Goal: Information Seeking & Learning: Learn about a topic

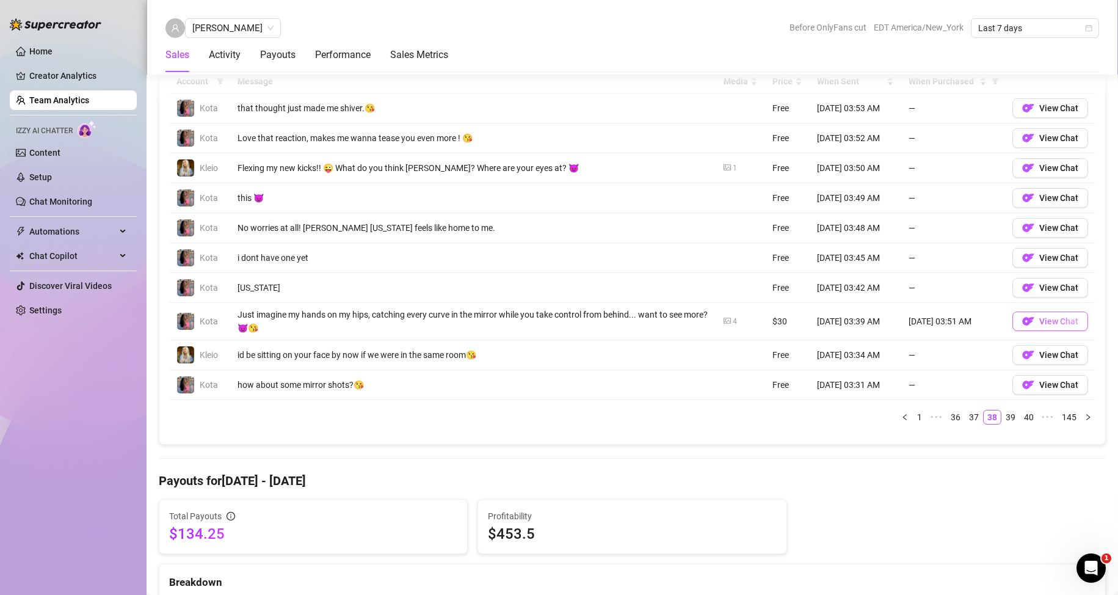
click at [1043, 321] on span "View Chat" at bounding box center [1058, 321] width 39 height 10
click at [1084, 418] on icon "right" at bounding box center [1087, 416] width 7 height 7
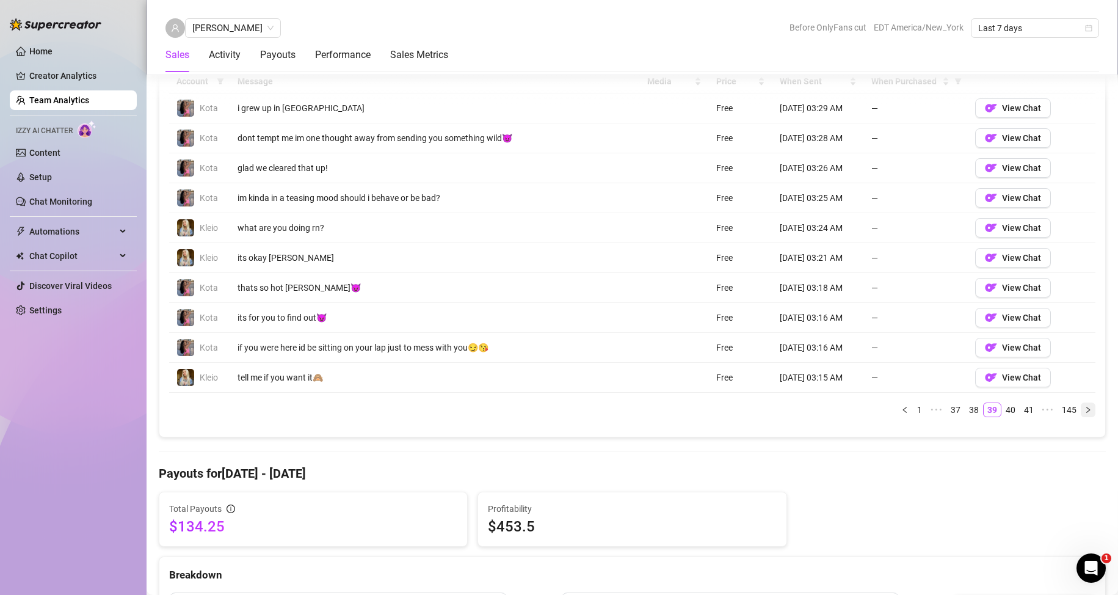
click at [1086, 408] on icon "right" at bounding box center [1088, 409] width 4 height 6
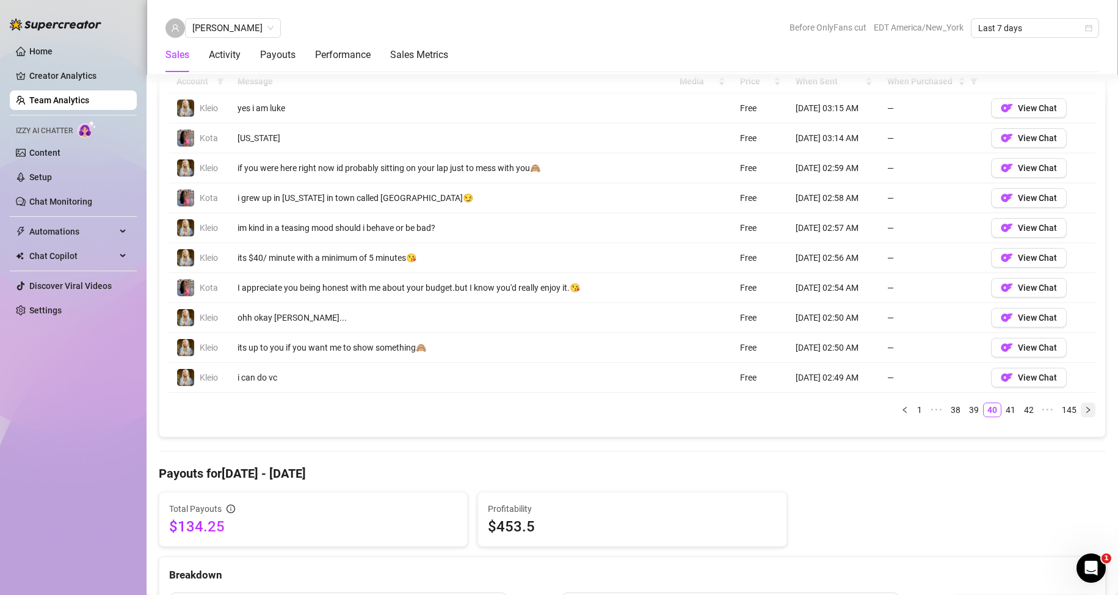
click at [1086, 408] on icon "right" at bounding box center [1088, 409] width 4 height 6
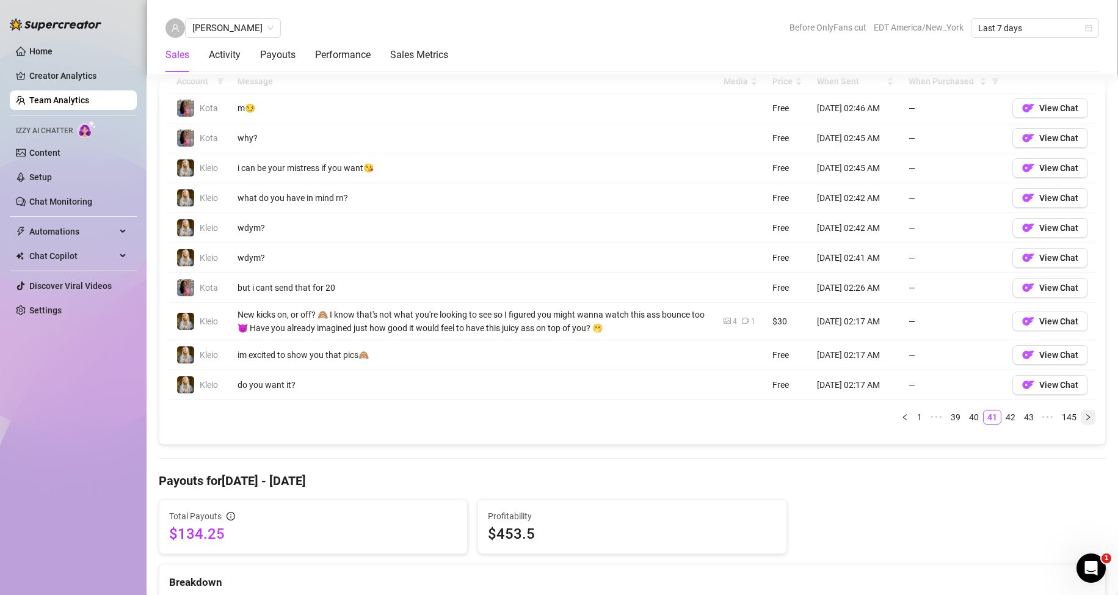
click at [1084, 416] on icon "right" at bounding box center [1087, 416] width 7 height 7
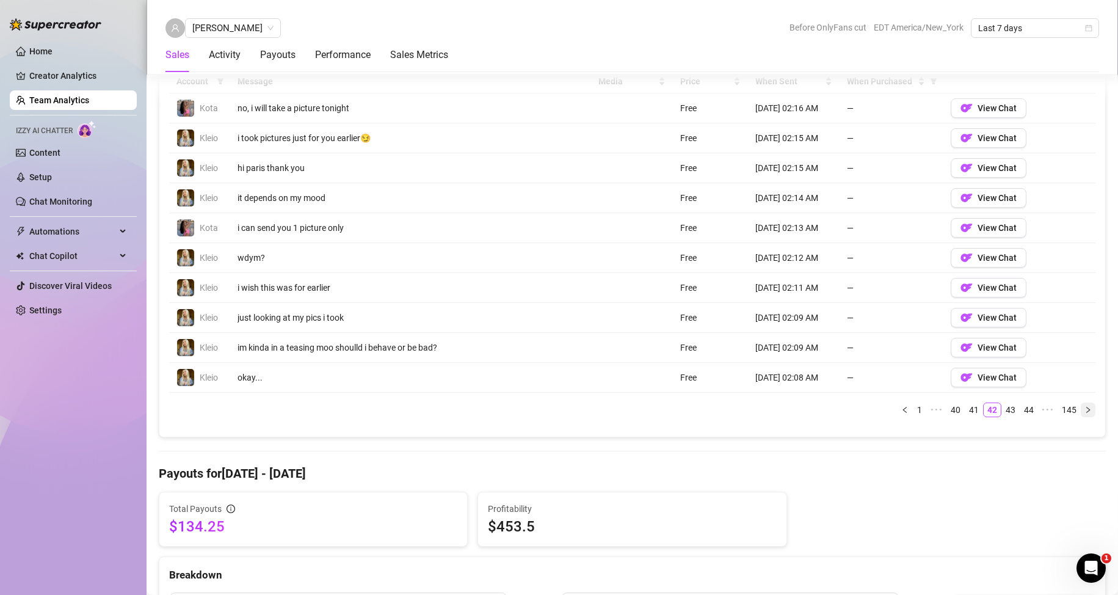
click at [1084, 413] on icon "right" at bounding box center [1087, 409] width 7 height 7
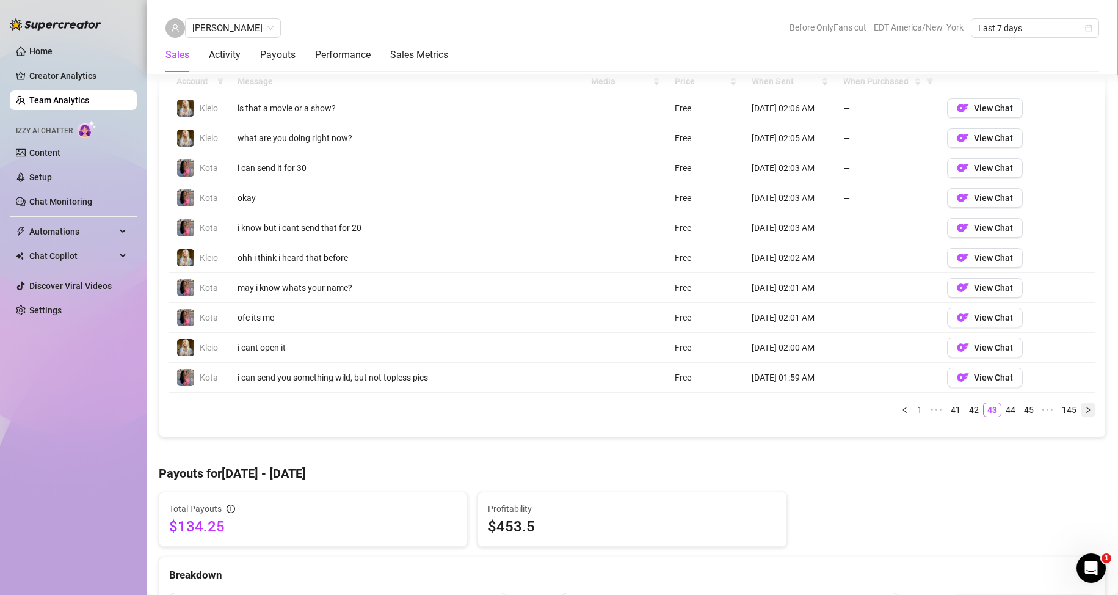
click at [1084, 413] on icon "right" at bounding box center [1087, 409] width 7 height 7
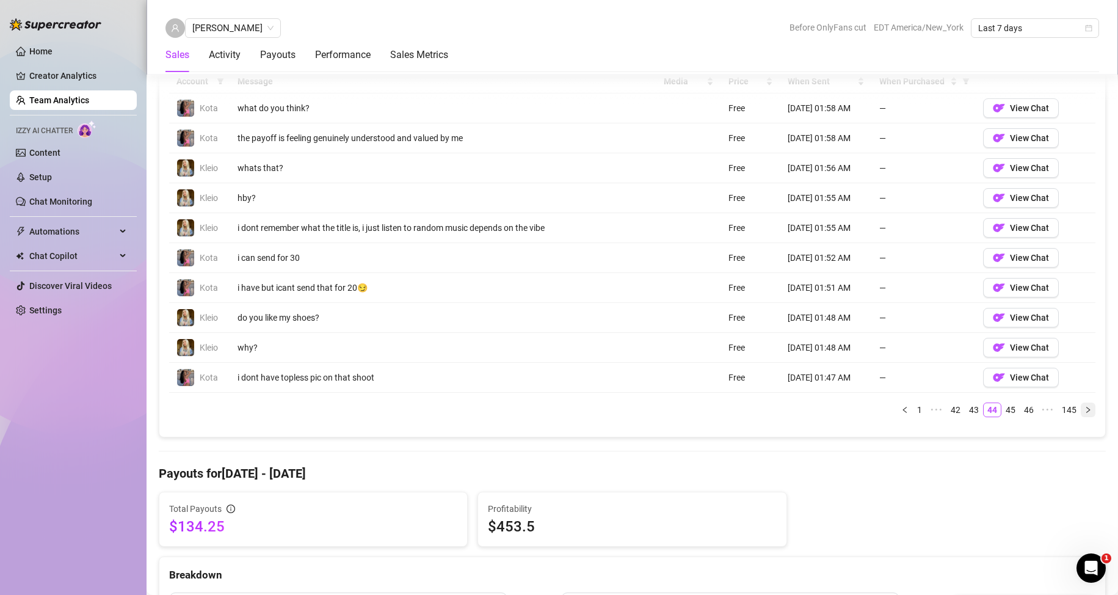
click at [1084, 413] on icon "right" at bounding box center [1087, 409] width 7 height 7
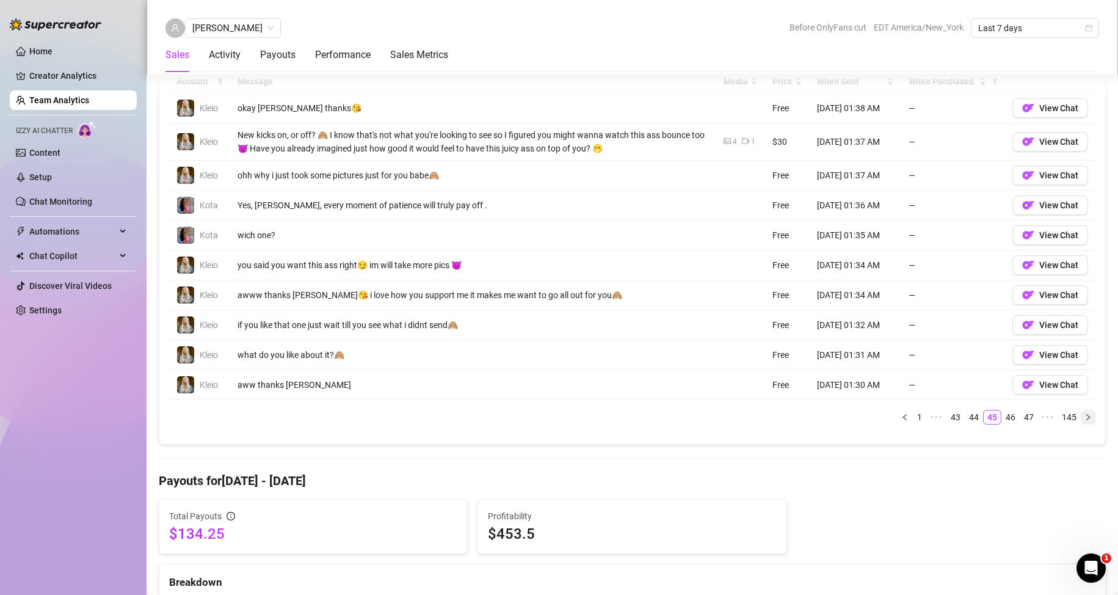
click at [1084, 413] on icon "right" at bounding box center [1087, 416] width 7 height 7
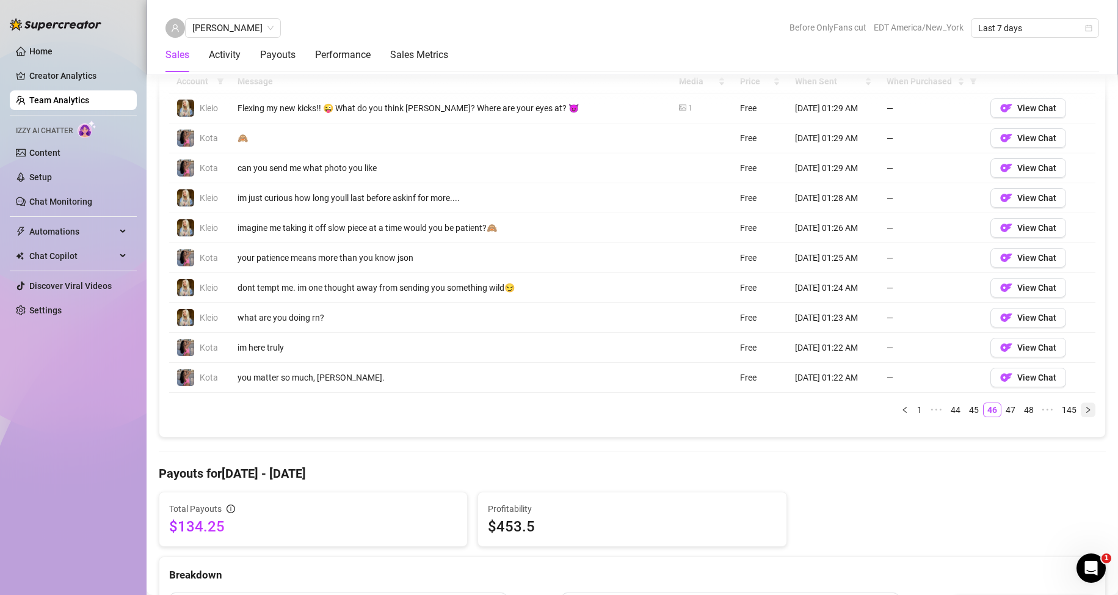
click at [1084, 410] on icon "right" at bounding box center [1087, 409] width 7 height 7
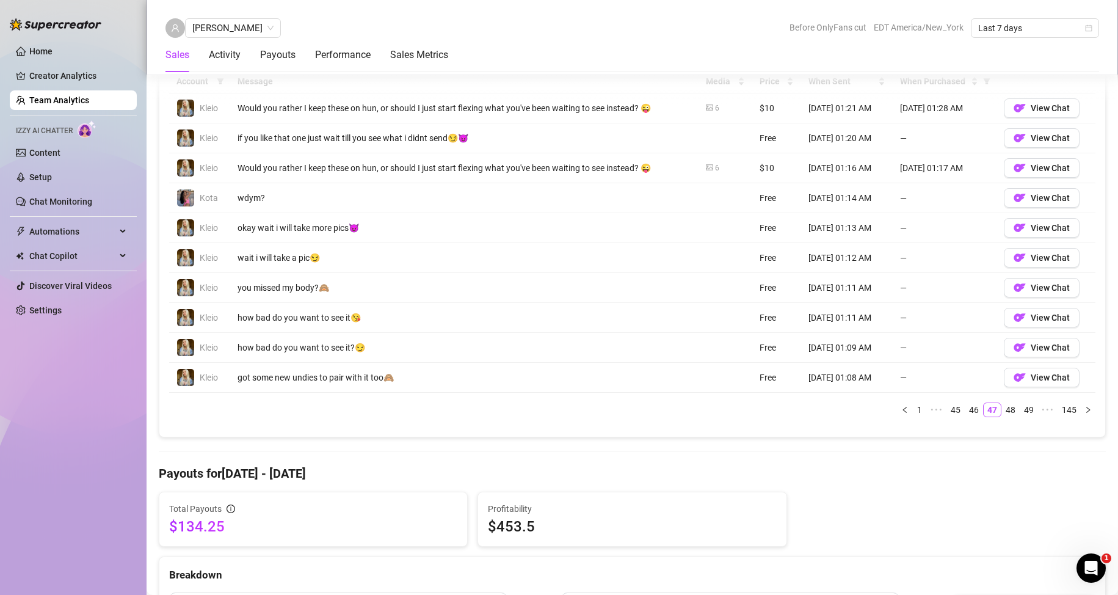
scroll to position [845, 0]
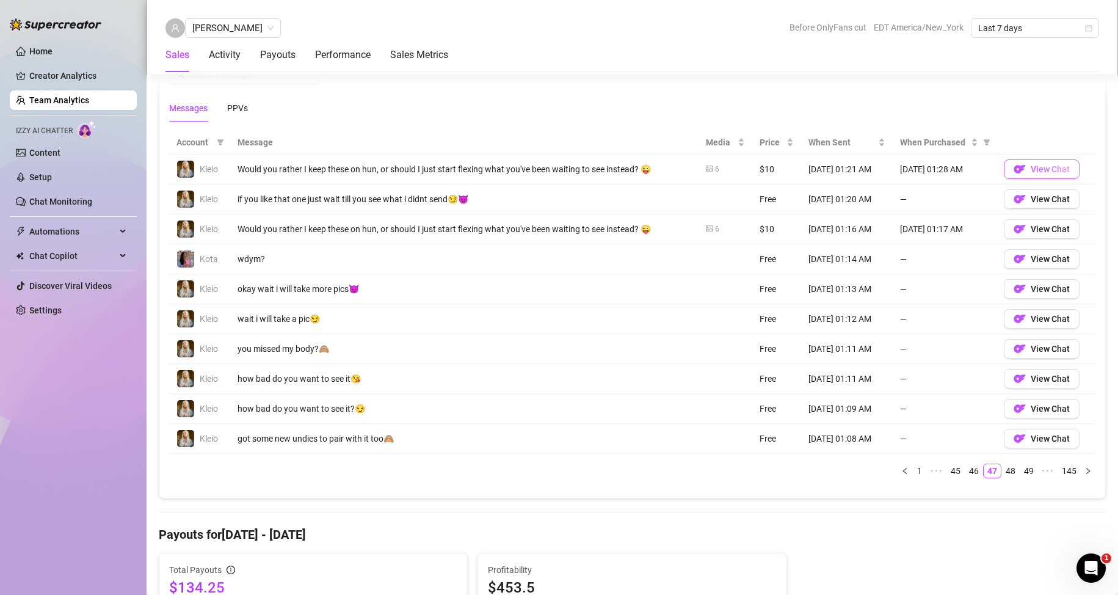
click at [1018, 170] on button "View Chat" at bounding box center [1042, 169] width 76 height 20
click at [1084, 471] on icon "right" at bounding box center [1087, 470] width 7 height 7
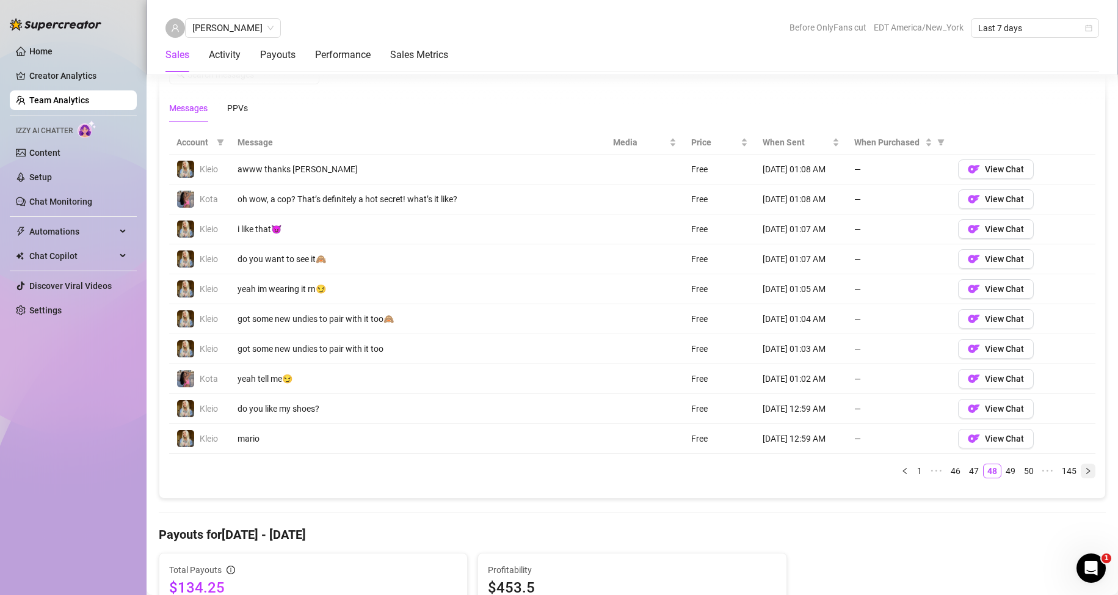
click at [1084, 471] on icon "right" at bounding box center [1087, 470] width 7 height 7
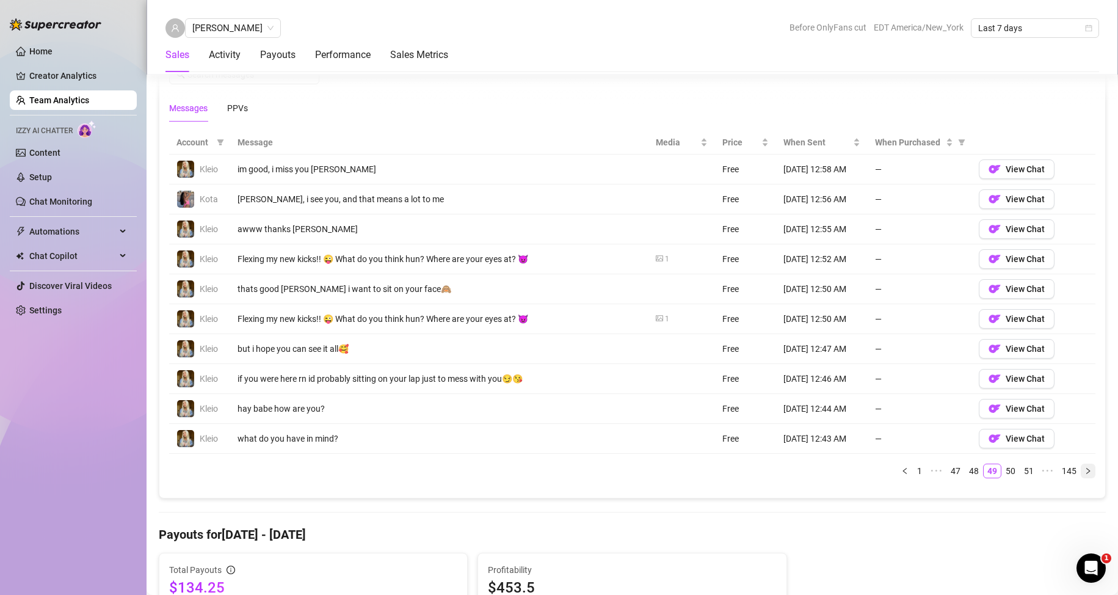
click at [1084, 471] on icon "right" at bounding box center [1087, 470] width 7 height 7
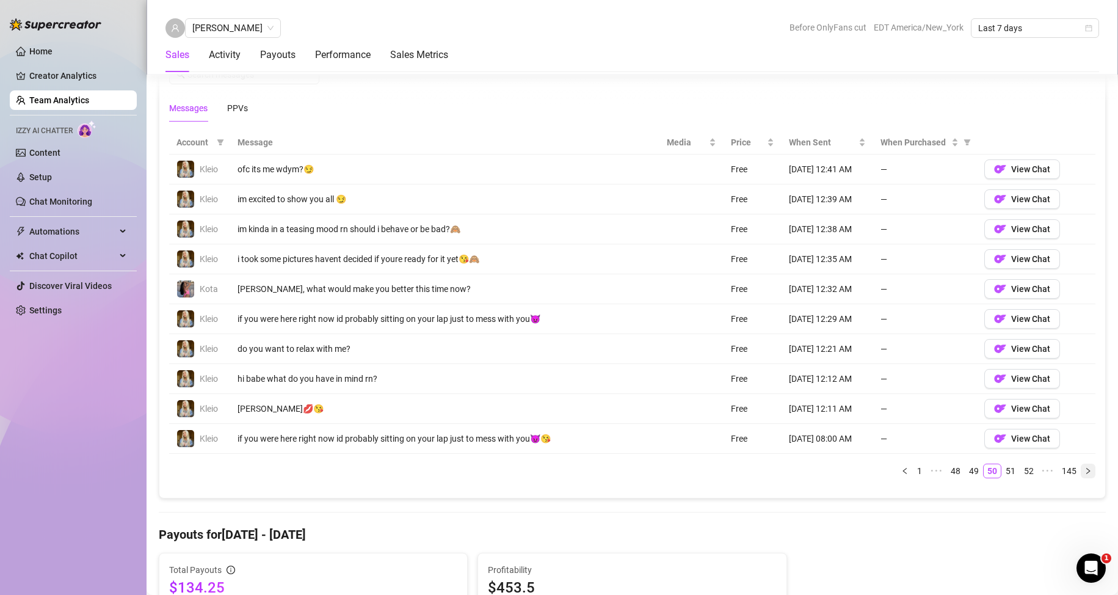
click at [1084, 471] on icon "right" at bounding box center [1087, 470] width 7 height 7
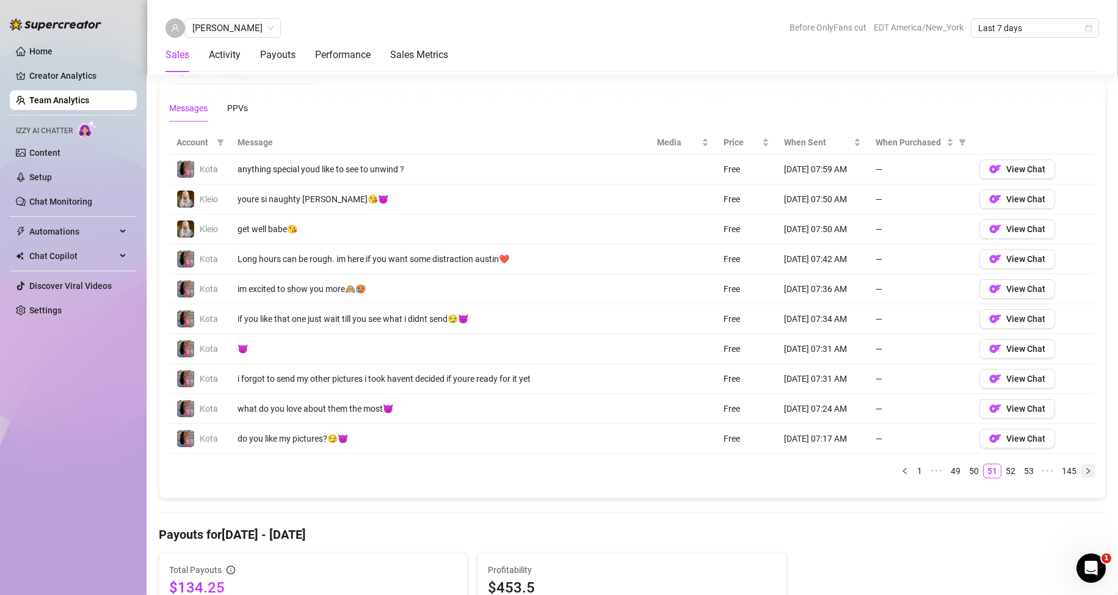
click at [1084, 471] on icon "right" at bounding box center [1087, 470] width 7 height 7
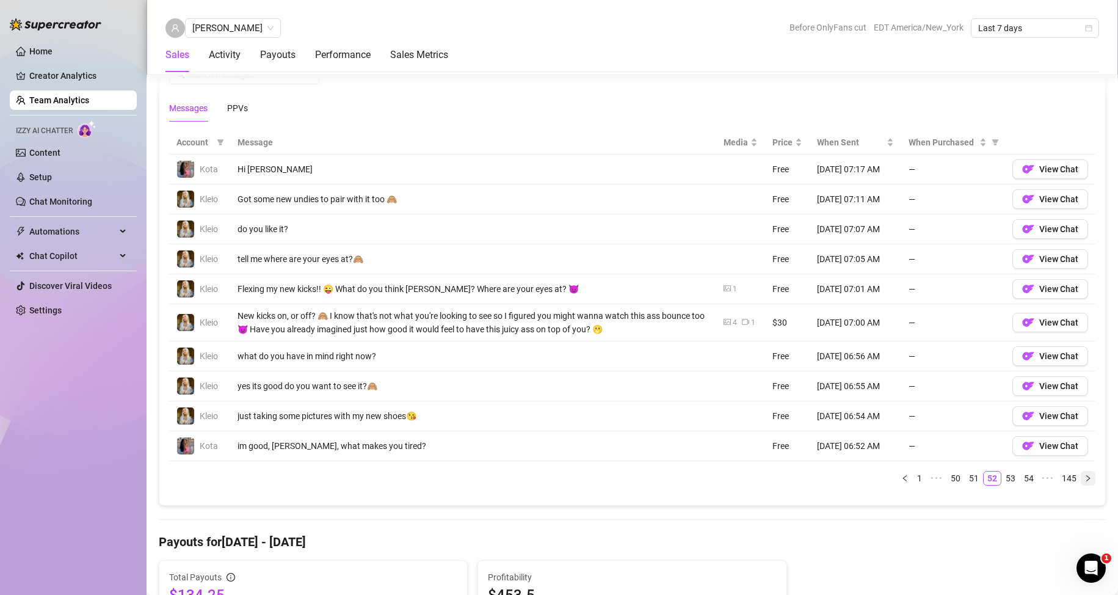
click at [1081, 471] on button "button" at bounding box center [1088, 478] width 15 height 15
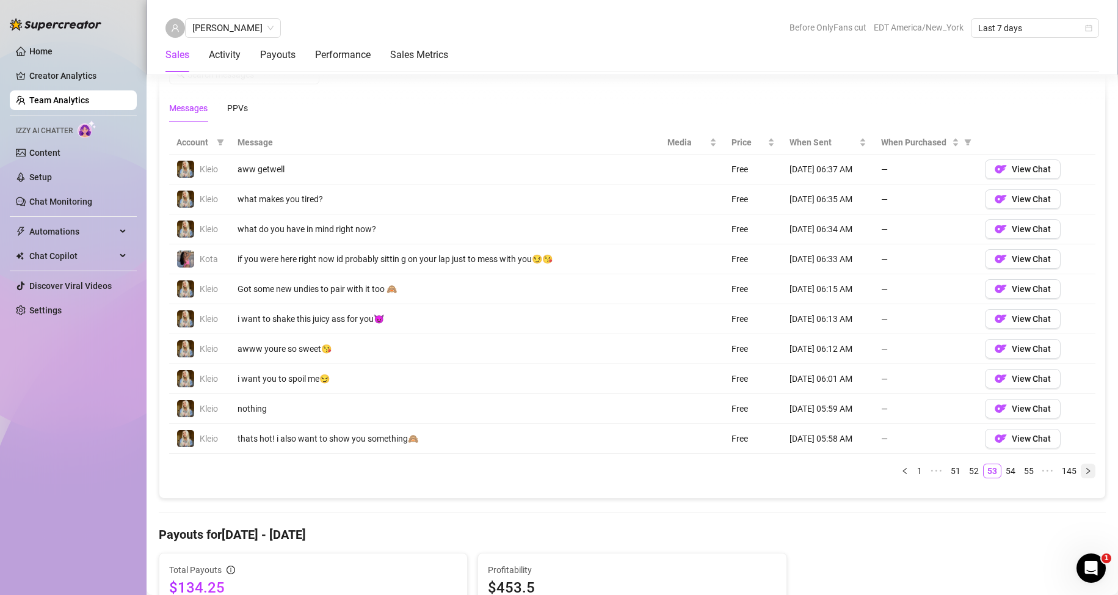
click at [1084, 471] on icon "right" at bounding box center [1087, 470] width 7 height 7
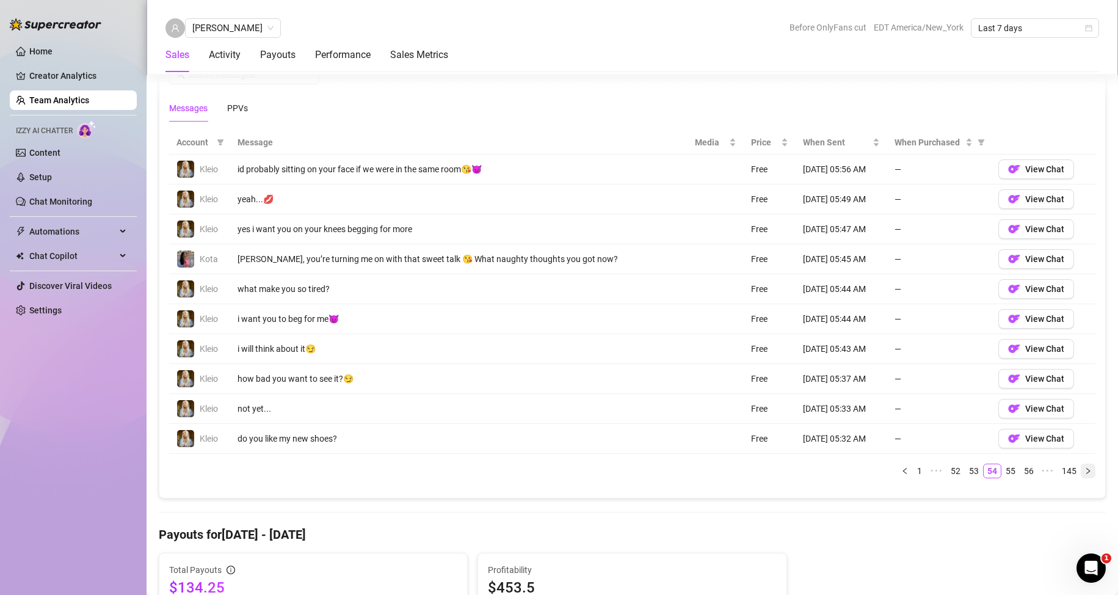
click at [1084, 471] on icon "right" at bounding box center [1087, 470] width 7 height 7
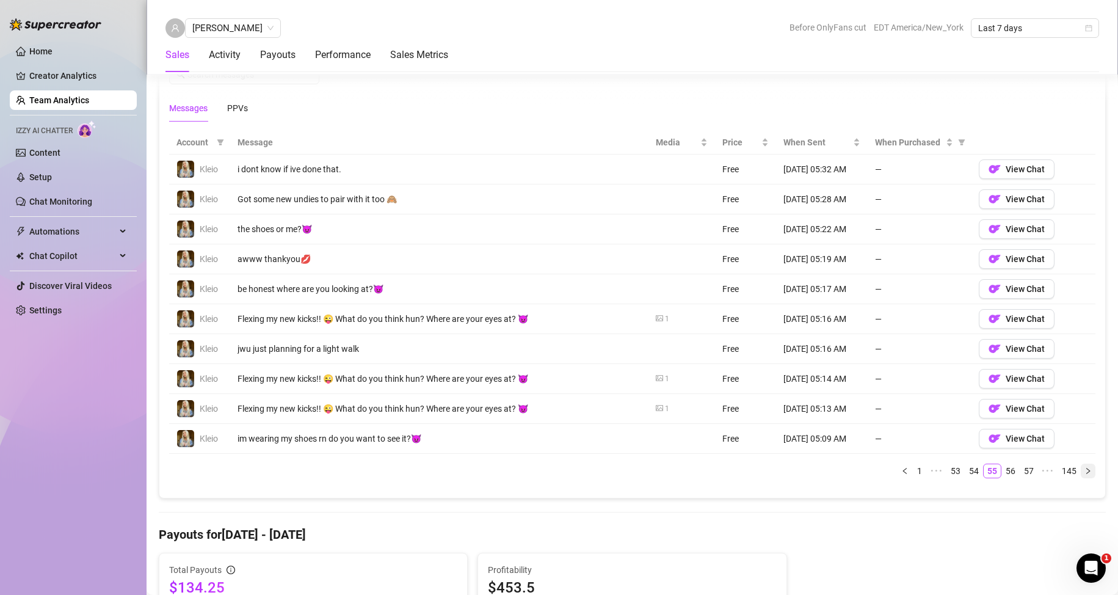
click at [1084, 471] on icon "right" at bounding box center [1087, 470] width 7 height 7
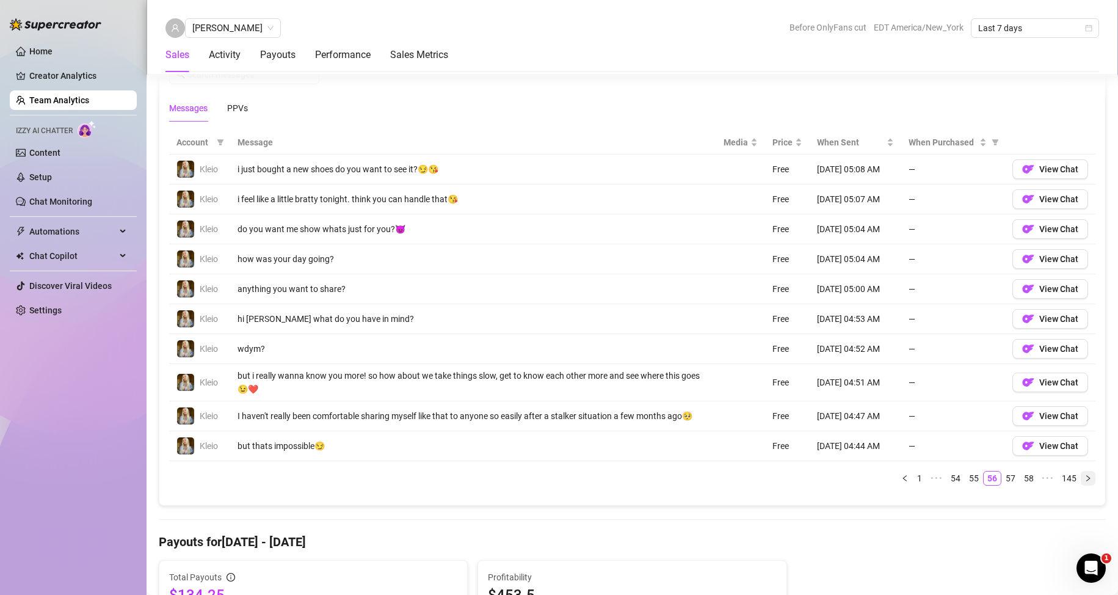
click at [1084, 481] on icon "right" at bounding box center [1087, 477] width 7 height 7
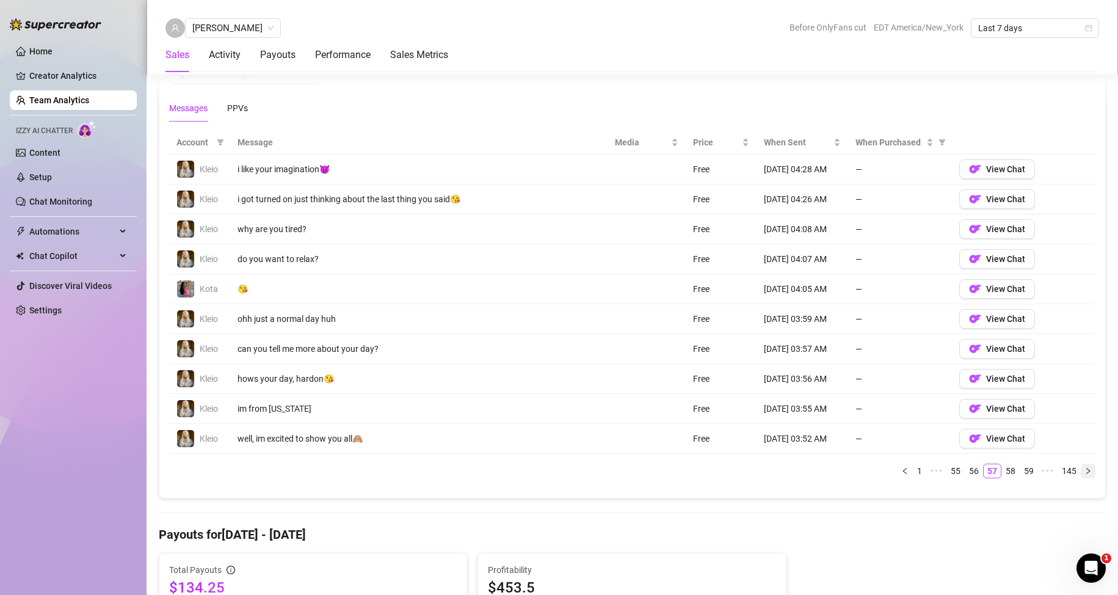
click at [1084, 473] on icon "right" at bounding box center [1087, 470] width 7 height 7
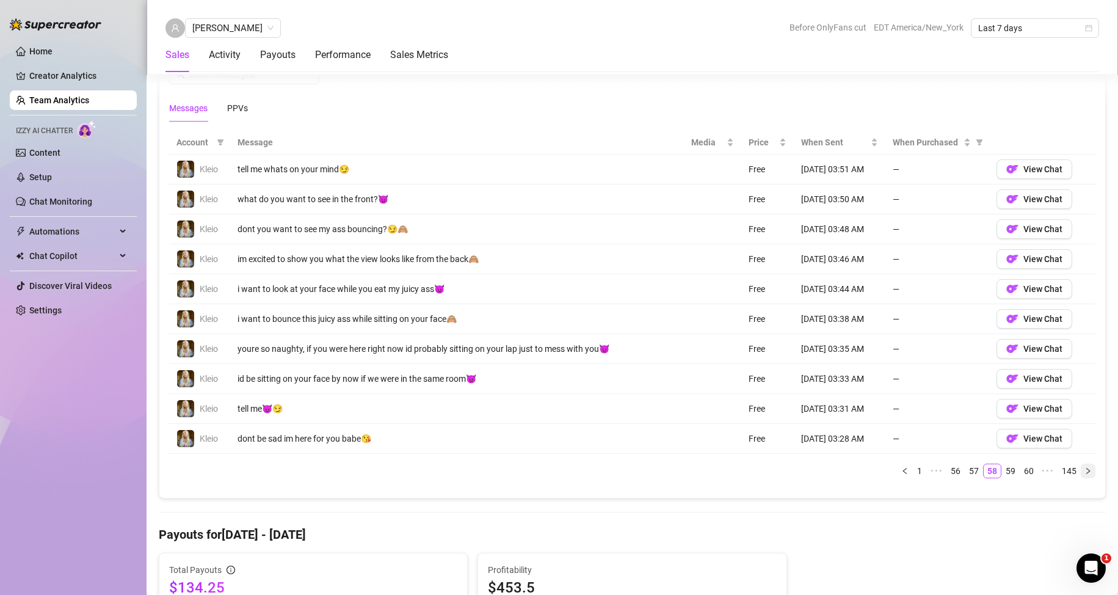
click at [1084, 473] on icon "right" at bounding box center [1087, 470] width 7 height 7
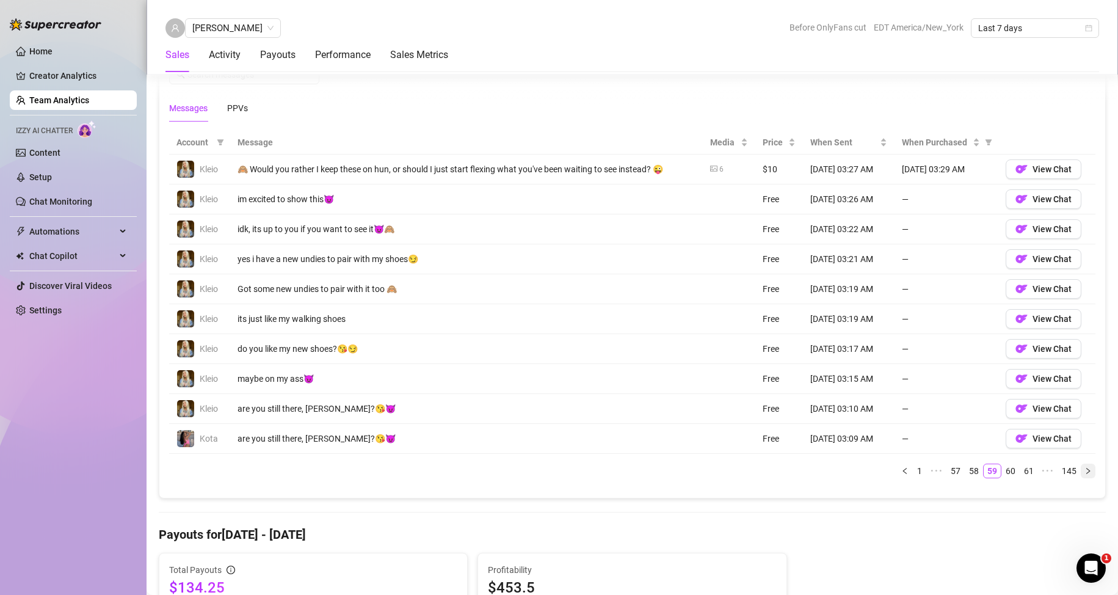
click at [1084, 471] on icon "right" at bounding box center [1087, 470] width 7 height 7
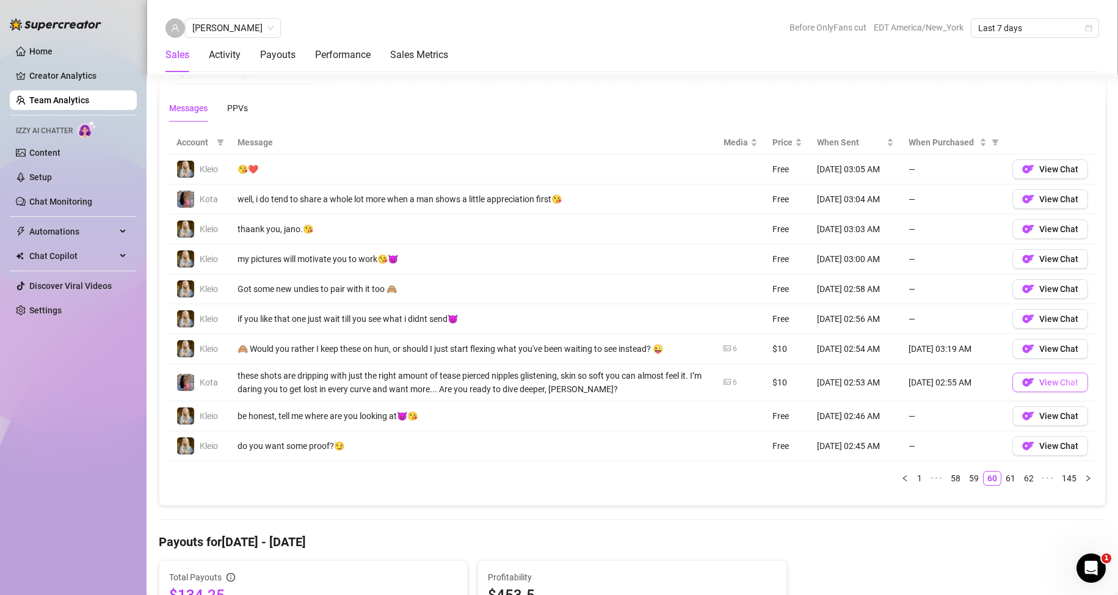
click at [1051, 388] on button "View Chat" at bounding box center [1050, 382] width 76 height 20
click at [53, 95] on link "Team Analytics" at bounding box center [59, 100] width 60 height 10
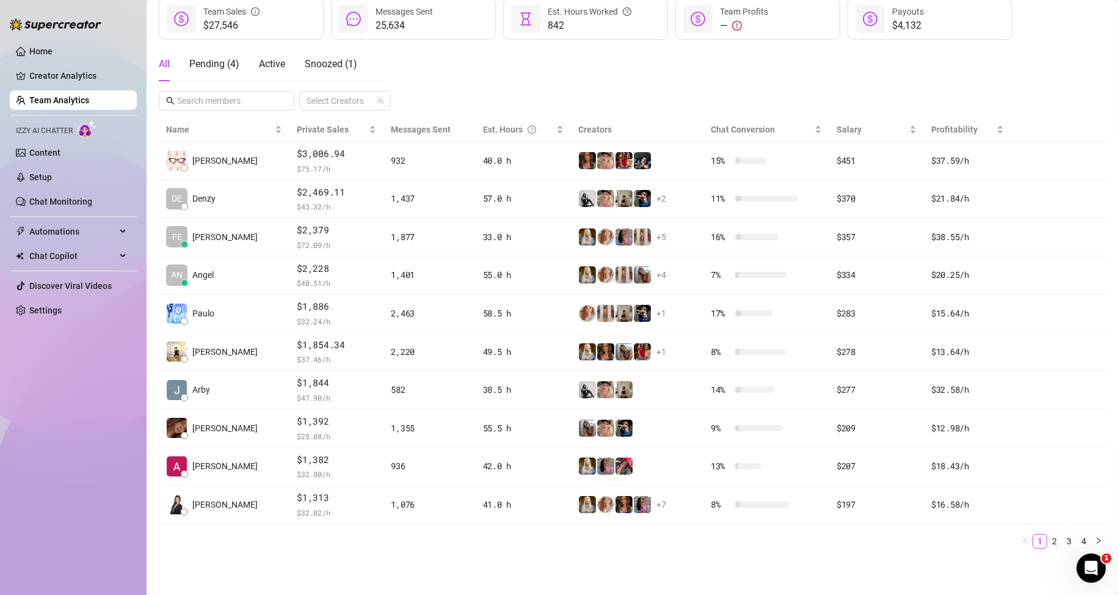
scroll to position [173, 0]
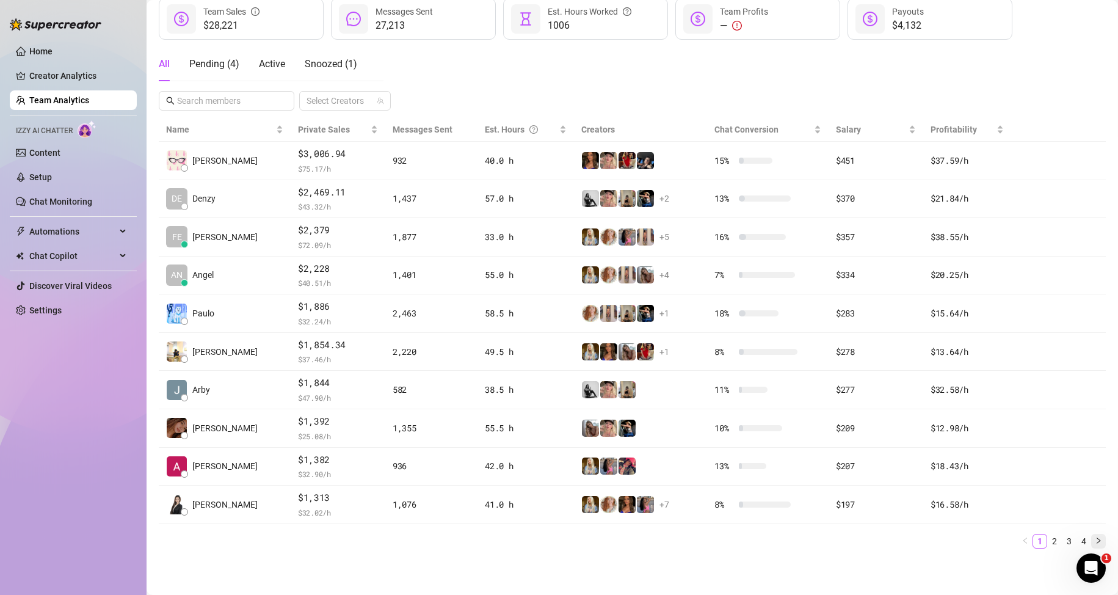
click at [1095, 540] on icon "right" at bounding box center [1098, 540] width 7 height 7
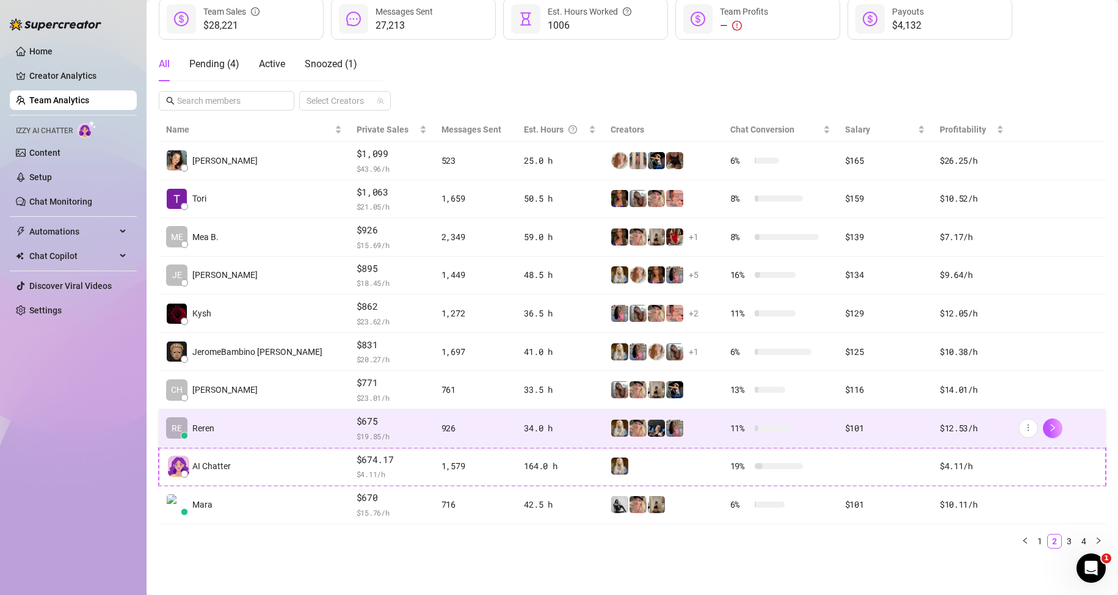
click at [474, 434] on td "926" at bounding box center [475, 428] width 83 height 38
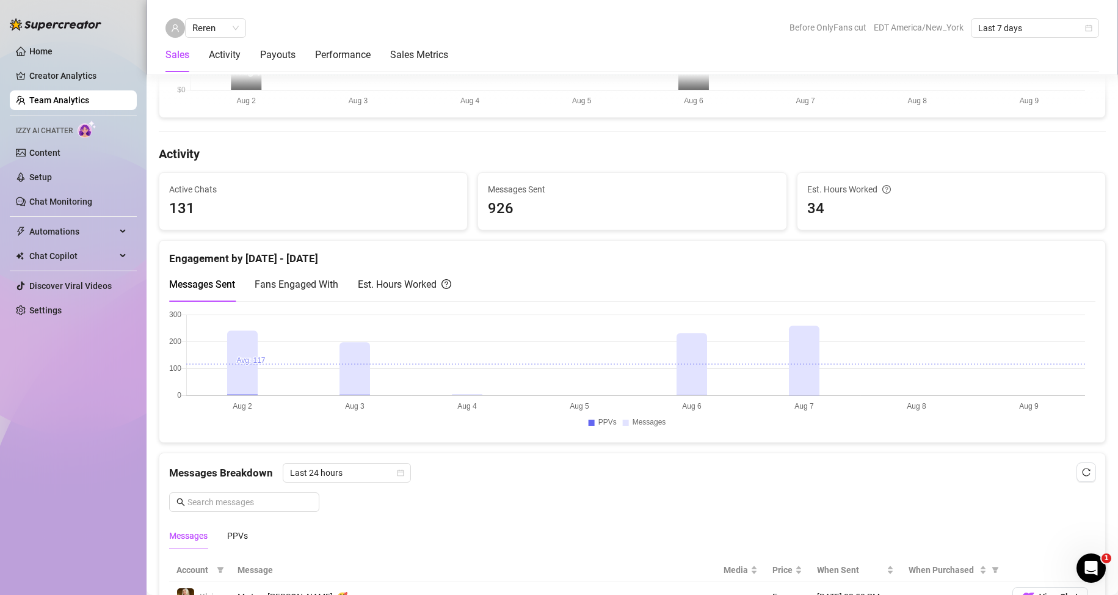
scroll to position [540, 0]
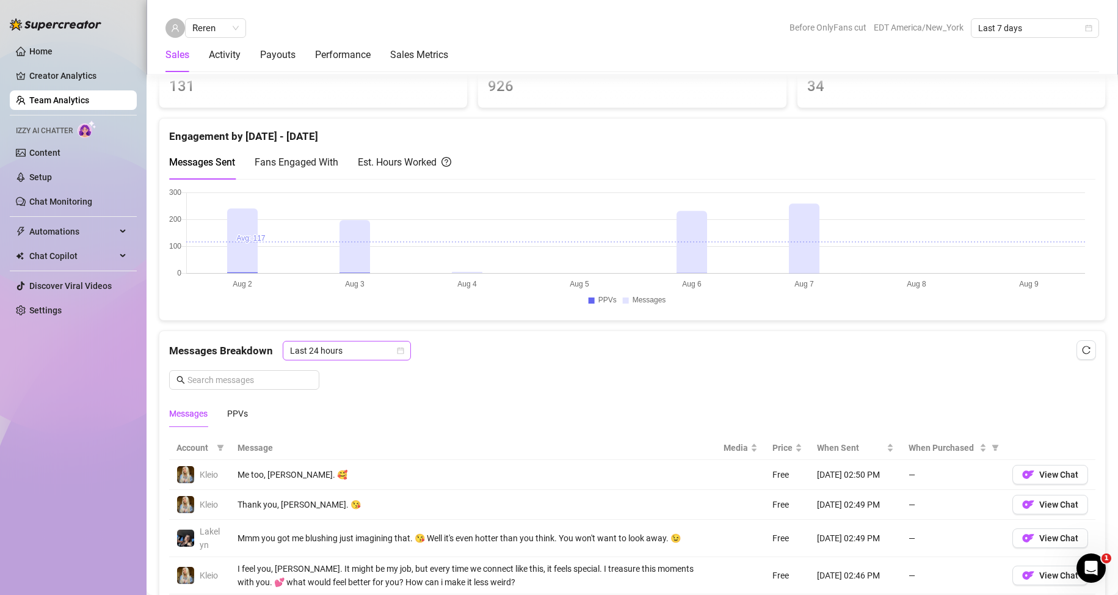
click at [352, 357] on span "Last 24 hours" at bounding box center [347, 350] width 114 height 18
click at [327, 394] on div "Last Week" at bounding box center [345, 394] width 109 height 13
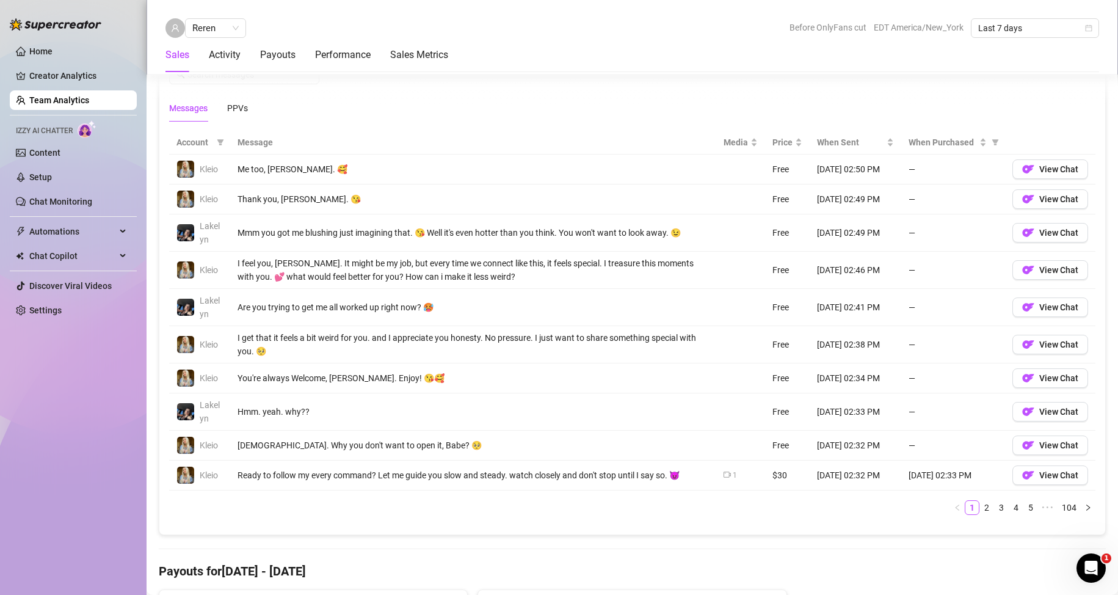
scroll to position [723, 0]
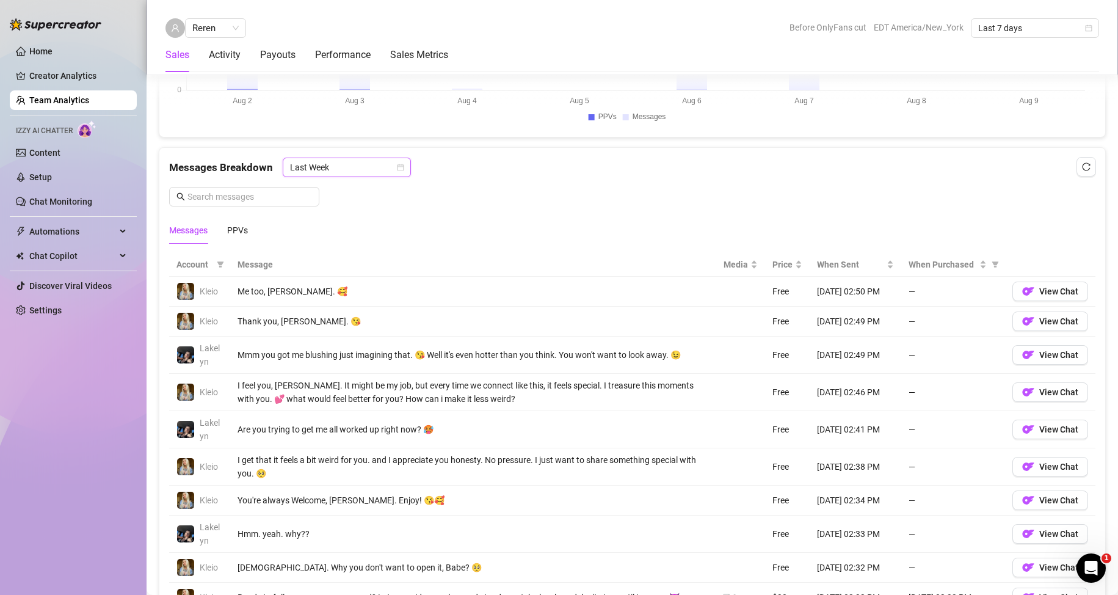
click at [355, 164] on span "Last Week" at bounding box center [347, 167] width 114 height 18
click at [346, 192] on div "Last 24 hours" at bounding box center [345, 191] width 109 height 13
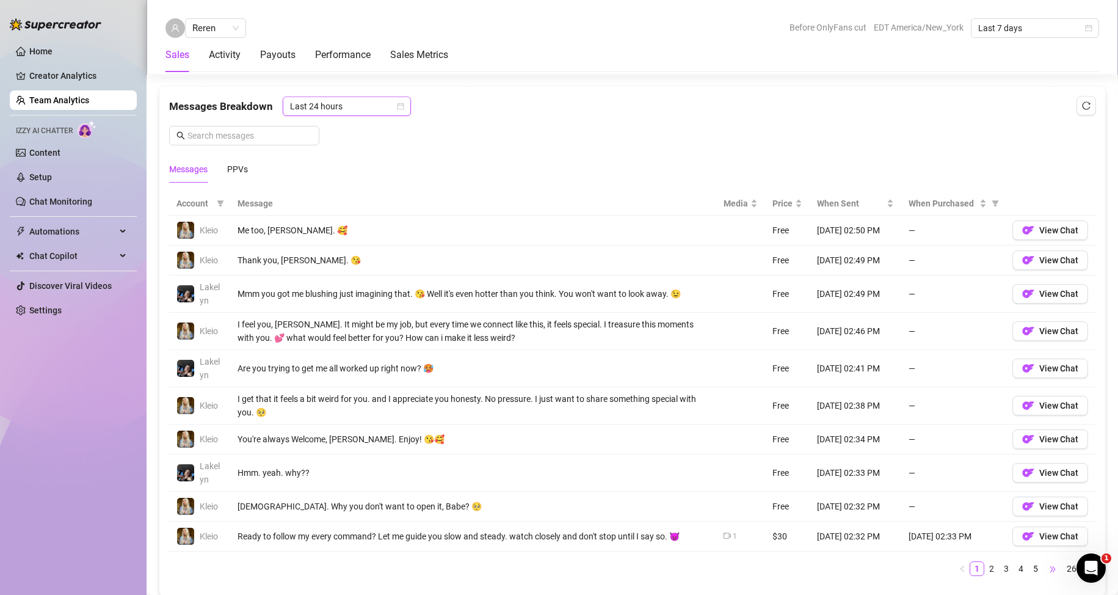
scroll to position [845, 0]
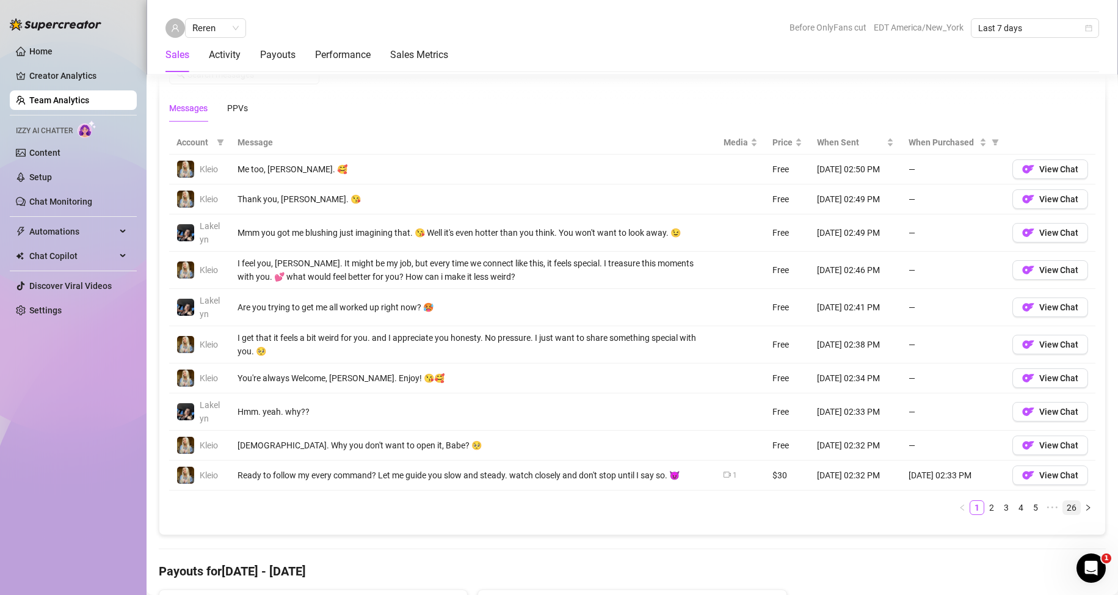
click at [1066, 510] on link "26" at bounding box center [1071, 507] width 17 height 13
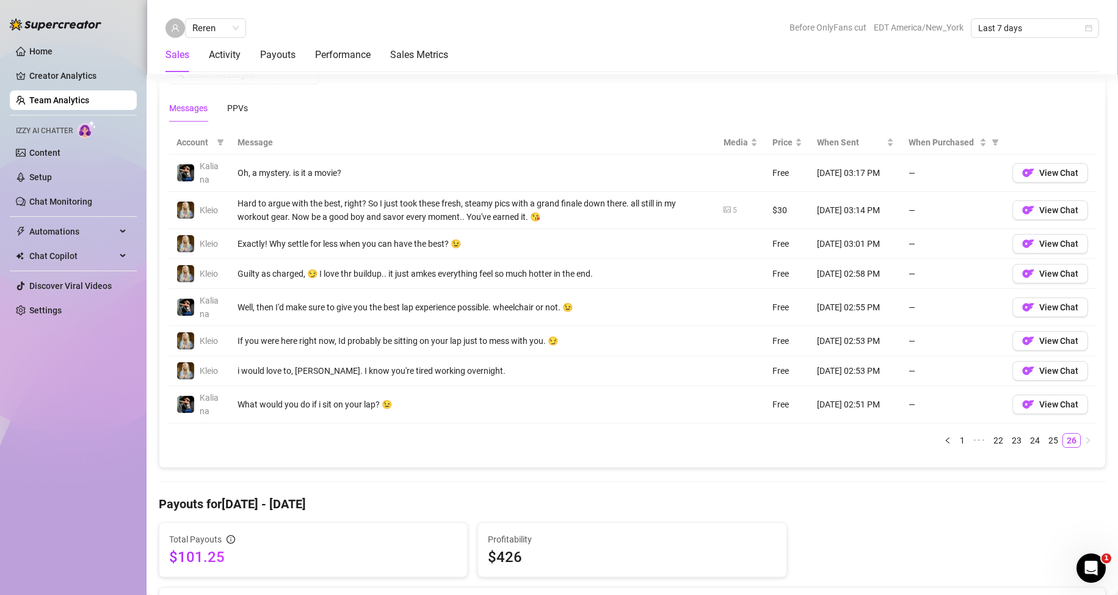
scroll to position [723, 0]
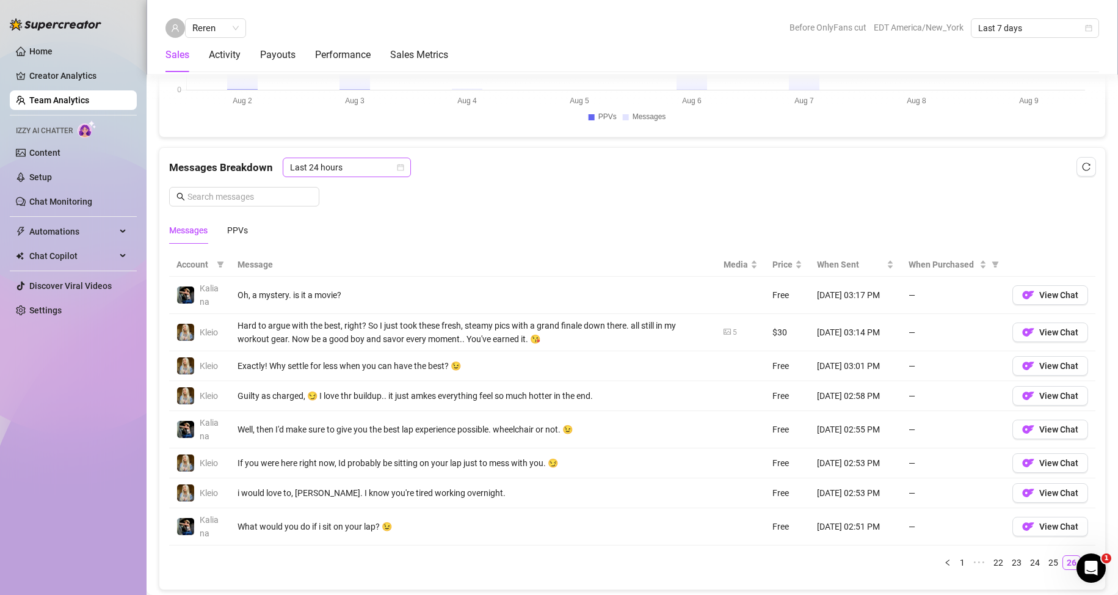
click at [338, 176] on span "Last 24 hours" at bounding box center [347, 167] width 114 height 18
click at [369, 218] on div "Last Week" at bounding box center [345, 211] width 123 height 20
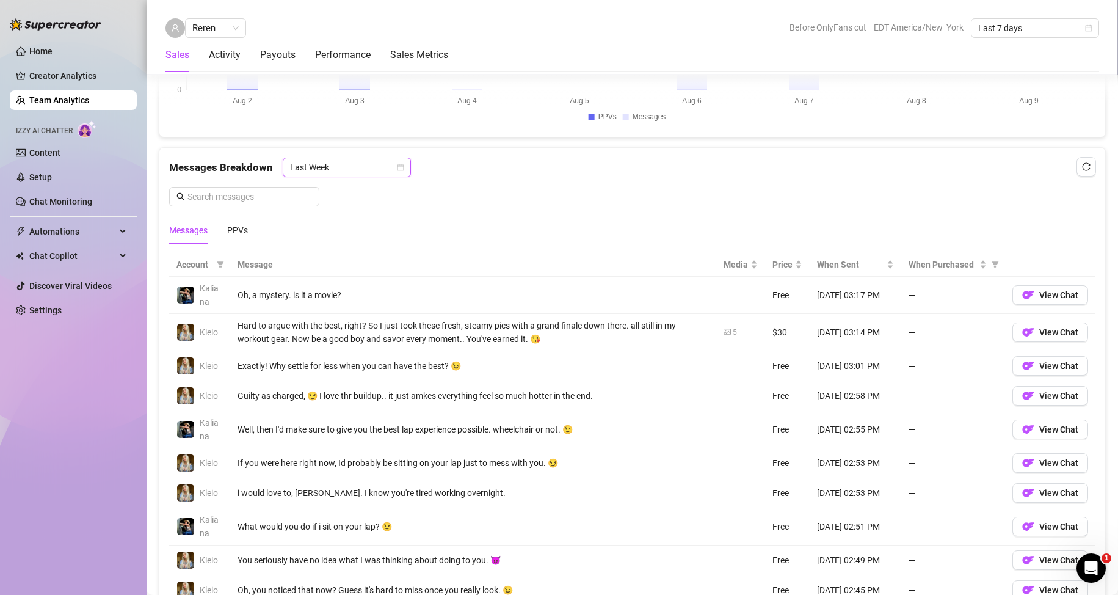
scroll to position [906, 0]
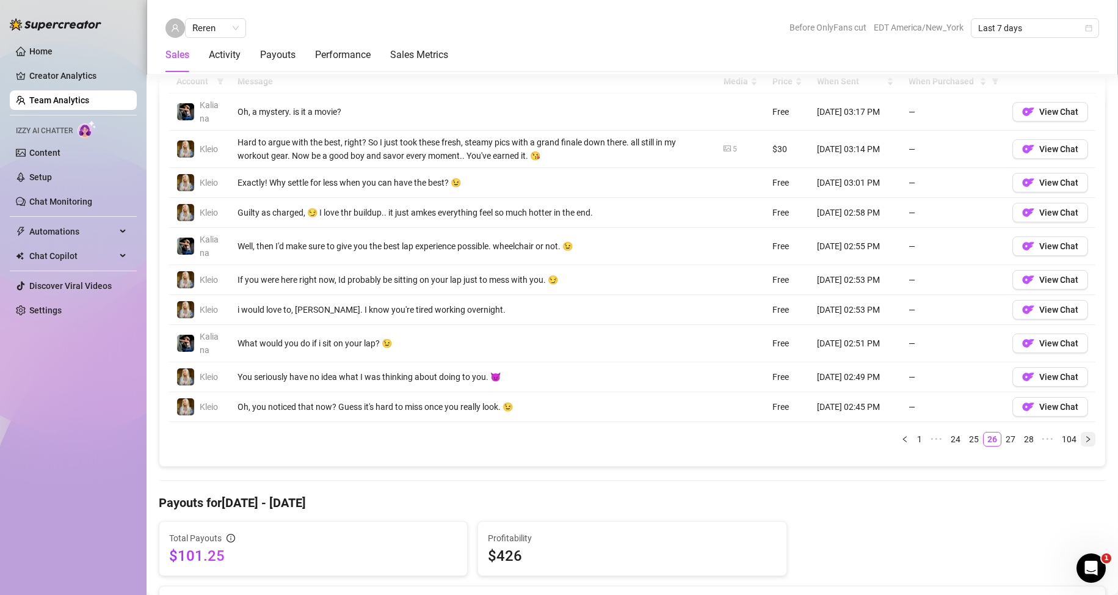
click at [1084, 439] on icon "right" at bounding box center [1087, 438] width 7 height 7
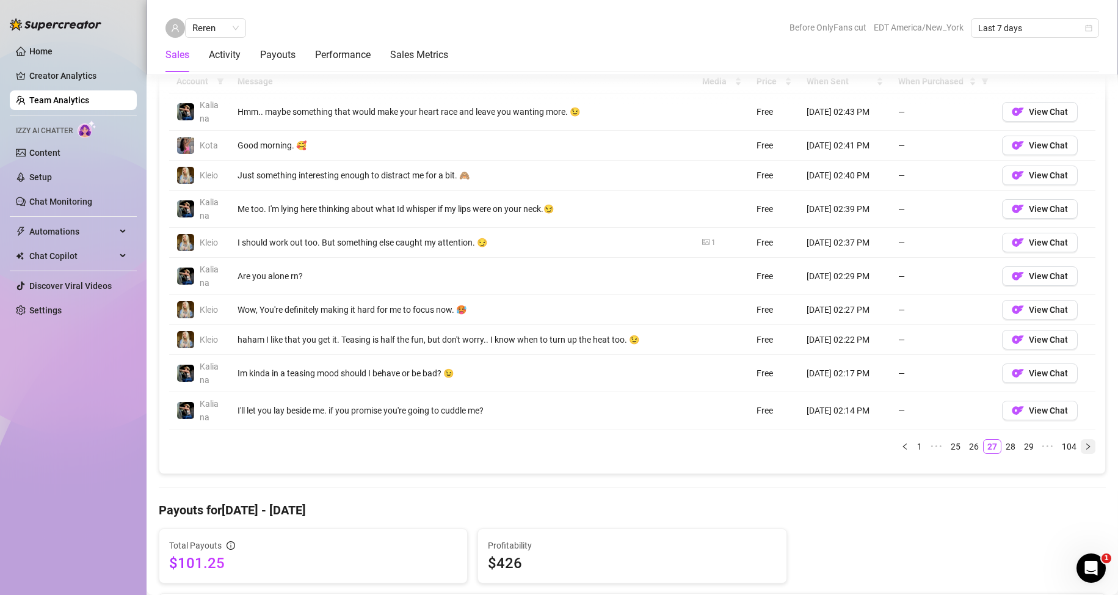
click at [1084, 445] on icon "right" at bounding box center [1087, 446] width 7 height 7
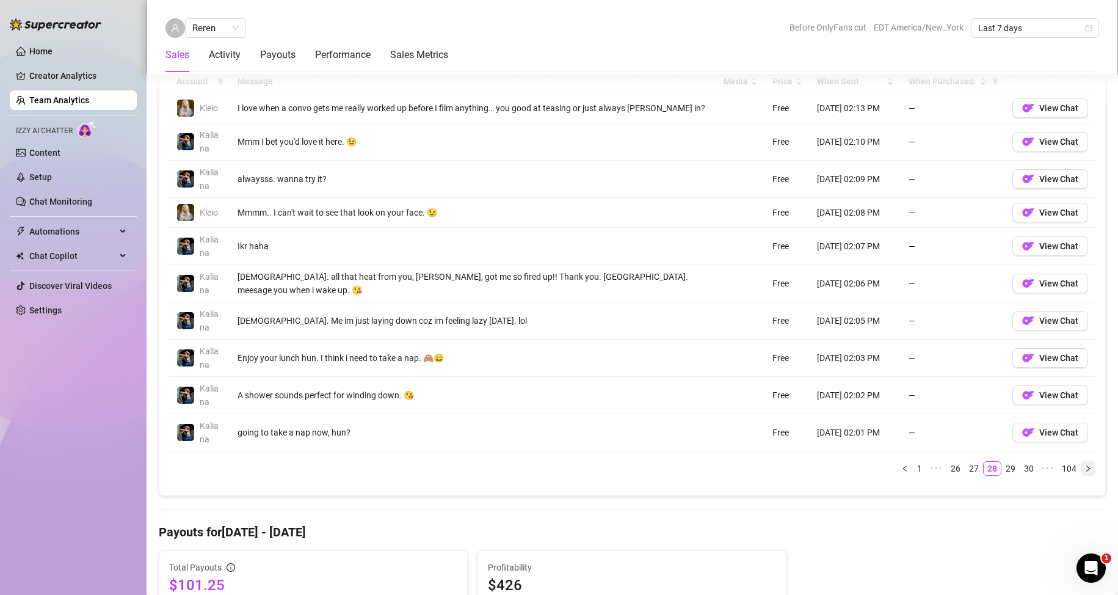
click at [1079, 445] on td "View Chat" at bounding box center [1050, 432] width 90 height 37
click at [1084, 471] on icon "right" at bounding box center [1087, 468] width 7 height 7
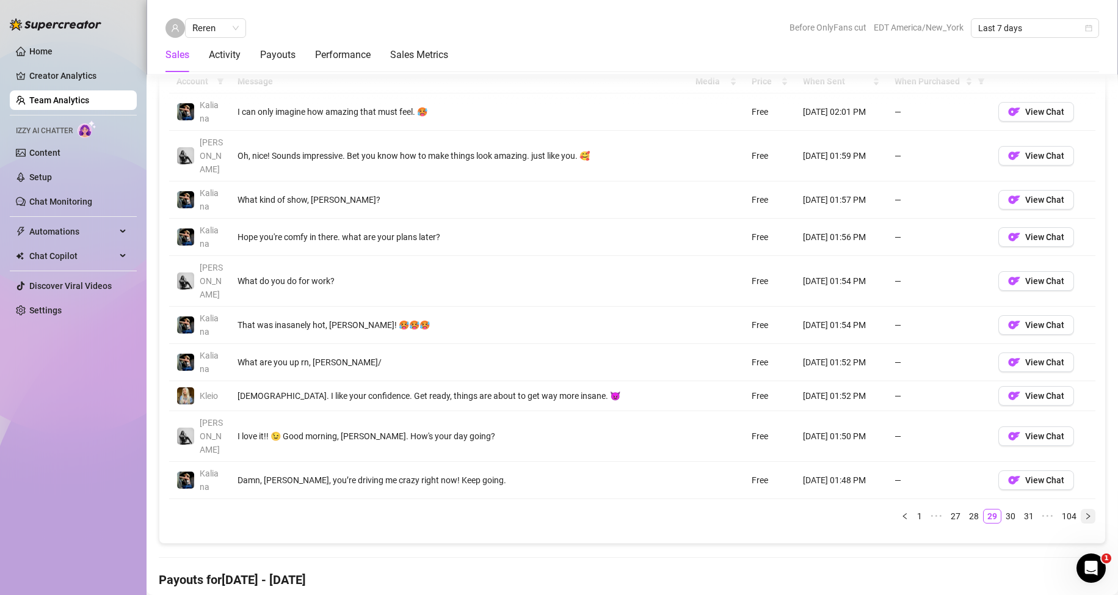
click at [1084, 512] on icon "right" at bounding box center [1087, 515] width 7 height 7
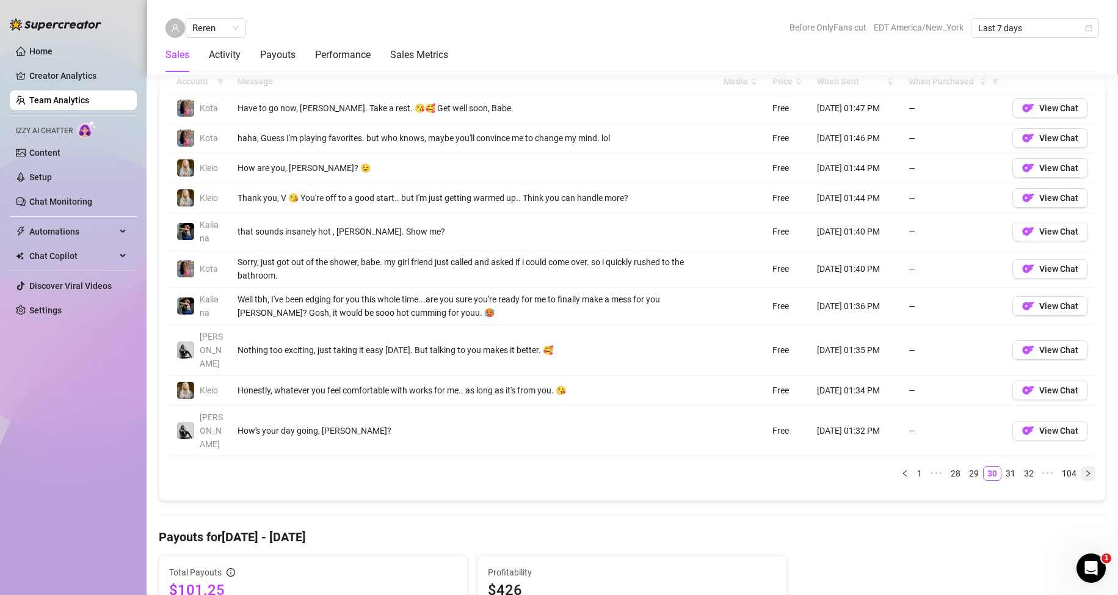
click at [1084, 470] on icon "right" at bounding box center [1087, 473] width 7 height 7
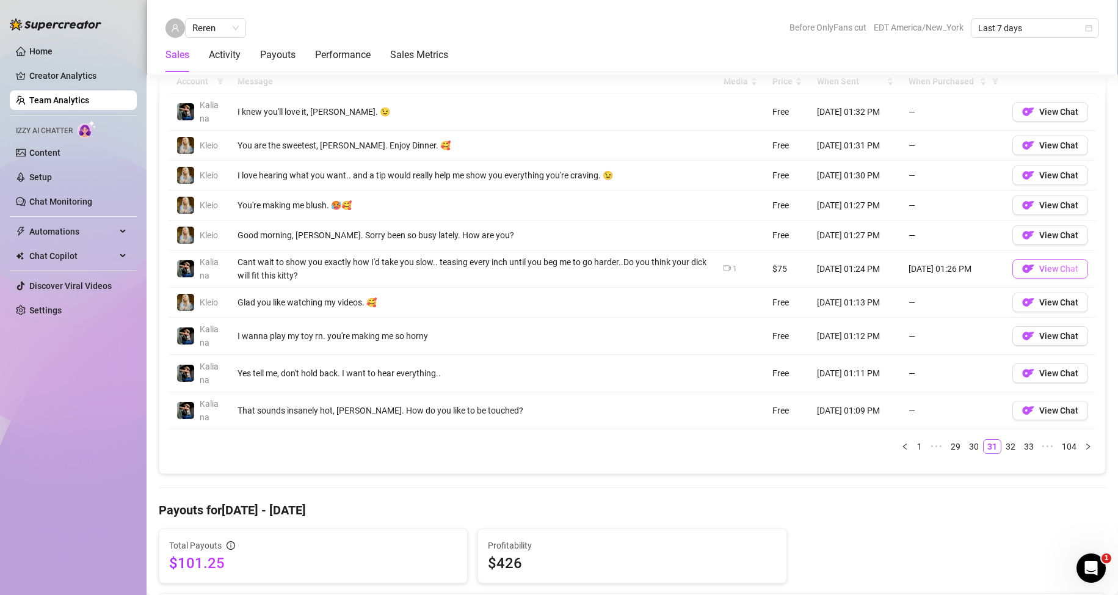
click at [1039, 264] on span "View Chat" at bounding box center [1058, 269] width 39 height 10
click at [1084, 446] on icon "right" at bounding box center [1087, 446] width 7 height 7
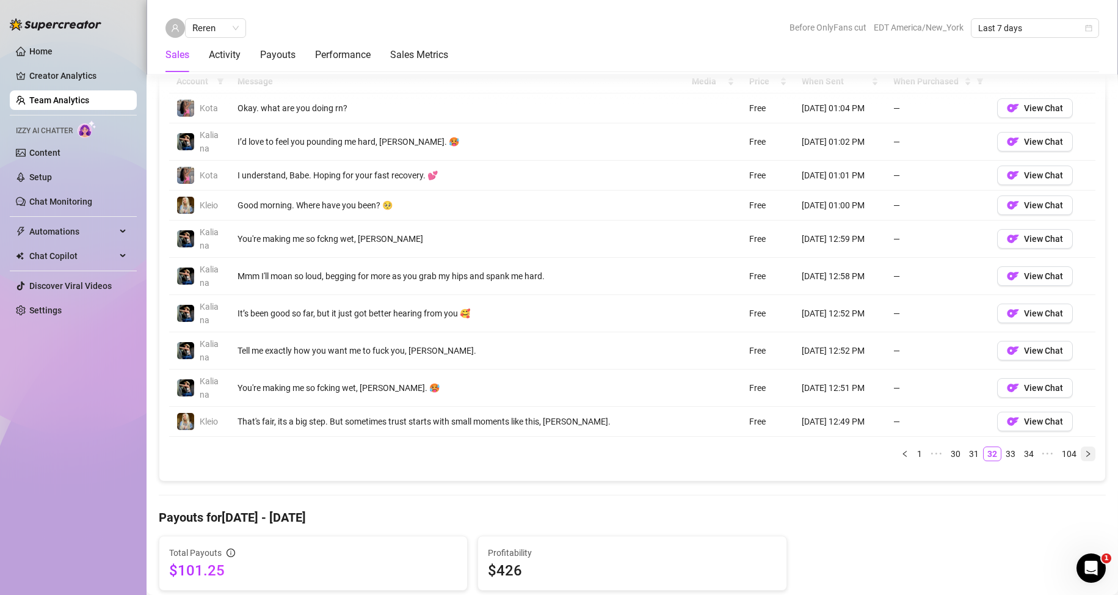
click at [1086, 455] on icon "right" at bounding box center [1088, 453] width 4 height 6
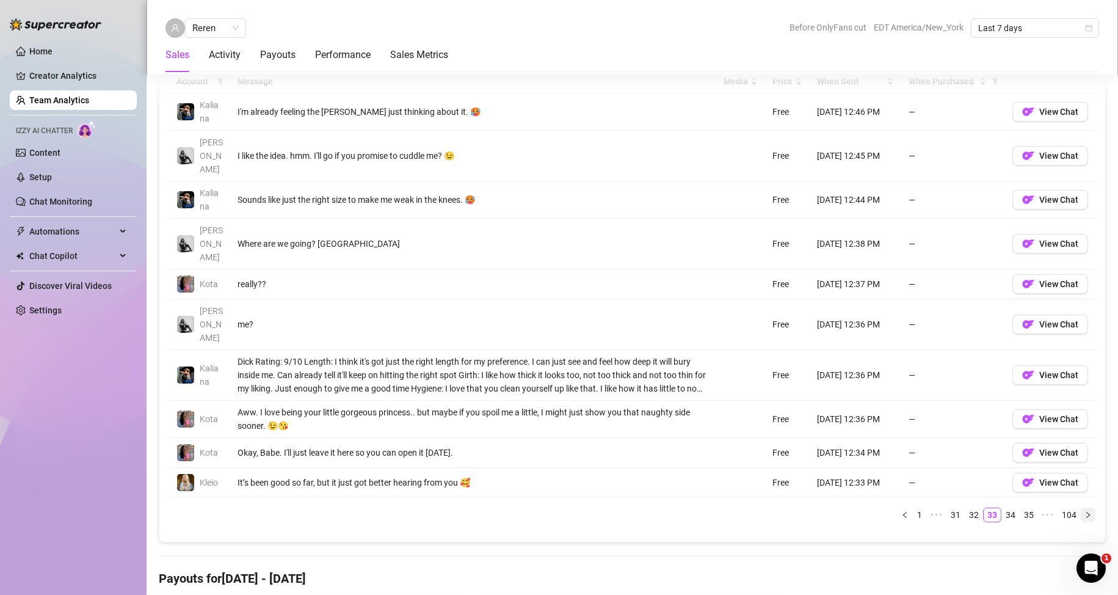
click at [1086, 511] on icon "right" at bounding box center [1088, 514] width 4 height 6
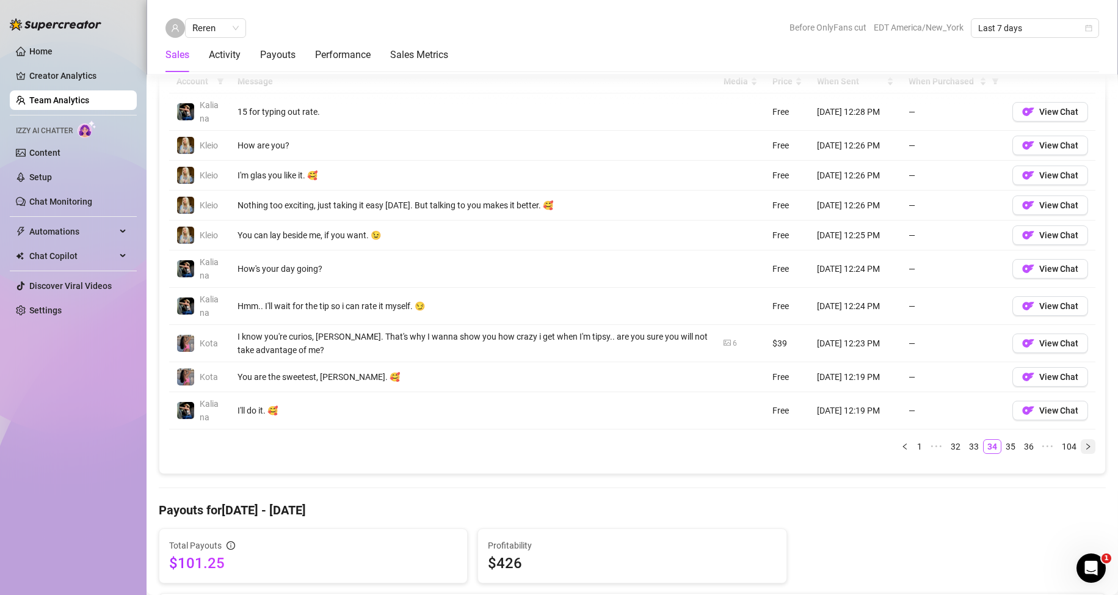
click at [1086, 446] on icon "right" at bounding box center [1088, 446] width 4 height 6
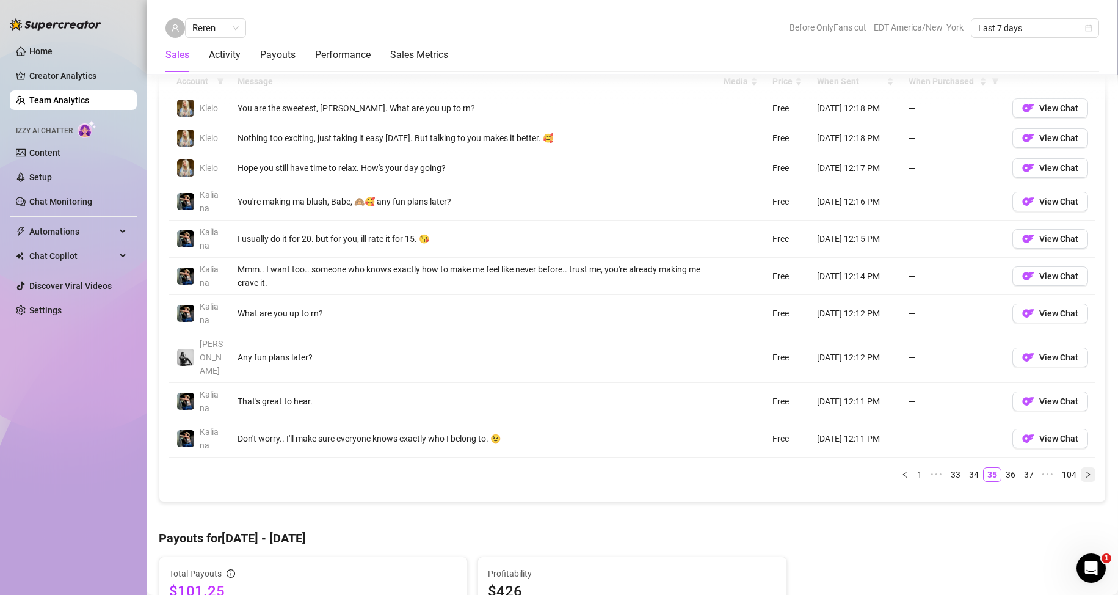
click at [1086, 471] on icon "right" at bounding box center [1088, 474] width 4 height 6
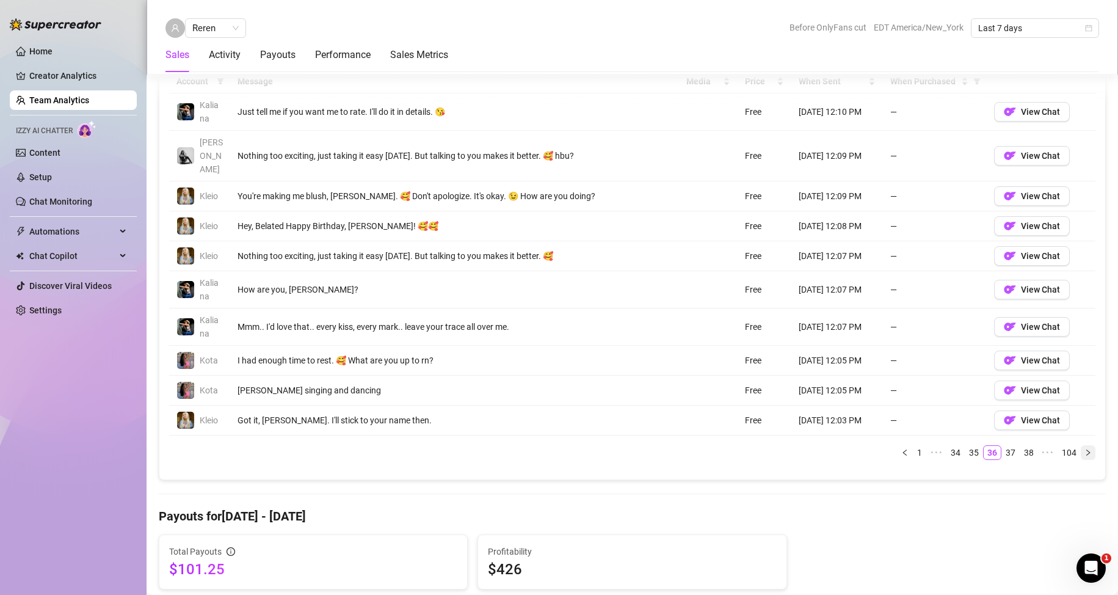
click at [1086, 449] on icon "right" at bounding box center [1088, 452] width 4 height 6
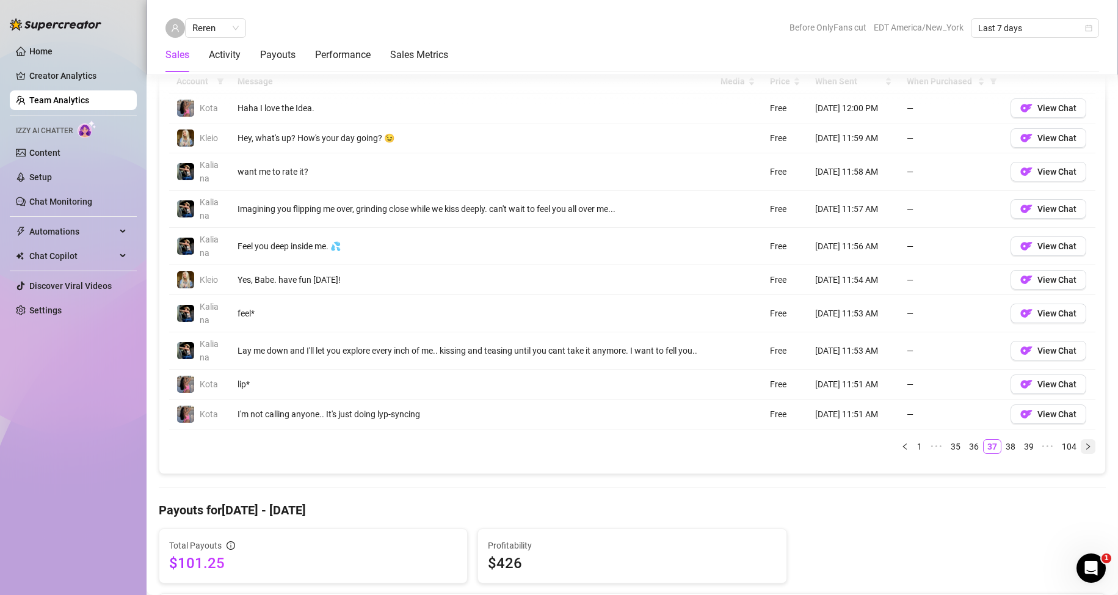
click at [1084, 447] on icon "right" at bounding box center [1087, 446] width 7 height 7
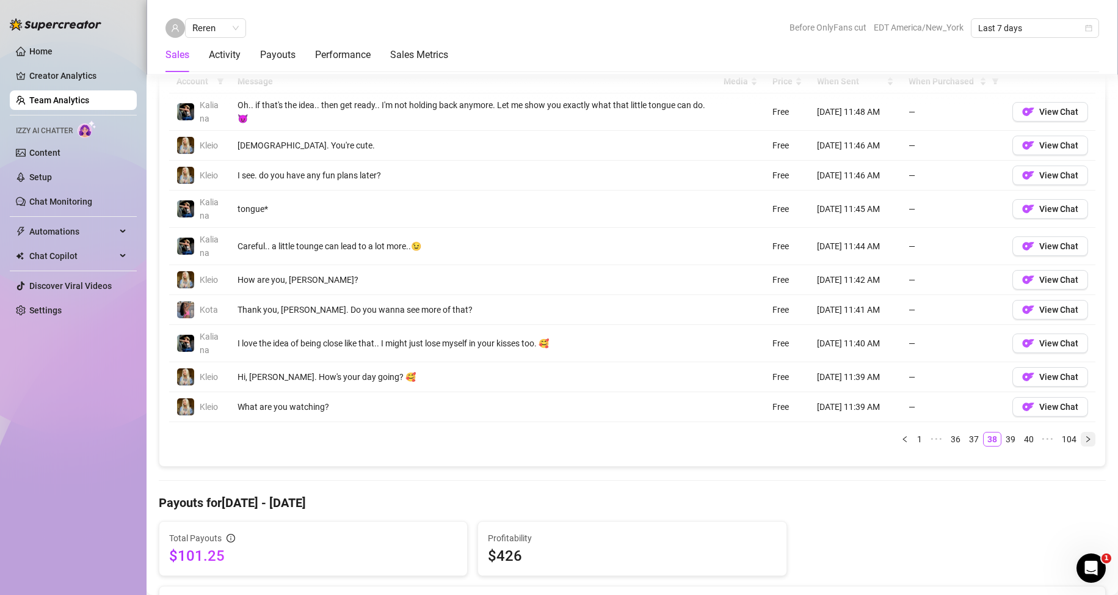
click at [1086, 439] on icon "right" at bounding box center [1088, 438] width 4 height 6
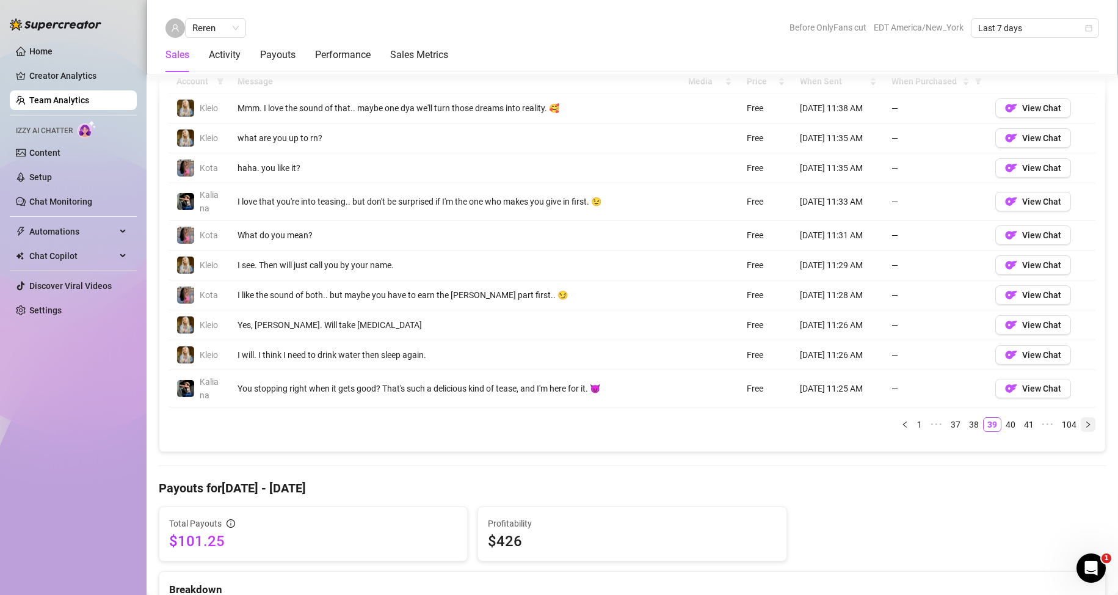
click at [1084, 423] on icon "right" at bounding box center [1087, 424] width 7 height 7
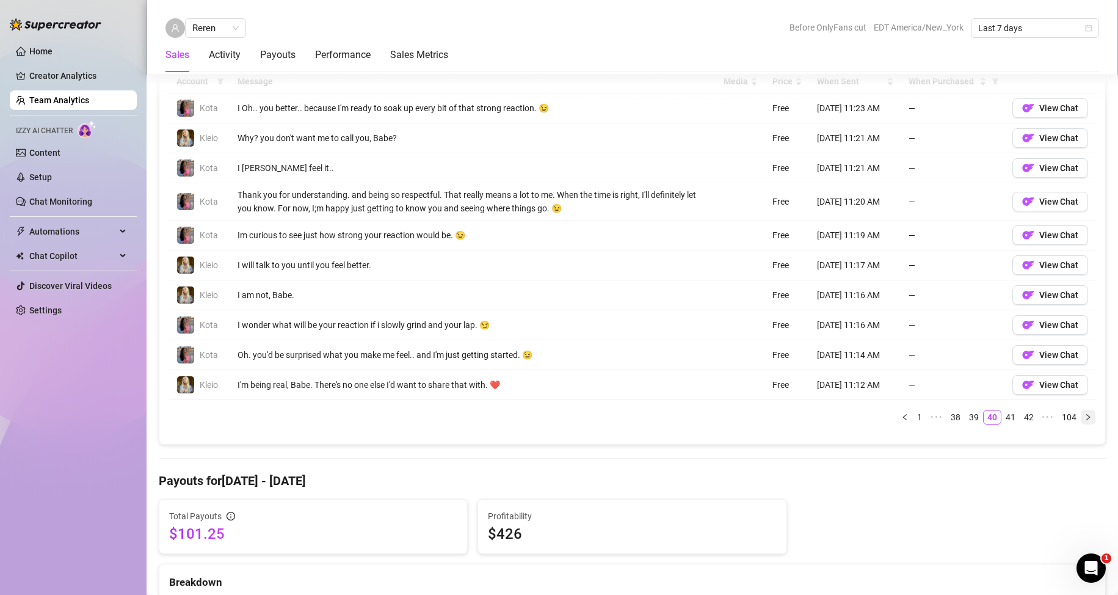
click at [1084, 420] on icon "right" at bounding box center [1087, 416] width 7 height 7
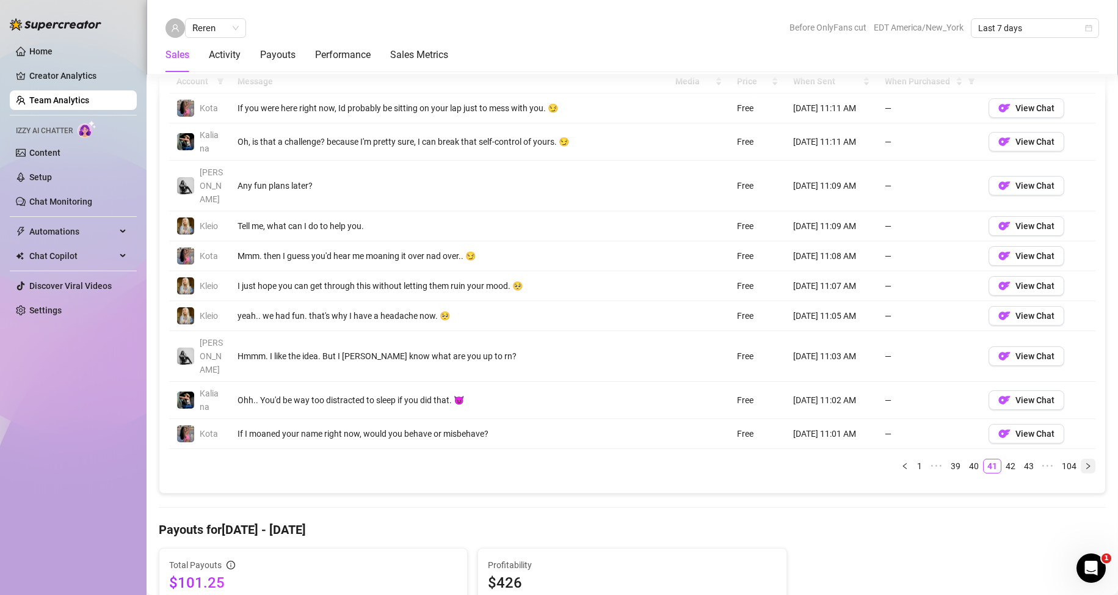
click at [1084, 462] on icon "right" at bounding box center [1087, 465] width 7 height 7
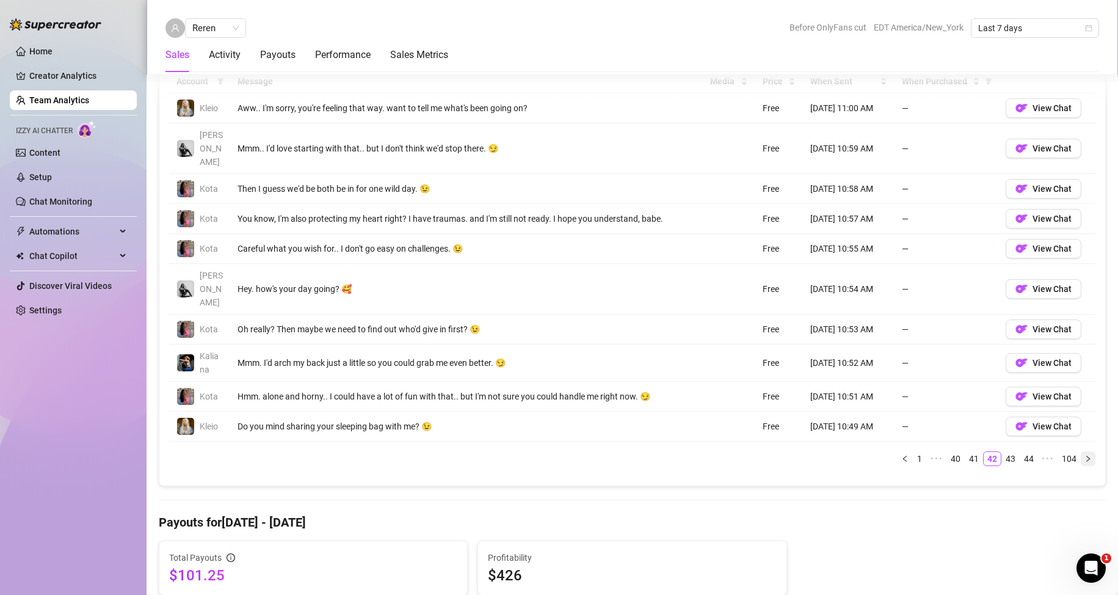
click at [1084, 455] on icon "right" at bounding box center [1087, 458] width 7 height 7
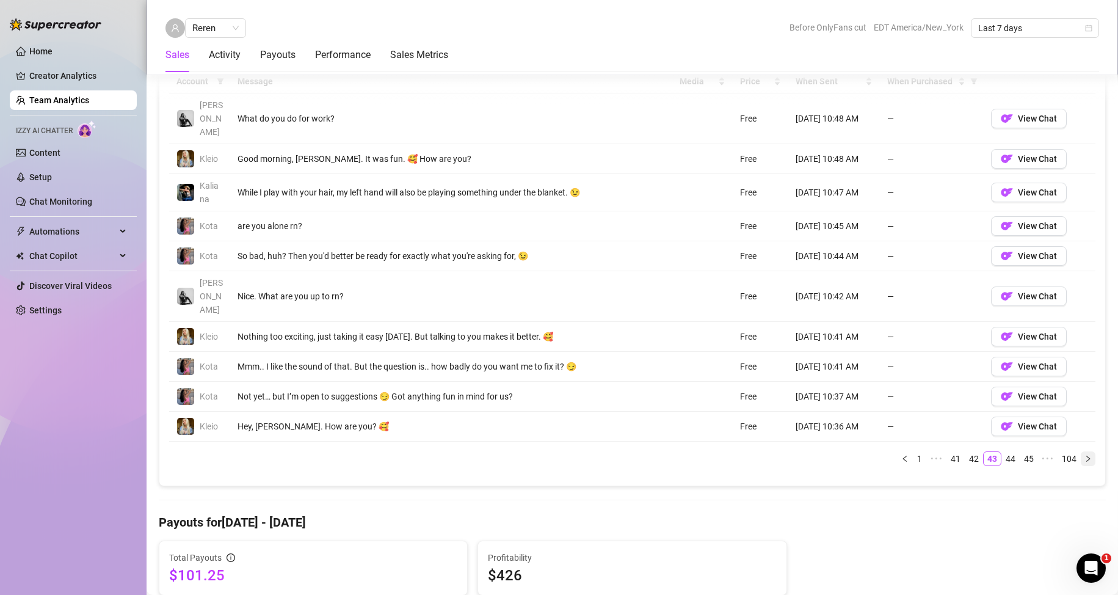
click at [1084, 455] on icon "right" at bounding box center [1087, 458] width 7 height 7
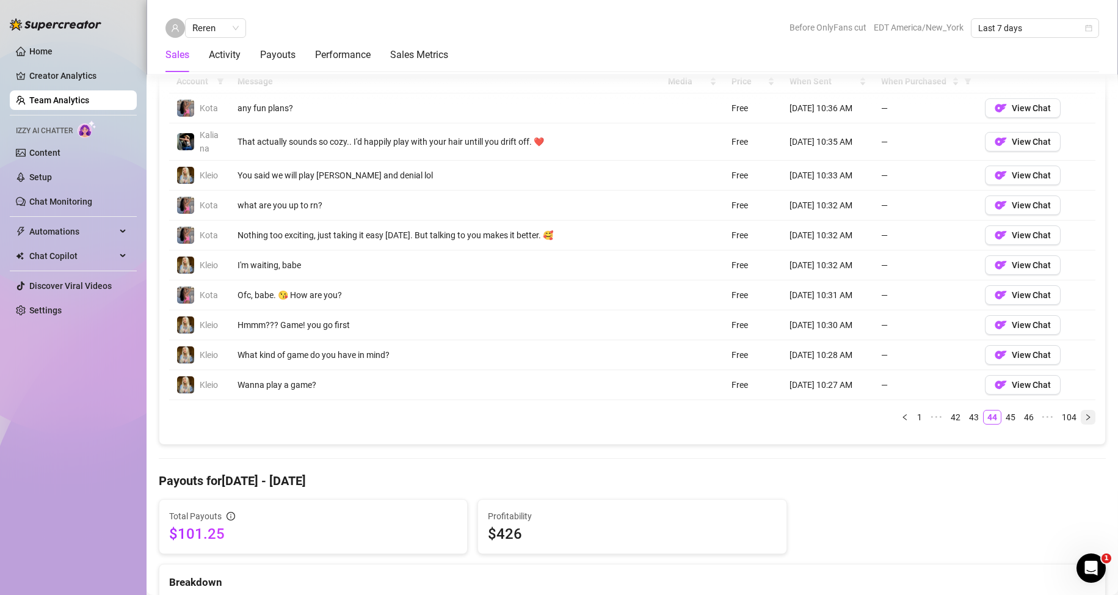
click at [1084, 419] on icon "right" at bounding box center [1087, 416] width 7 height 7
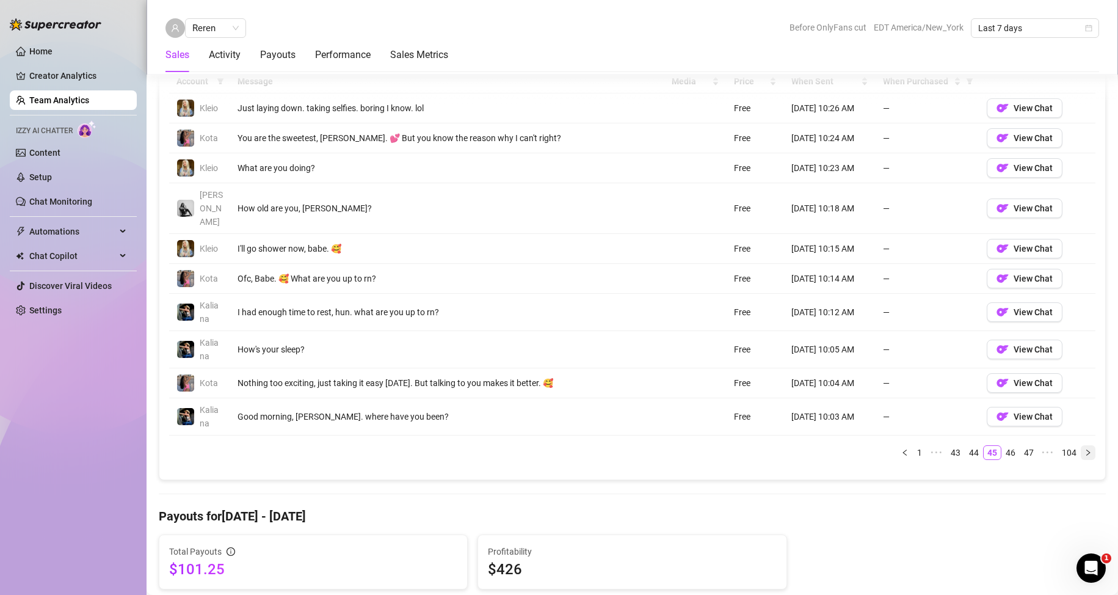
click at [1084, 449] on icon "right" at bounding box center [1087, 452] width 7 height 7
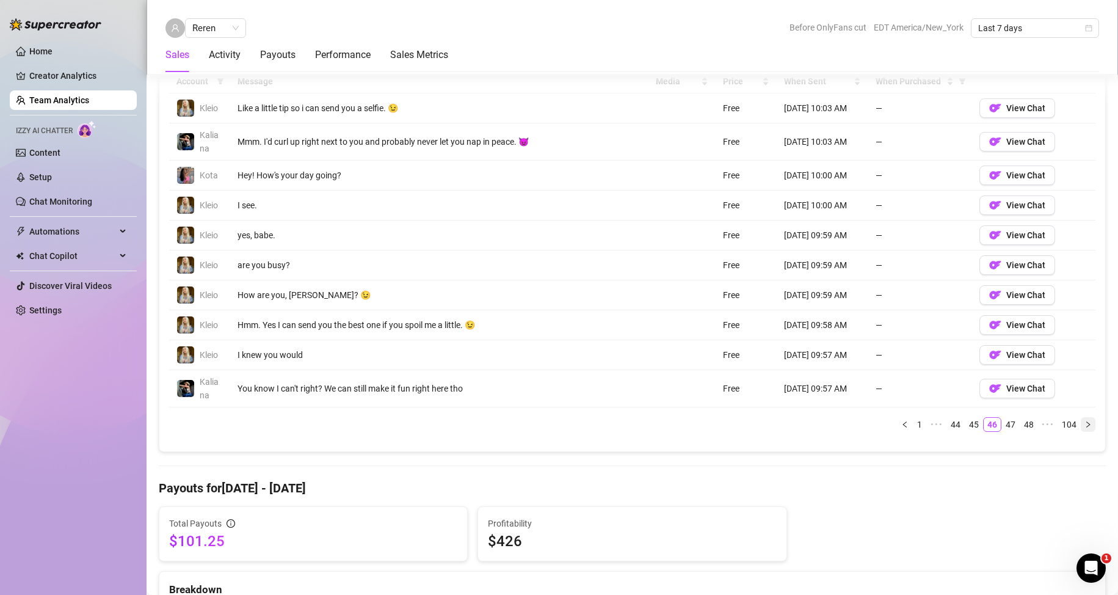
click at [1084, 425] on icon "right" at bounding box center [1087, 424] width 7 height 7
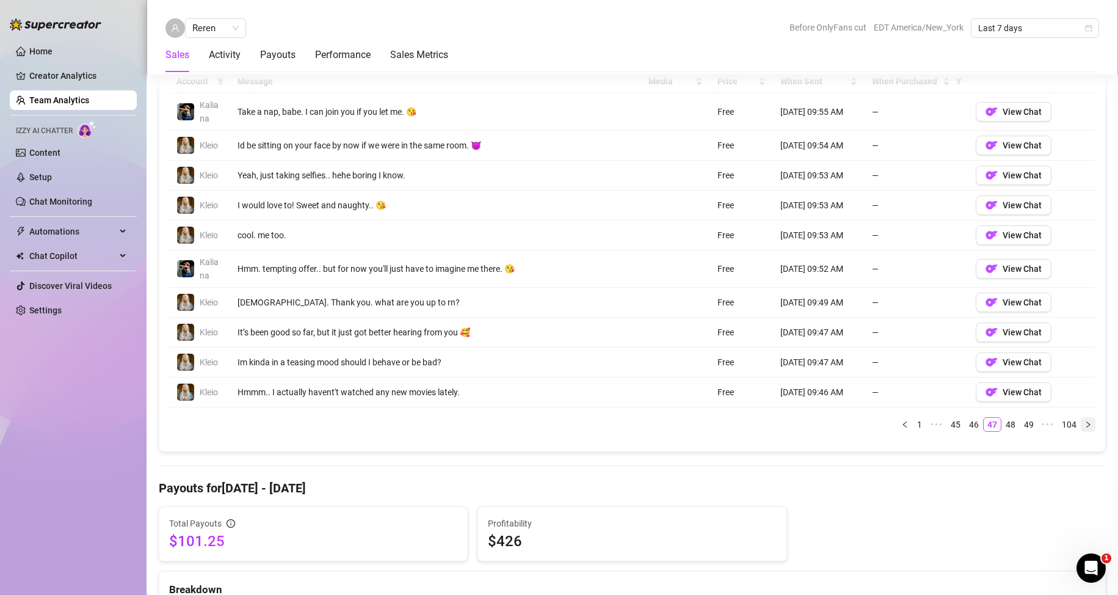
click at [1084, 425] on icon "right" at bounding box center [1087, 424] width 7 height 7
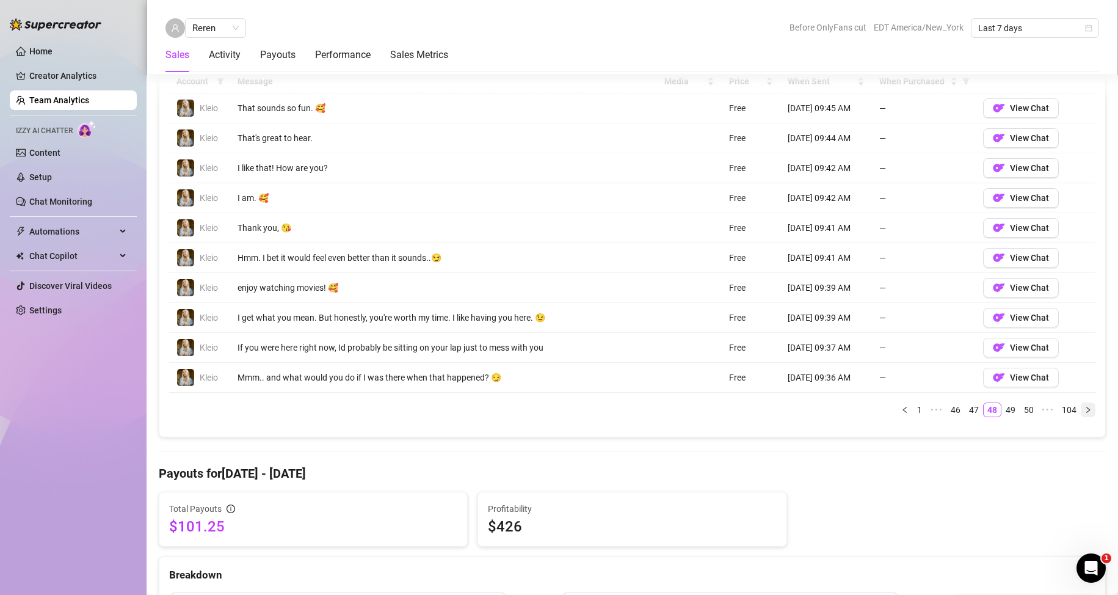
click at [1079, 425] on div "Account Message Media Price When Sent When Purchased Kleio That sounds so fun. …" at bounding box center [632, 248] width 926 height 357
click at [1084, 410] on icon "right" at bounding box center [1087, 409] width 7 height 7
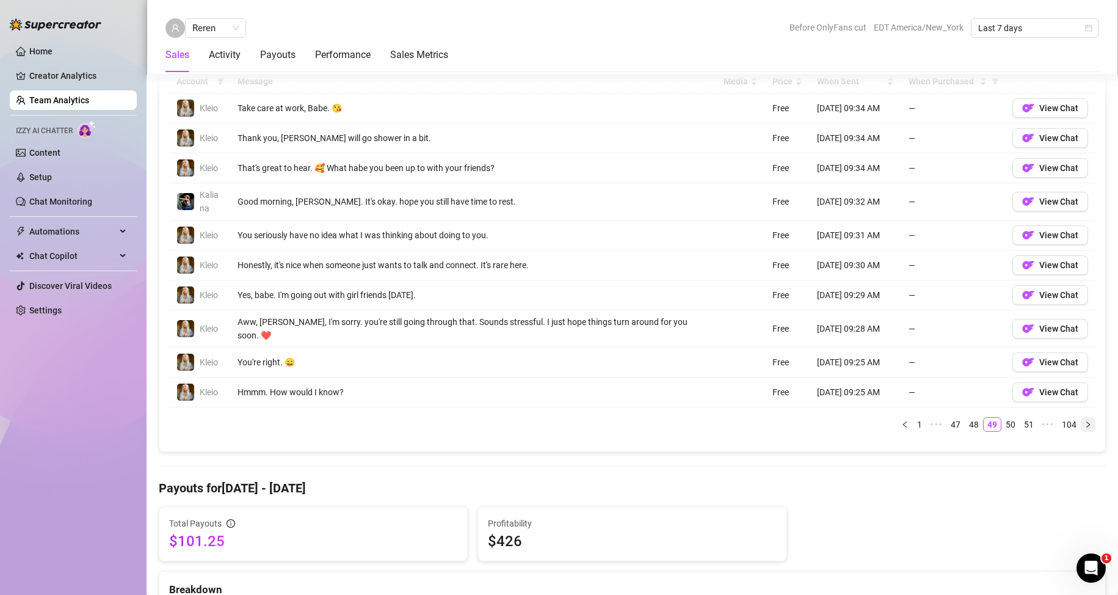
click at [1084, 421] on icon "right" at bounding box center [1087, 424] width 7 height 7
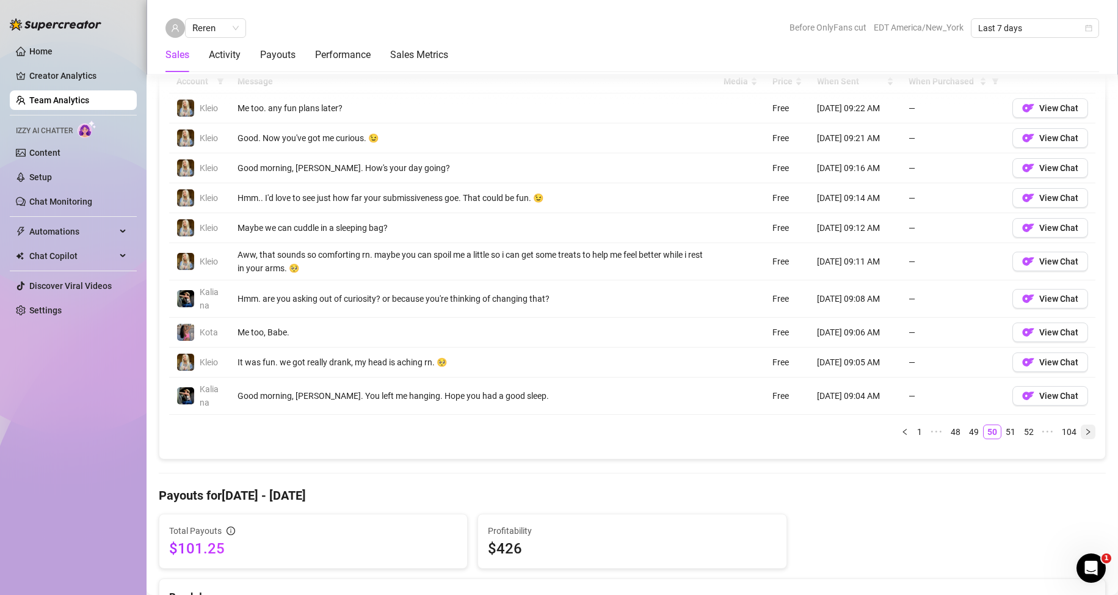
click at [1084, 434] on icon "right" at bounding box center [1087, 431] width 7 height 7
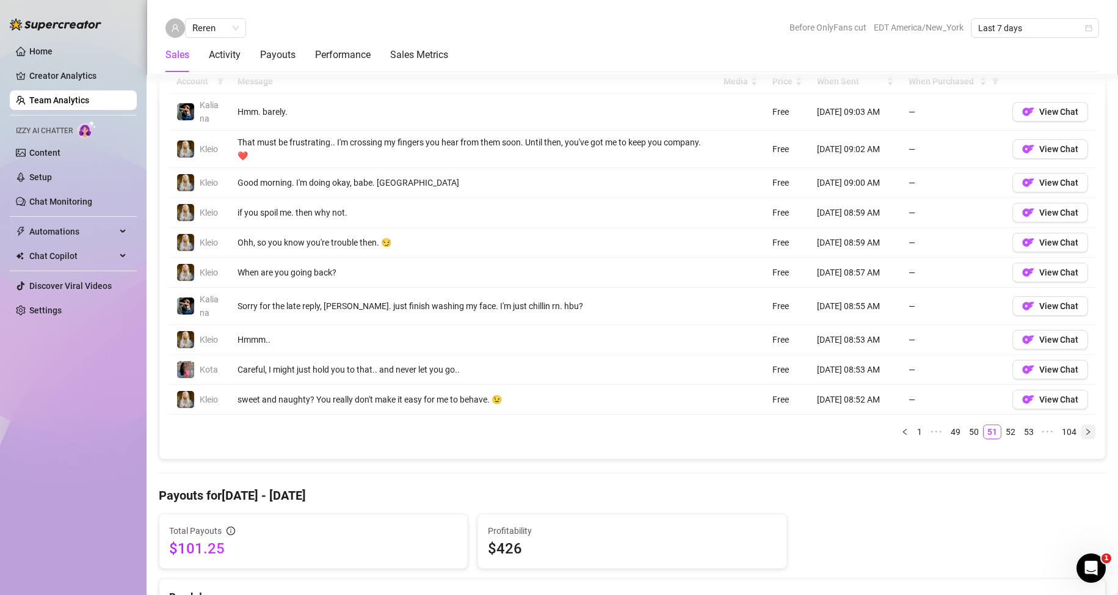
click at [1084, 434] on icon "right" at bounding box center [1087, 431] width 7 height 7
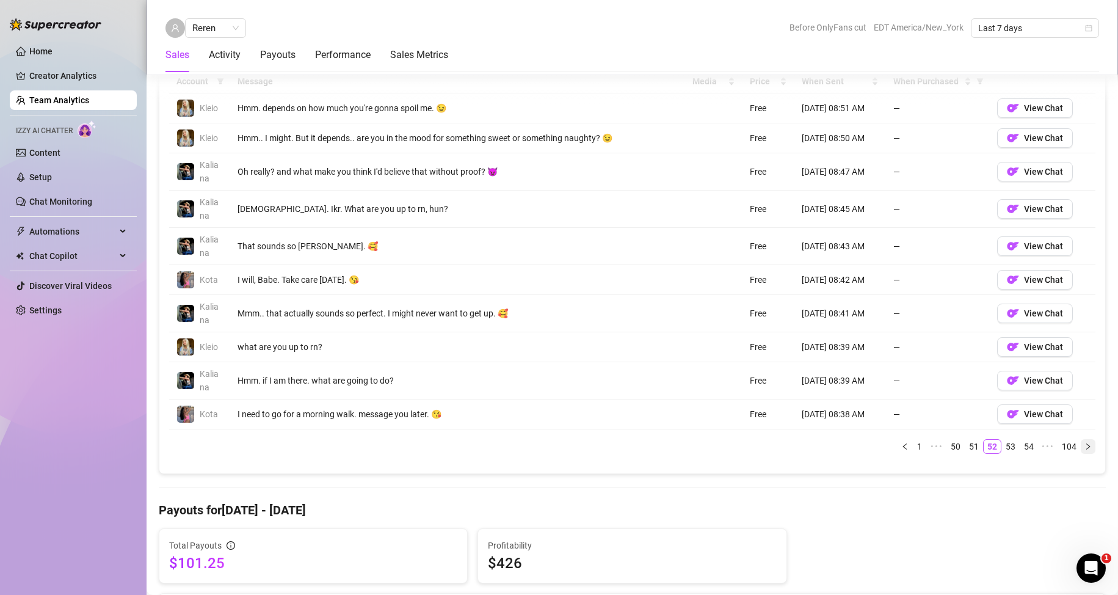
click at [1084, 446] on icon "right" at bounding box center [1087, 446] width 7 height 7
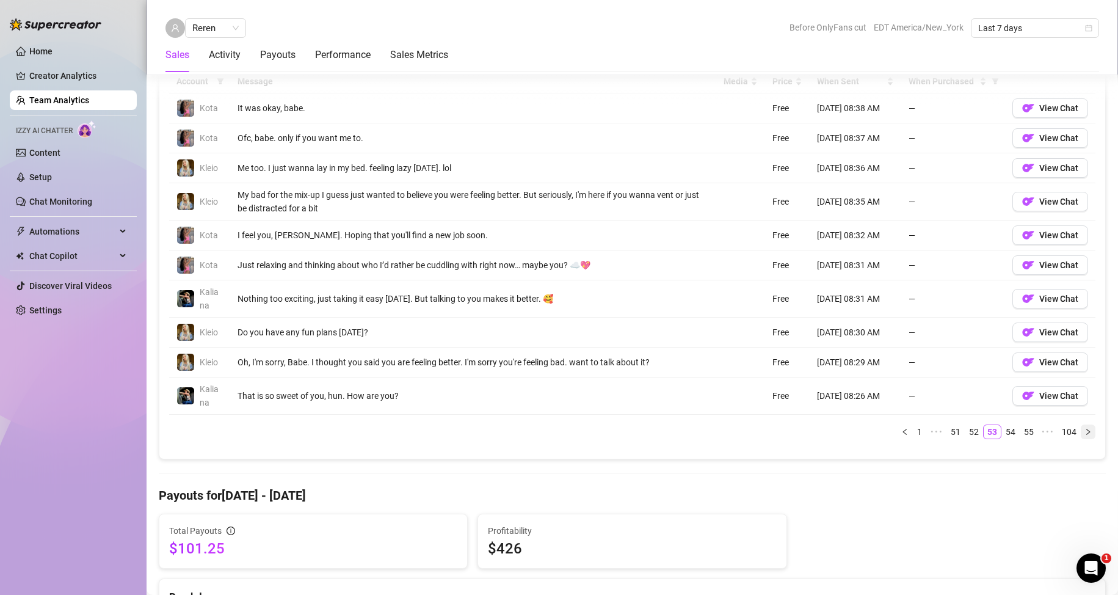
click at [1081, 425] on button "button" at bounding box center [1088, 431] width 15 height 15
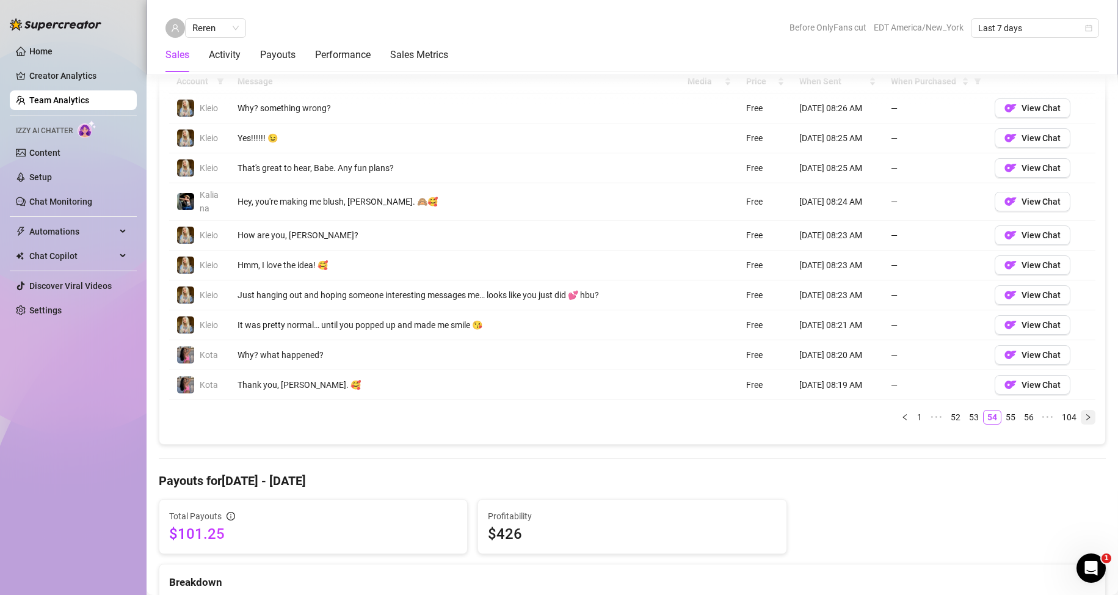
click at [1081, 412] on button "button" at bounding box center [1088, 417] width 15 height 15
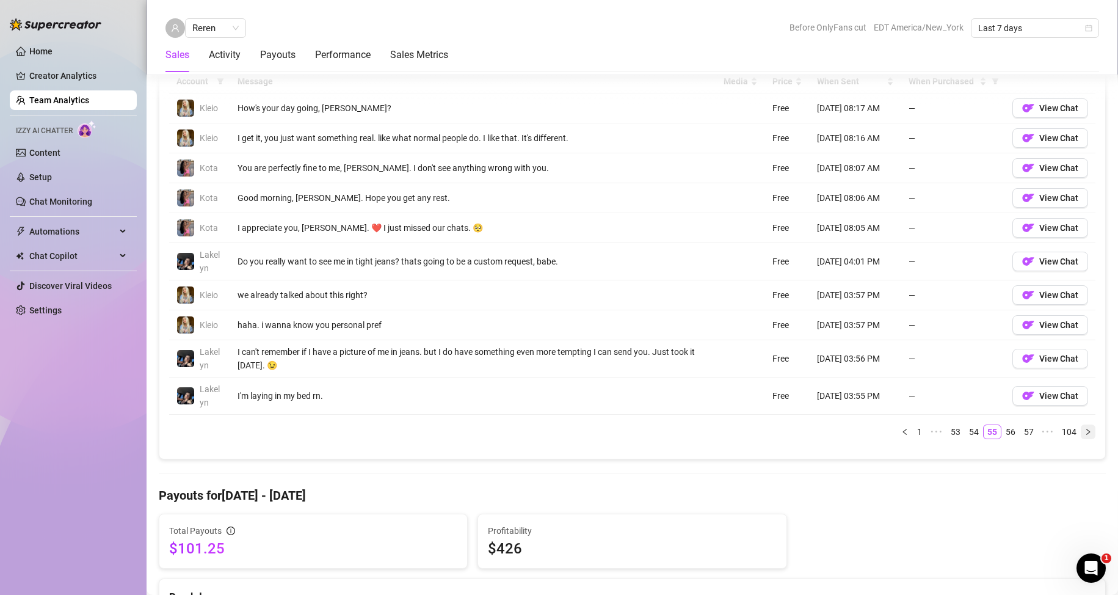
click at [1084, 431] on icon "right" at bounding box center [1087, 431] width 7 height 7
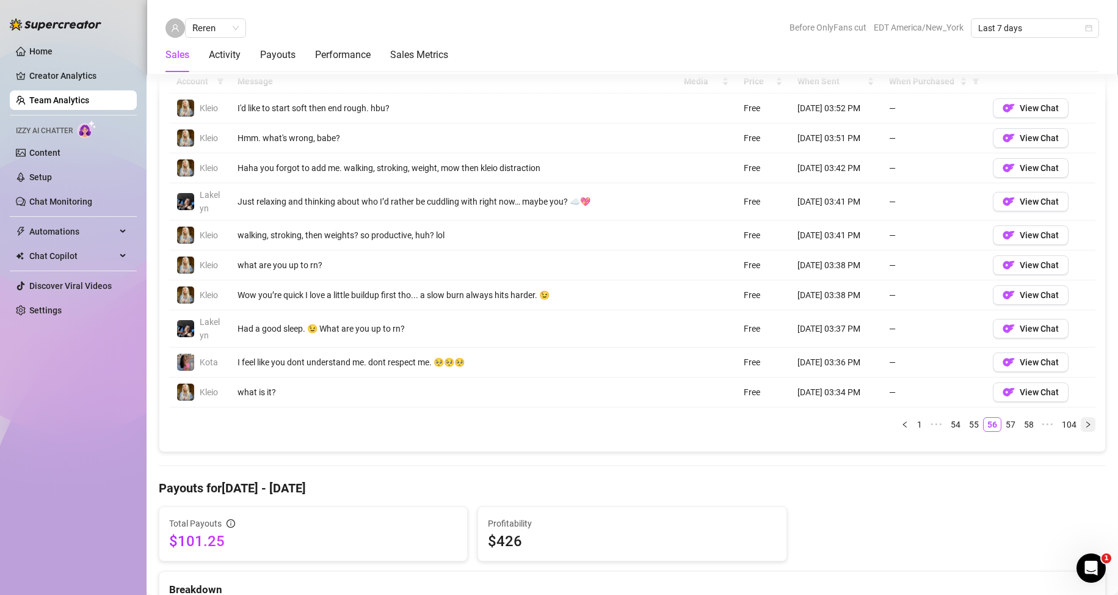
click at [1081, 431] on button "button" at bounding box center [1088, 424] width 15 height 15
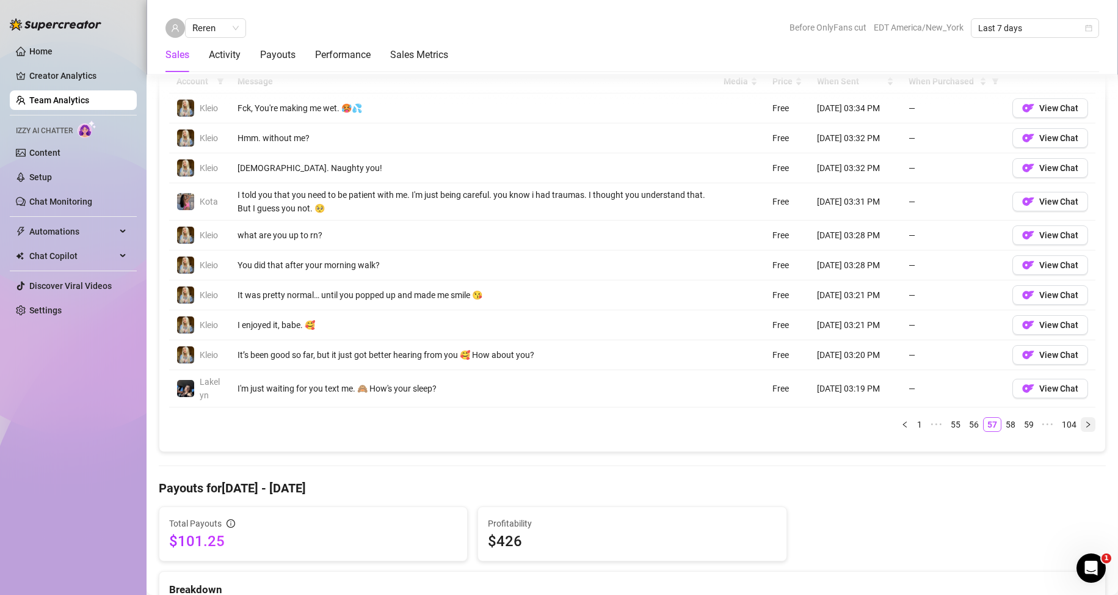
click at [1084, 425] on icon "right" at bounding box center [1087, 424] width 7 height 7
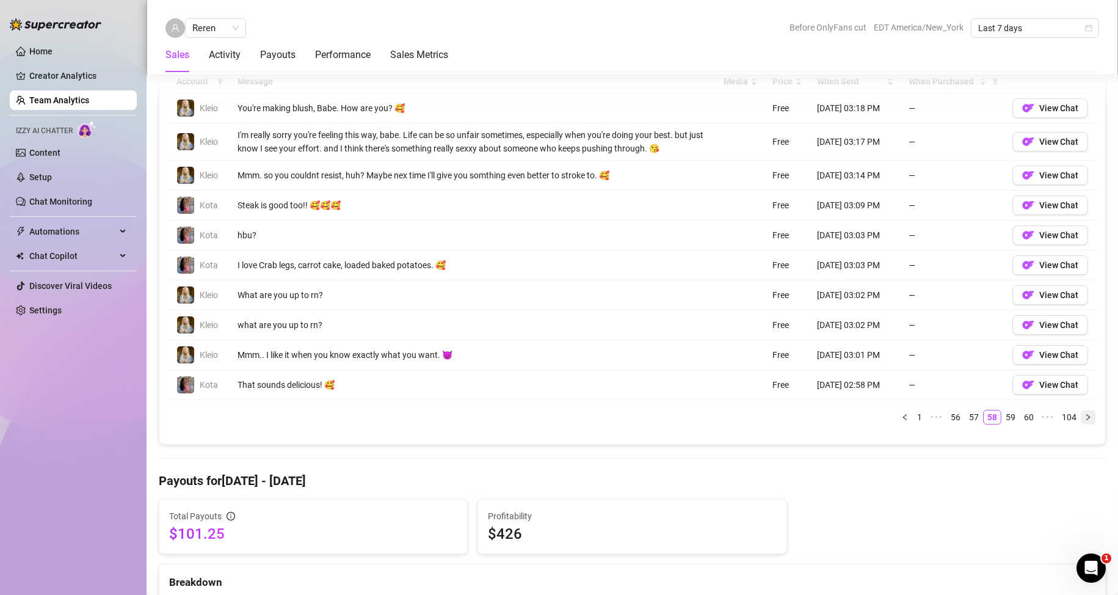
click at [1081, 421] on button "button" at bounding box center [1088, 417] width 15 height 15
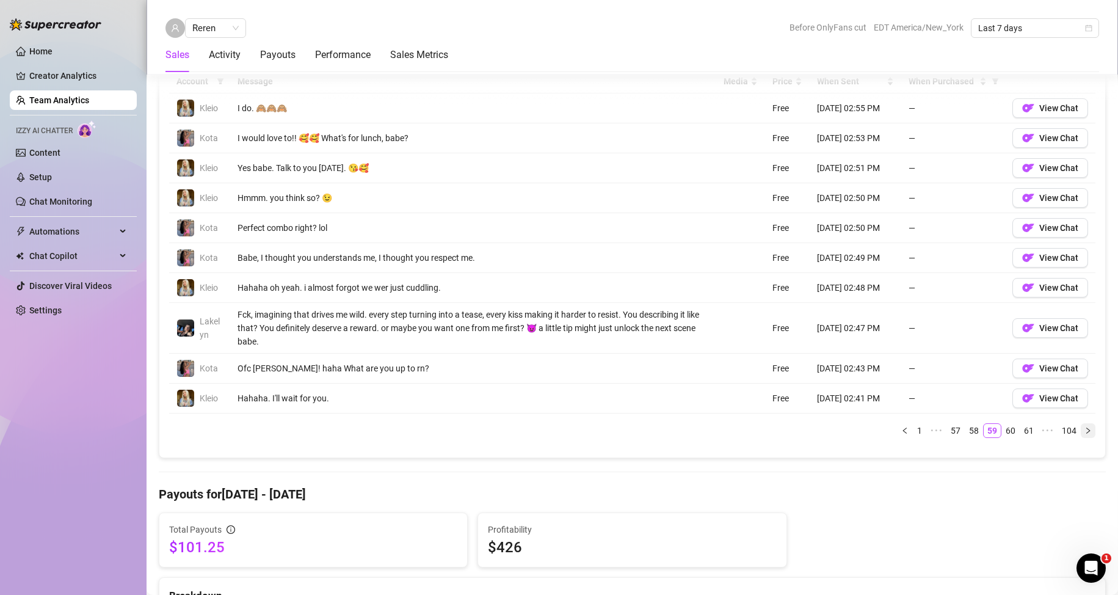
click at [1084, 432] on icon "right" at bounding box center [1087, 430] width 7 height 7
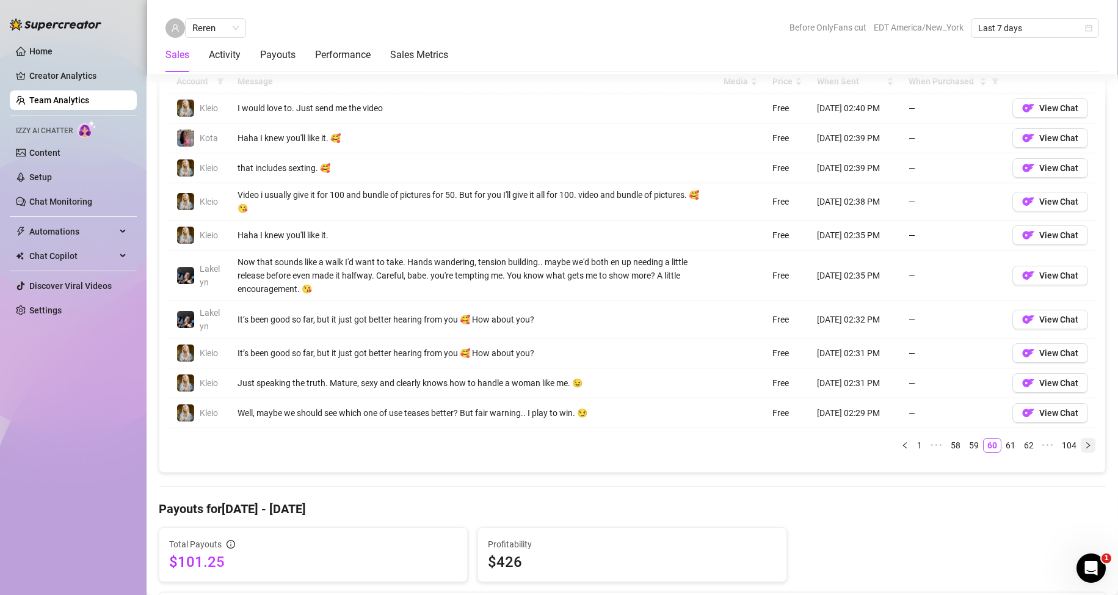
click at [1084, 442] on icon "right" at bounding box center [1087, 444] width 7 height 7
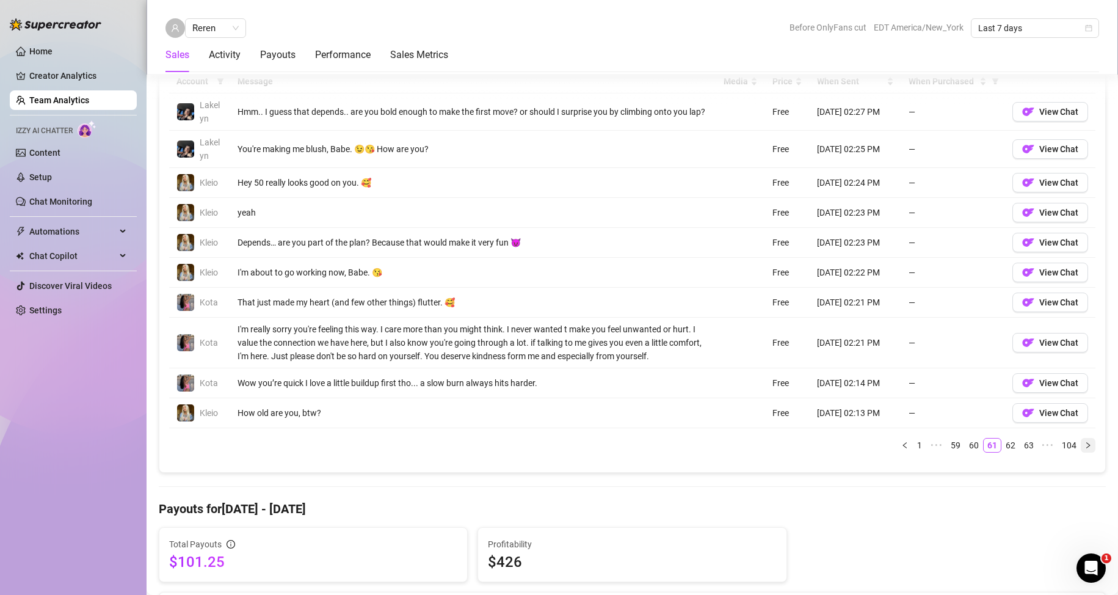
click at [1084, 442] on icon "right" at bounding box center [1087, 444] width 7 height 7
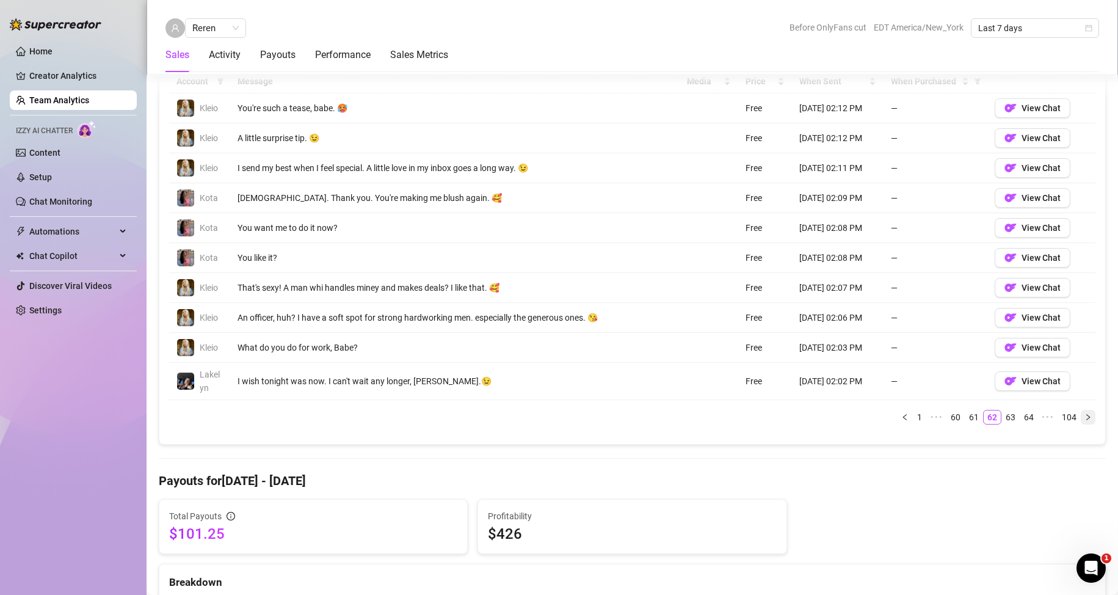
click at [1084, 419] on icon "right" at bounding box center [1087, 416] width 7 height 7
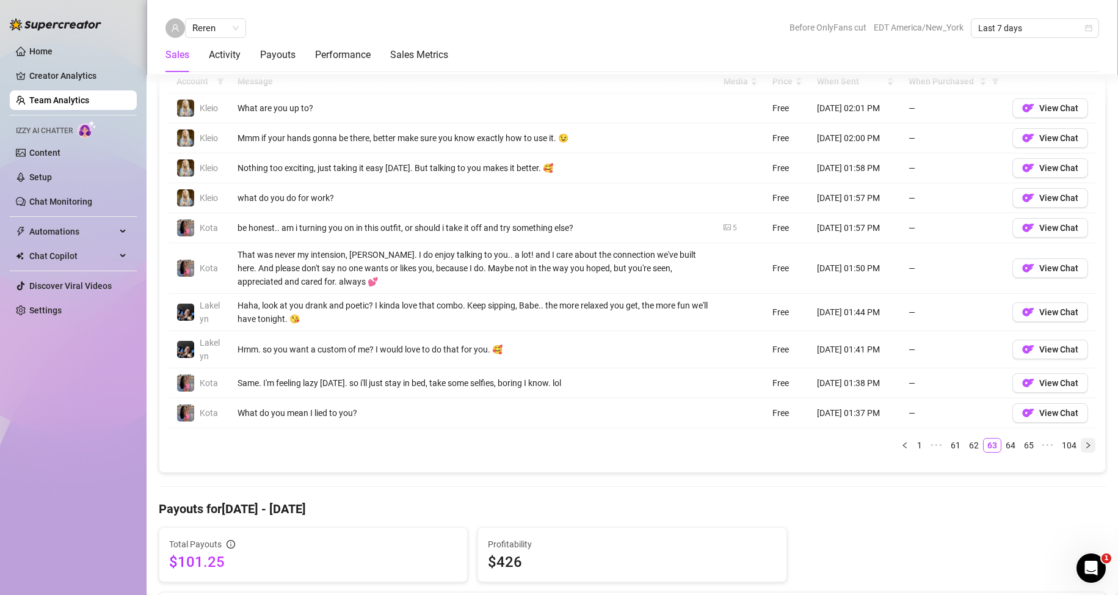
click at [1086, 446] on icon "right" at bounding box center [1088, 444] width 4 height 6
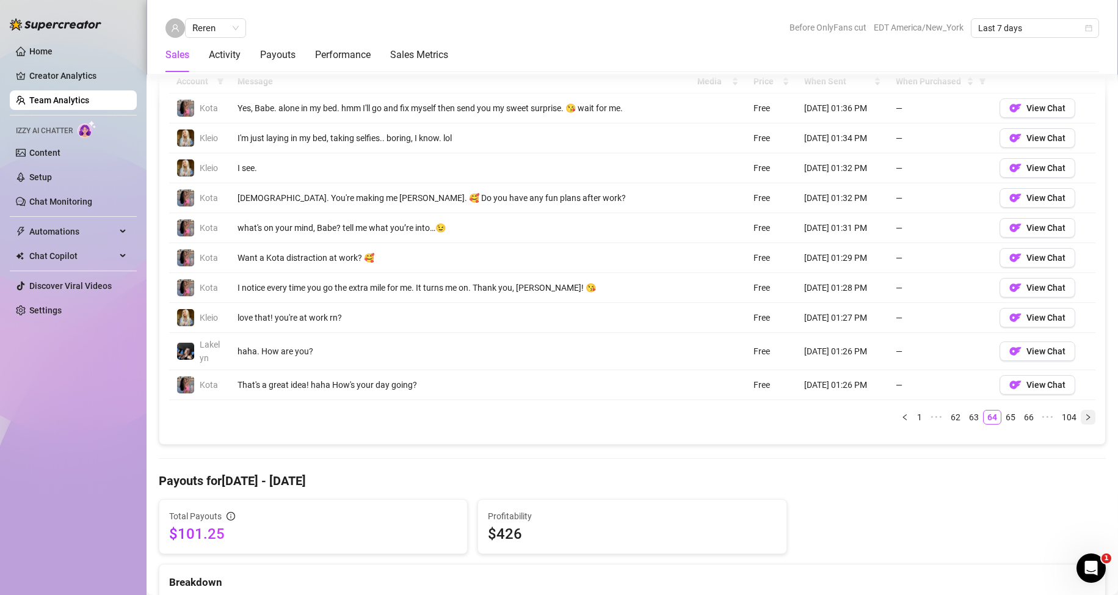
click at [1078, 446] on div "Total Sales & Tips $675 Sales / Hour $19.85 Number of PPVs Sold 3 Chats with sa…" at bounding box center [632, 472] width 947 height 2229
click at [1084, 418] on icon "right" at bounding box center [1087, 416] width 7 height 7
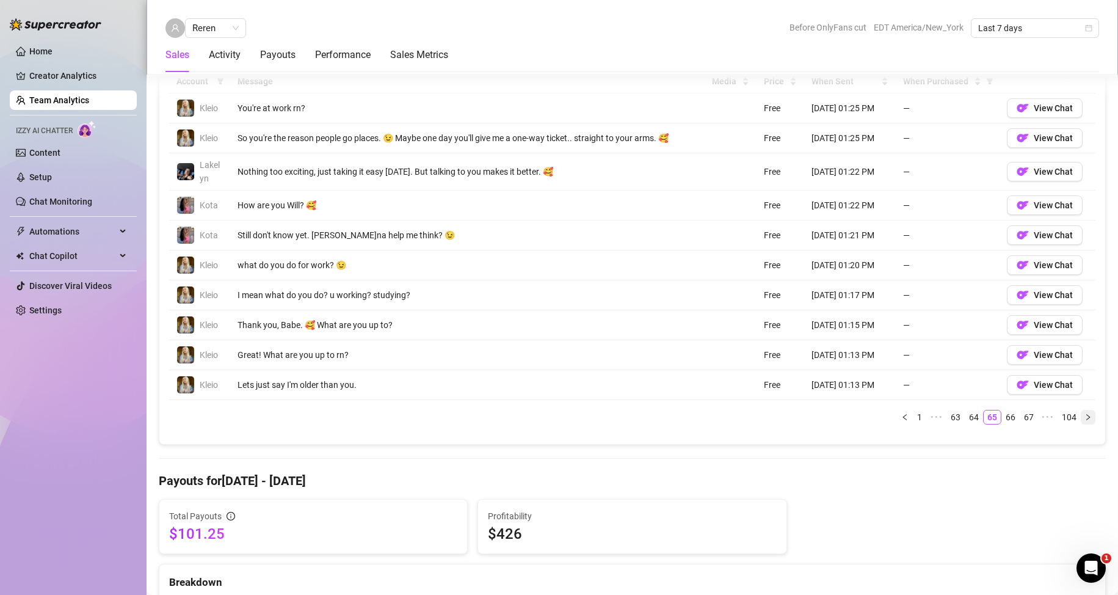
click at [1084, 418] on icon "right" at bounding box center [1087, 416] width 7 height 7
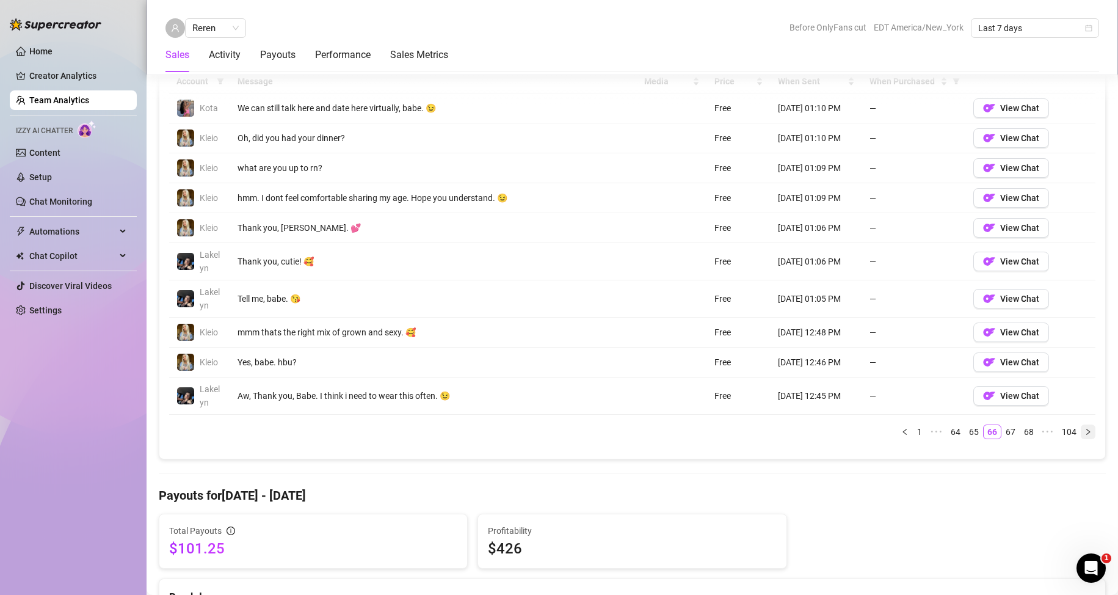
click at [1080, 418] on div "Account Message Media Price When Sent When Purchased Kota We can still talk her…" at bounding box center [632, 254] width 926 height 369
click at [1084, 429] on icon "right" at bounding box center [1087, 431] width 7 height 7
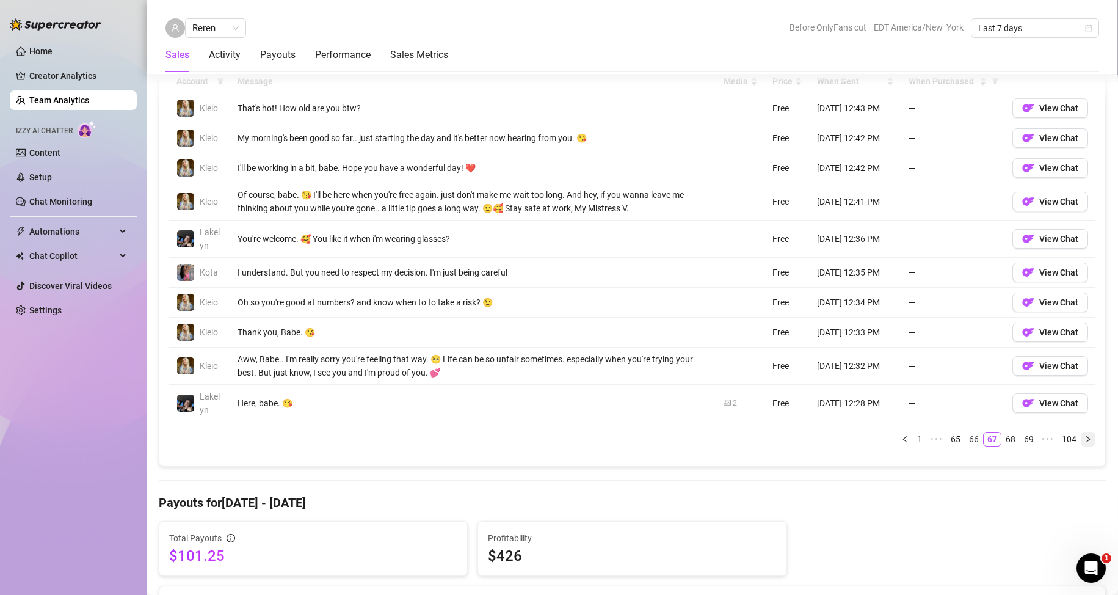
click at [1084, 440] on icon "right" at bounding box center [1087, 438] width 7 height 7
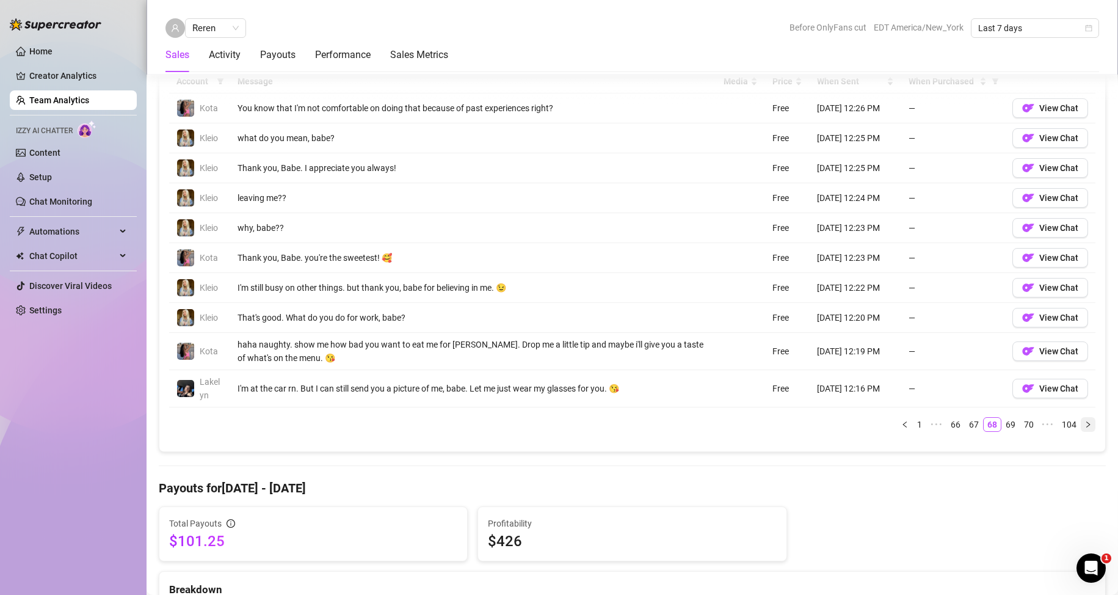
click at [1084, 423] on icon "right" at bounding box center [1087, 424] width 7 height 7
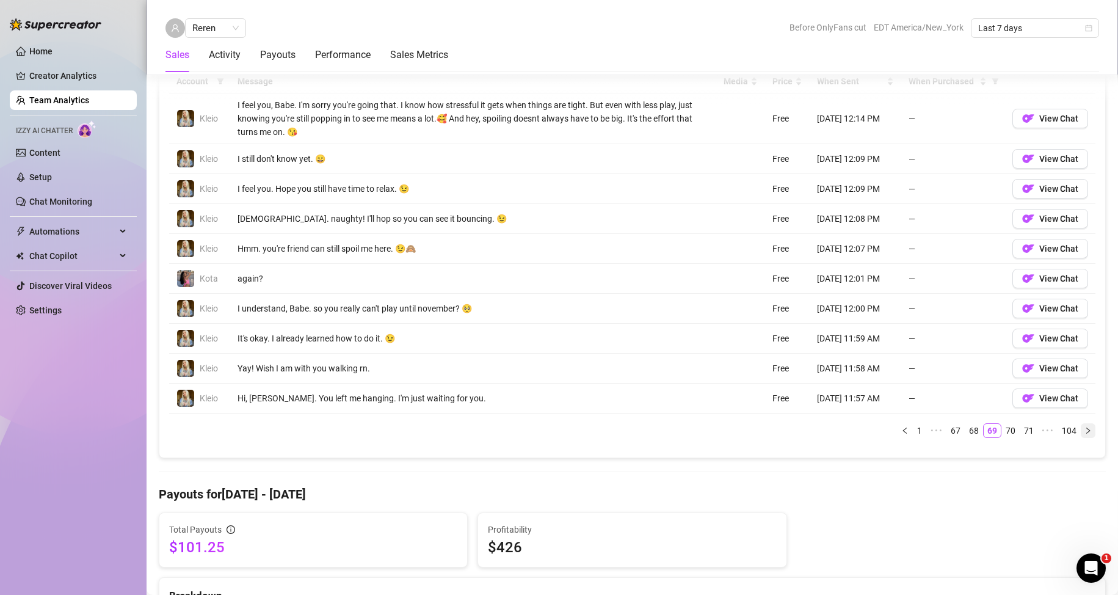
click at [1084, 433] on icon "right" at bounding box center [1087, 430] width 7 height 7
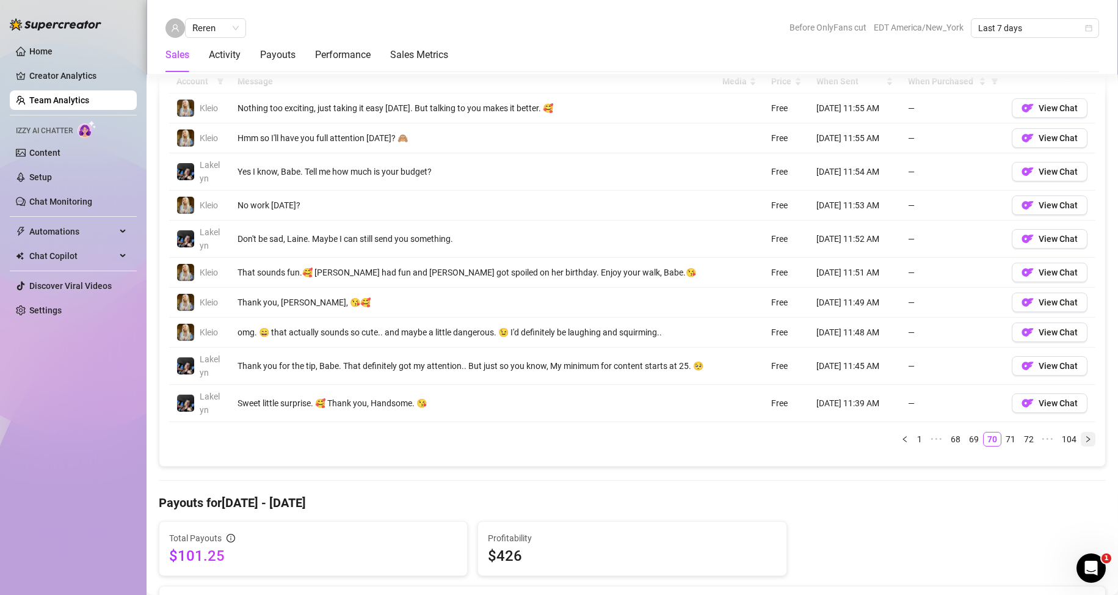
click at [1081, 433] on button "button" at bounding box center [1088, 439] width 15 height 15
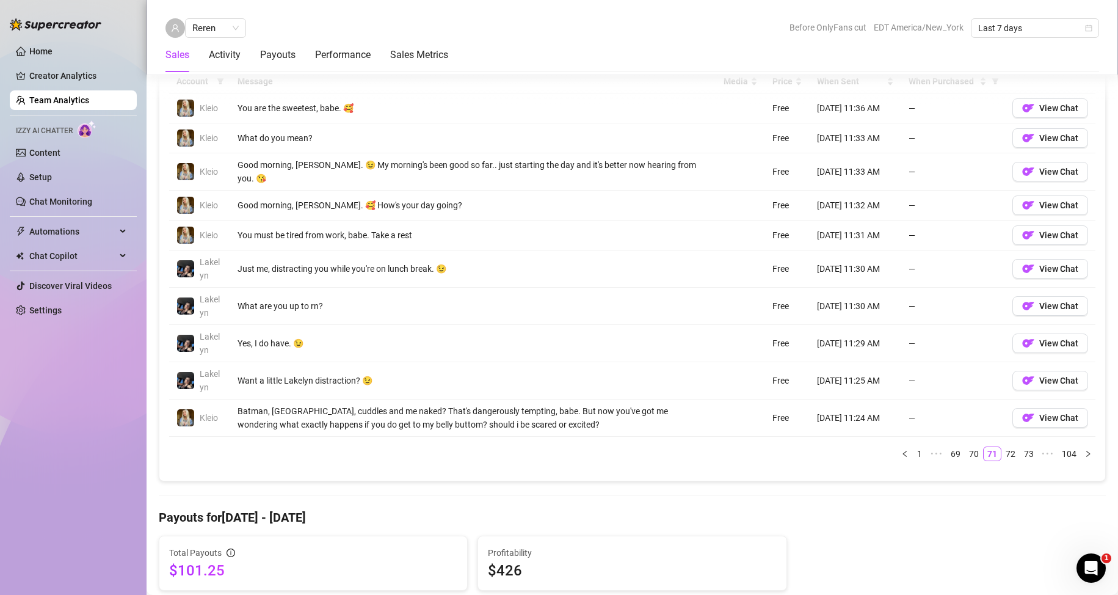
click at [1081, 446] on button "button" at bounding box center [1088, 453] width 15 height 15
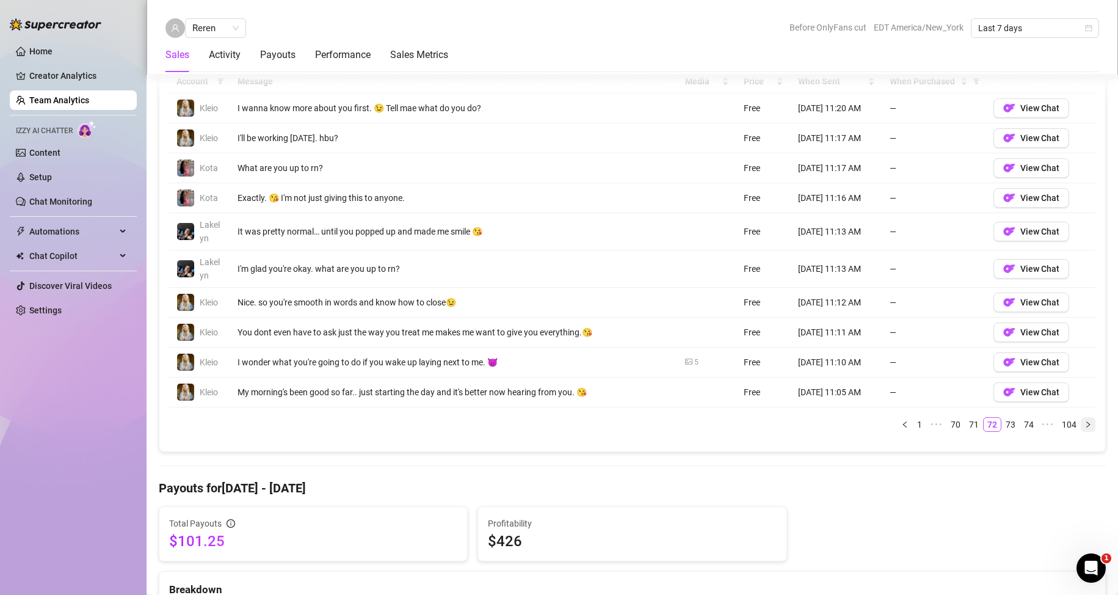
click at [1084, 424] on icon "right" at bounding box center [1087, 424] width 7 height 7
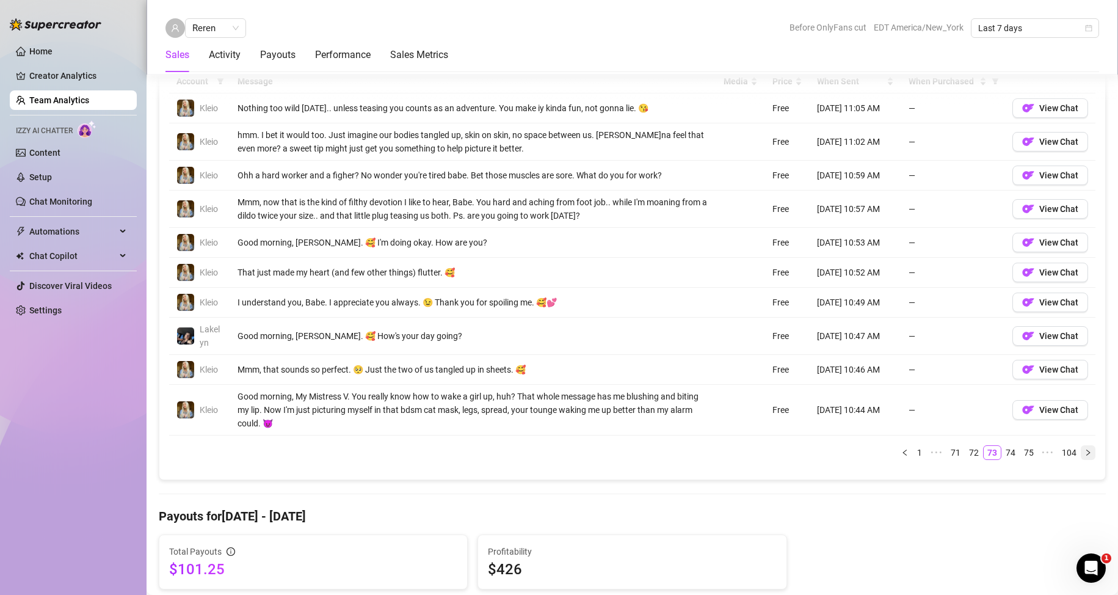
click at [1084, 452] on icon "right" at bounding box center [1087, 452] width 7 height 7
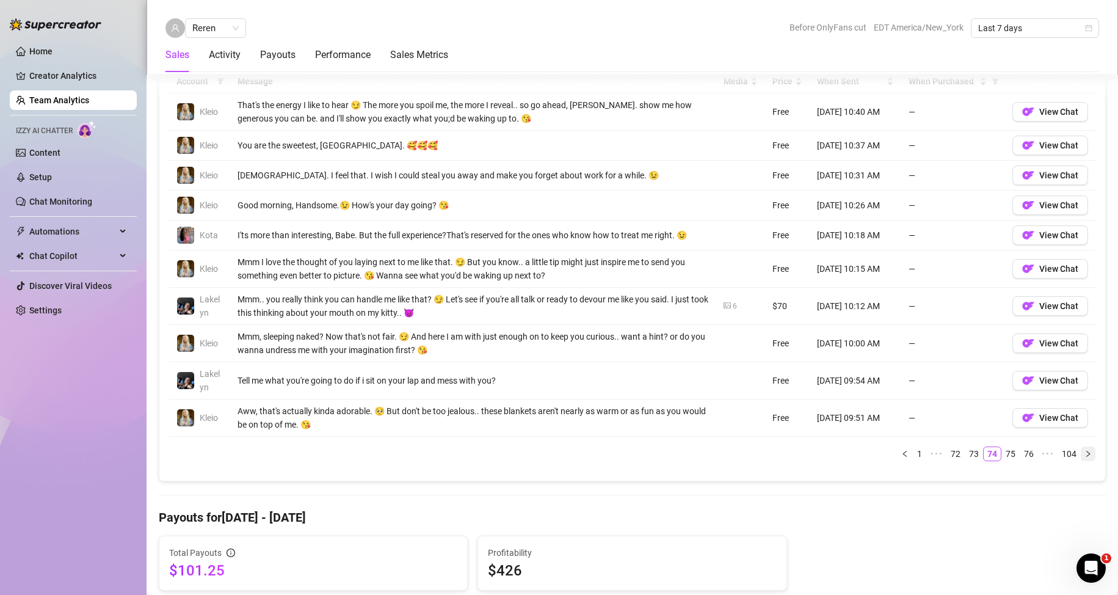
click at [1084, 452] on icon "right" at bounding box center [1087, 453] width 7 height 7
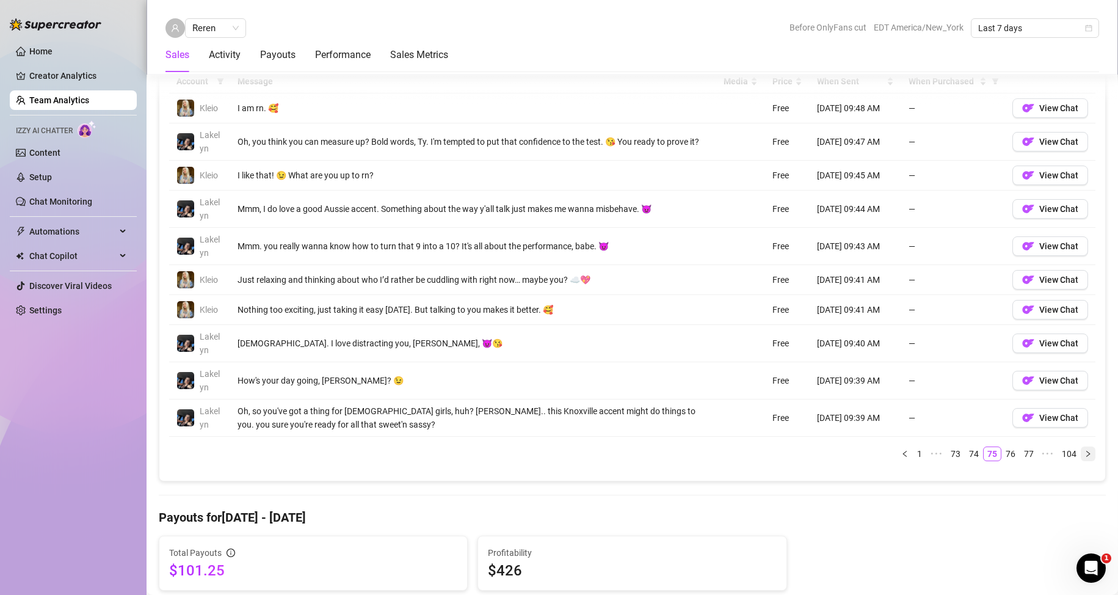
click at [1084, 452] on icon "right" at bounding box center [1087, 453] width 7 height 7
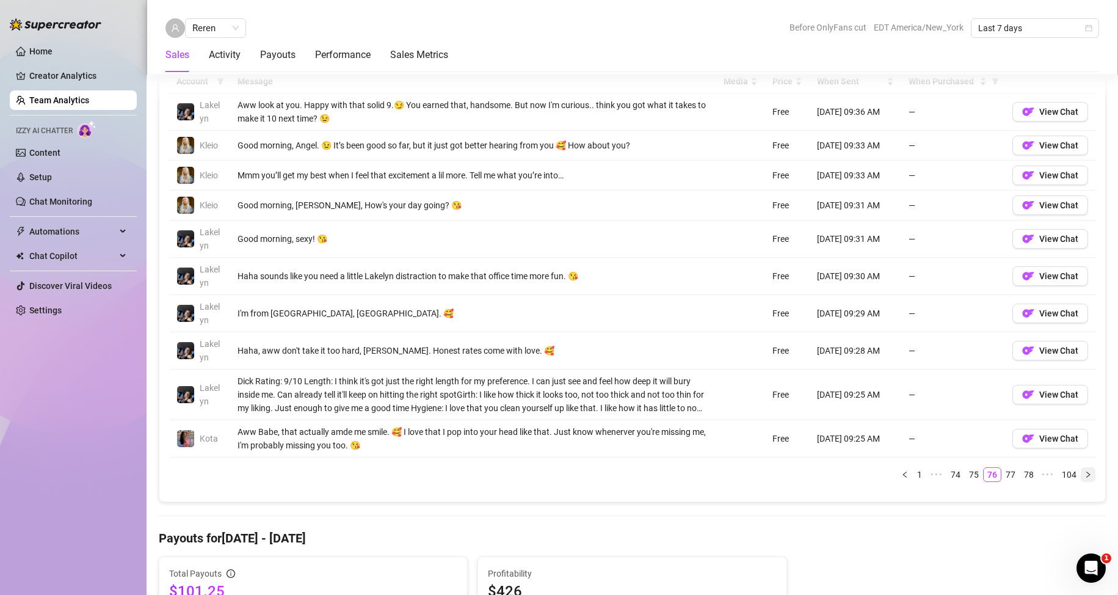
click at [1082, 474] on button "button" at bounding box center [1088, 474] width 15 height 15
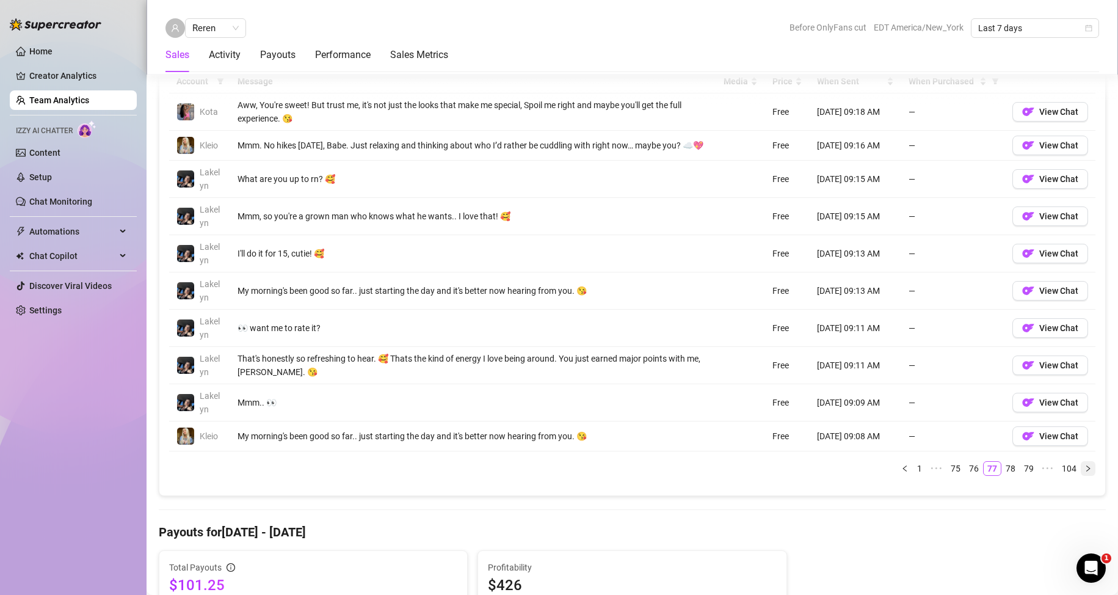
click at [1084, 472] on icon "right" at bounding box center [1087, 468] width 7 height 7
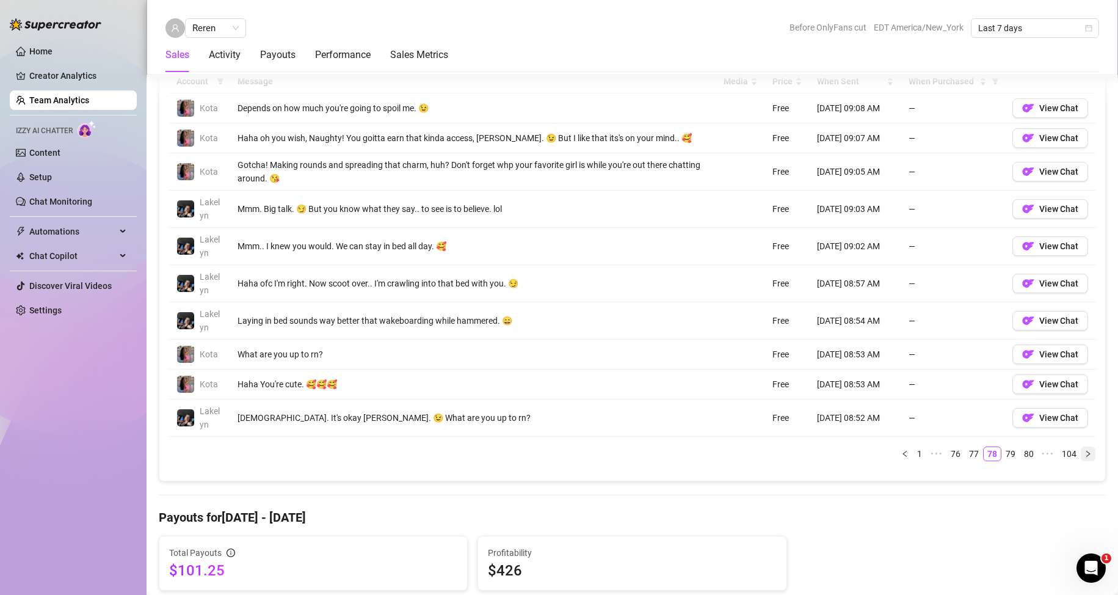
click at [1081, 455] on button "button" at bounding box center [1088, 453] width 15 height 15
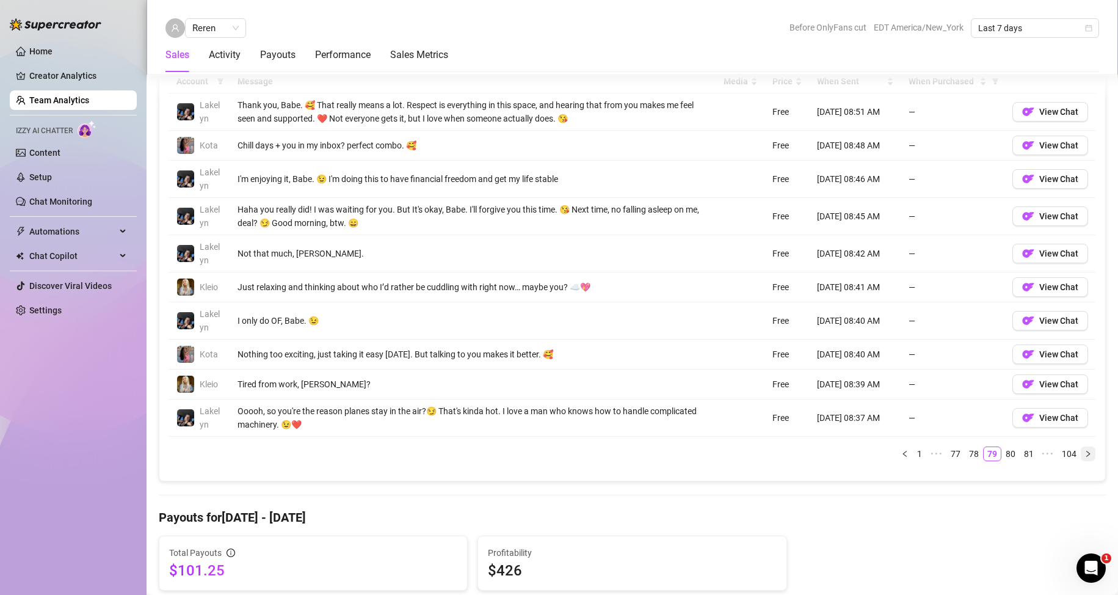
click at [1084, 452] on icon "right" at bounding box center [1087, 453] width 7 height 7
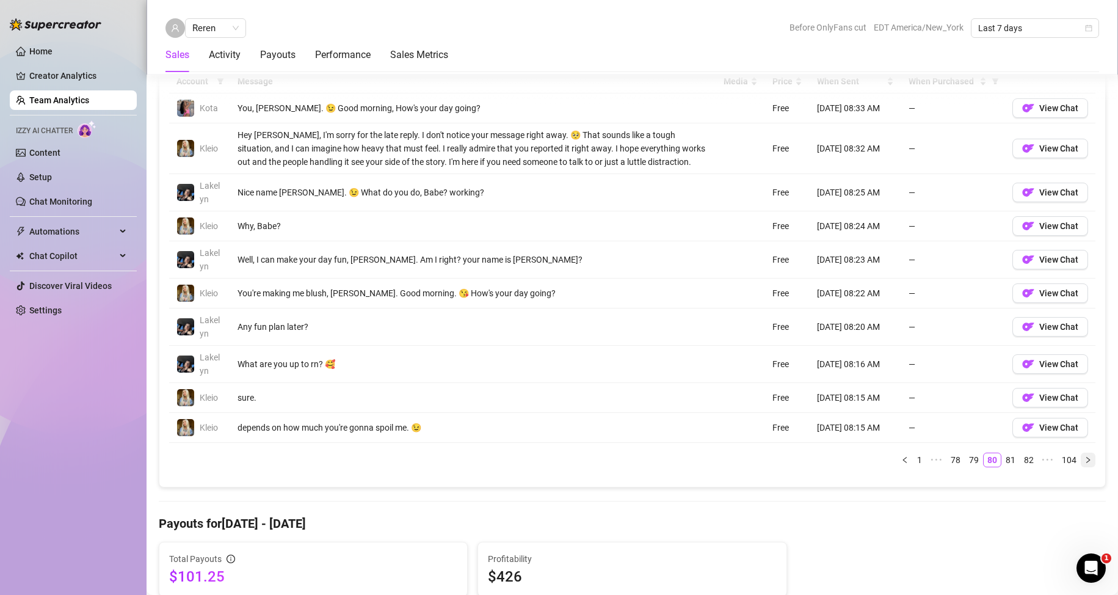
click at [1084, 460] on icon "right" at bounding box center [1087, 459] width 7 height 7
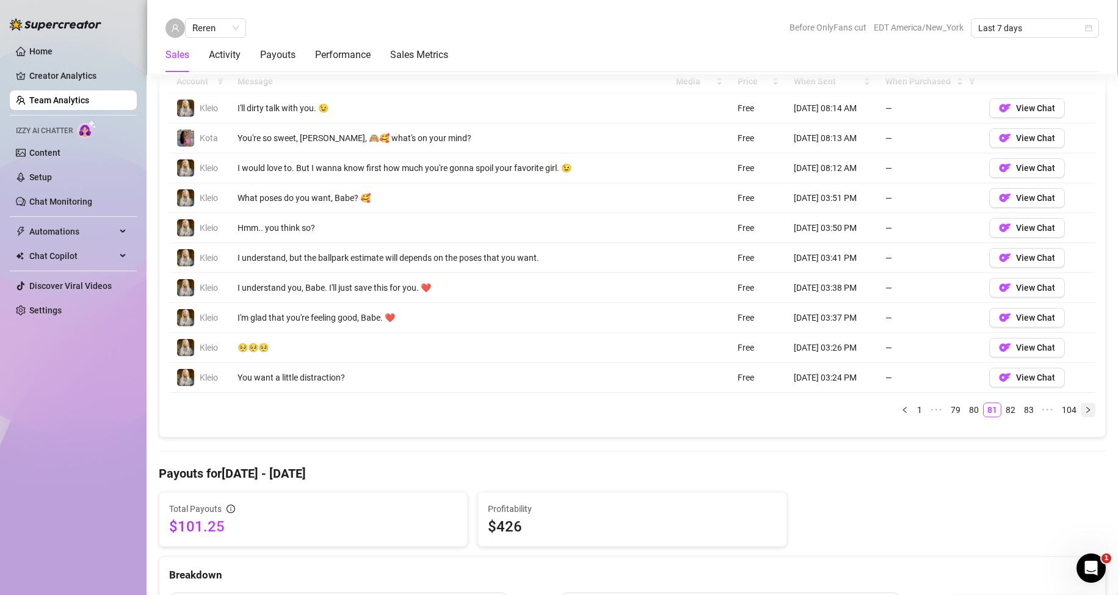
click at [1081, 413] on button "button" at bounding box center [1088, 409] width 15 height 15
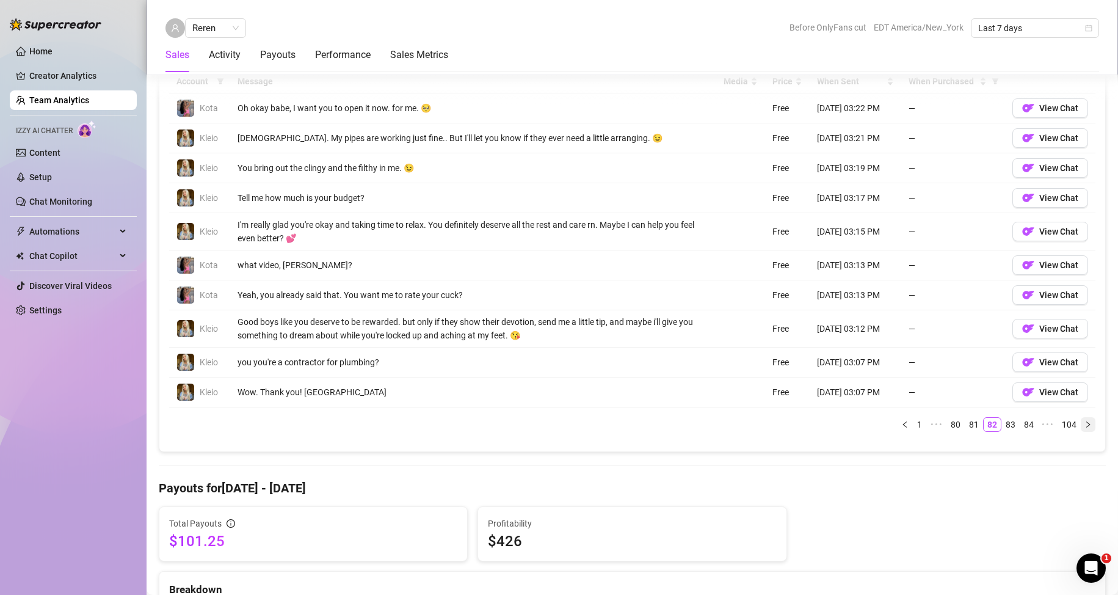
click at [1084, 423] on icon "right" at bounding box center [1087, 424] width 7 height 7
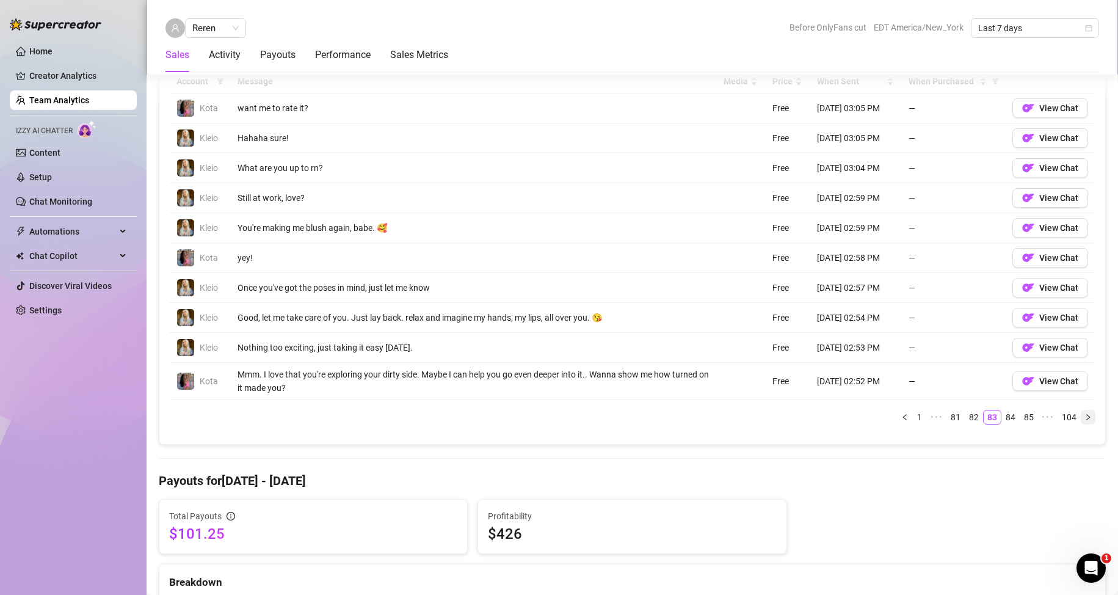
click at [1086, 416] on icon "right" at bounding box center [1088, 416] width 4 height 6
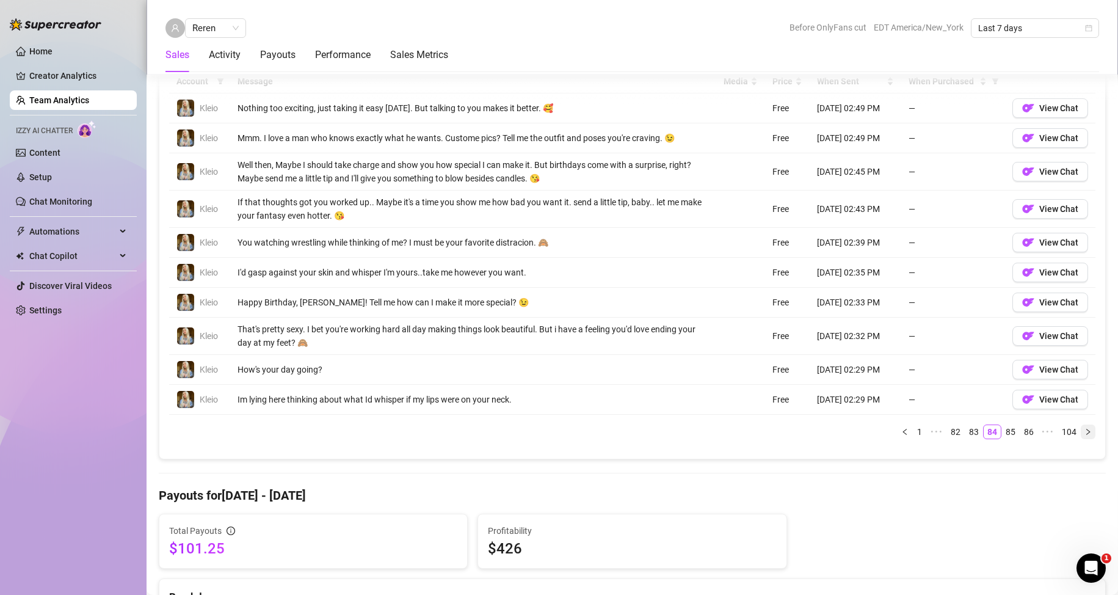
click at [1084, 430] on icon "right" at bounding box center [1087, 431] width 7 height 7
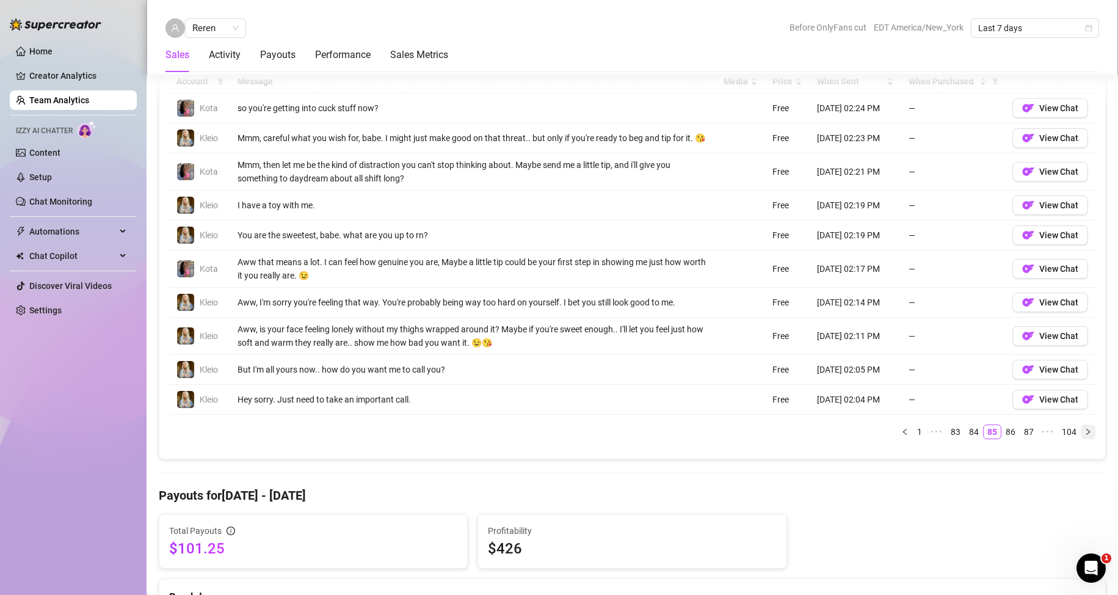
click at [1084, 435] on icon "right" at bounding box center [1087, 431] width 7 height 7
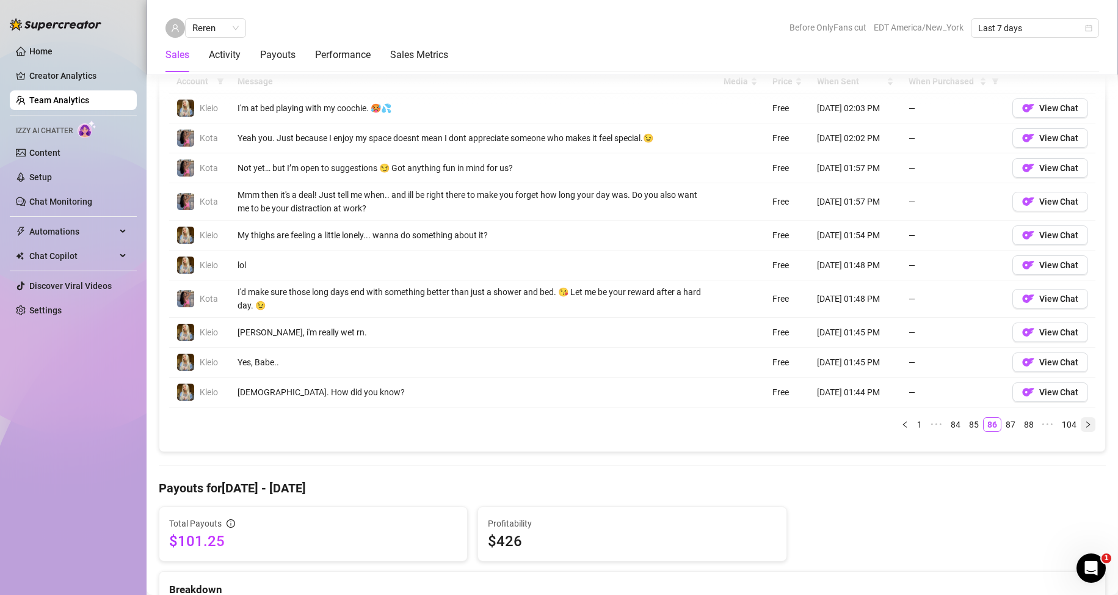
click at [1086, 425] on icon "right" at bounding box center [1088, 424] width 4 height 6
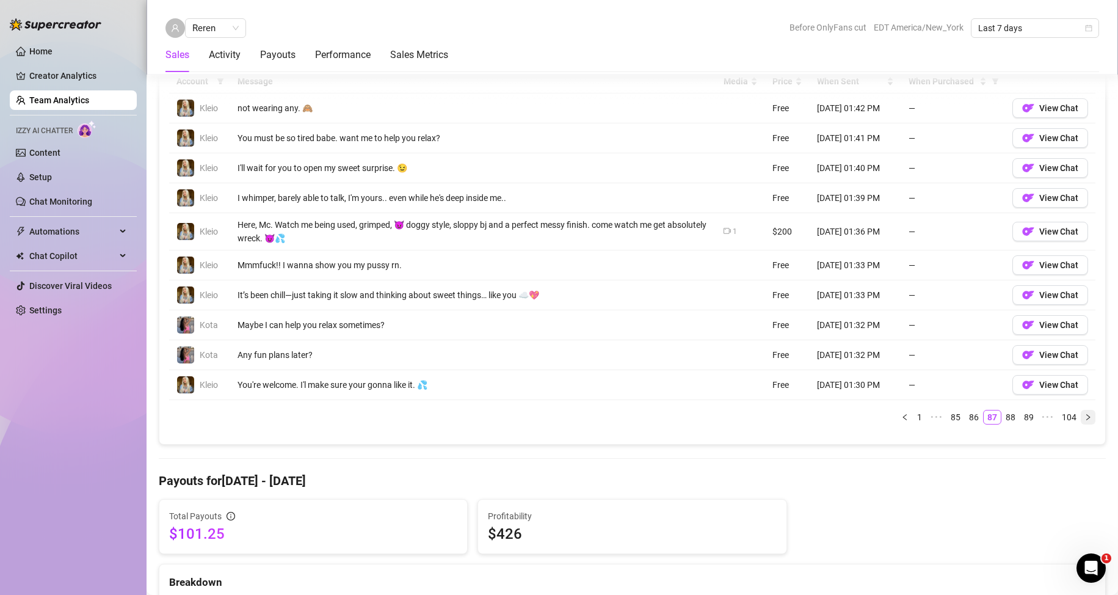
click at [1081, 421] on button "button" at bounding box center [1088, 417] width 15 height 15
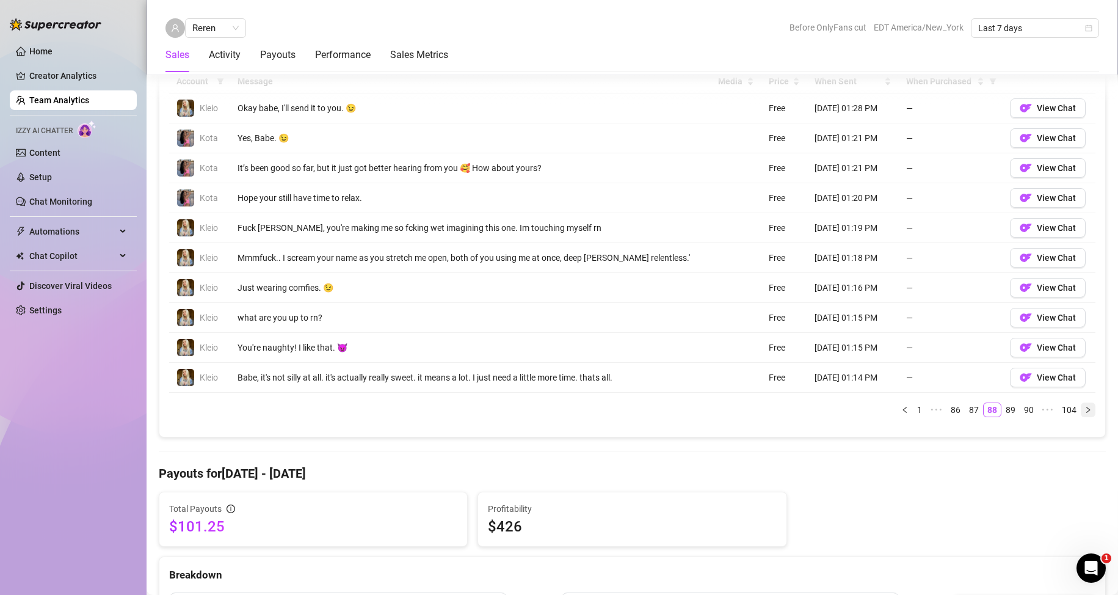
click at [1081, 413] on button "button" at bounding box center [1088, 409] width 15 height 15
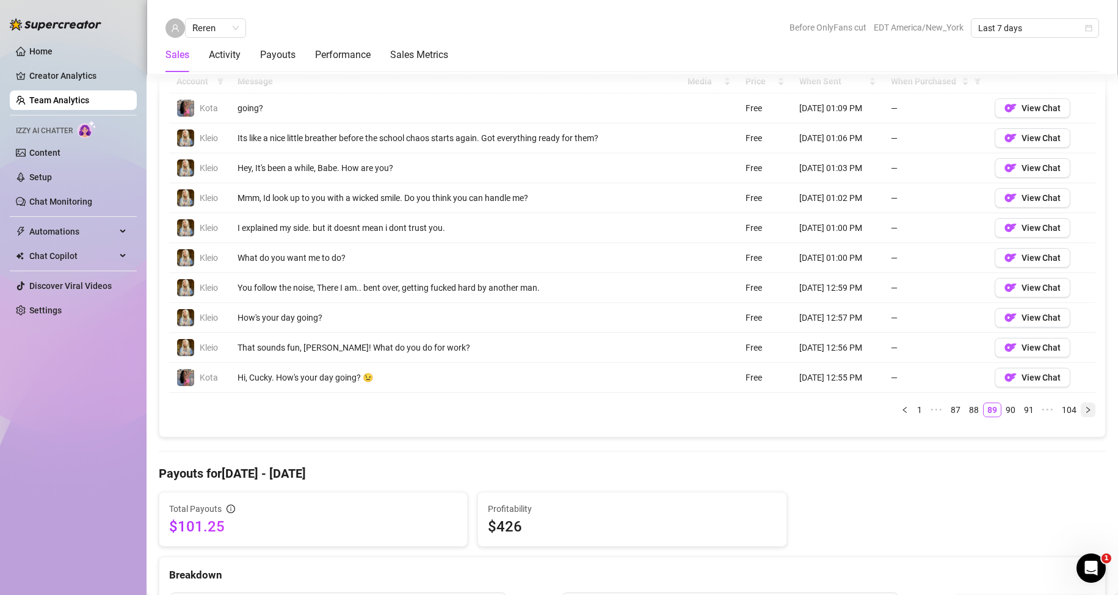
click at [1086, 411] on icon "right" at bounding box center [1088, 409] width 4 height 6
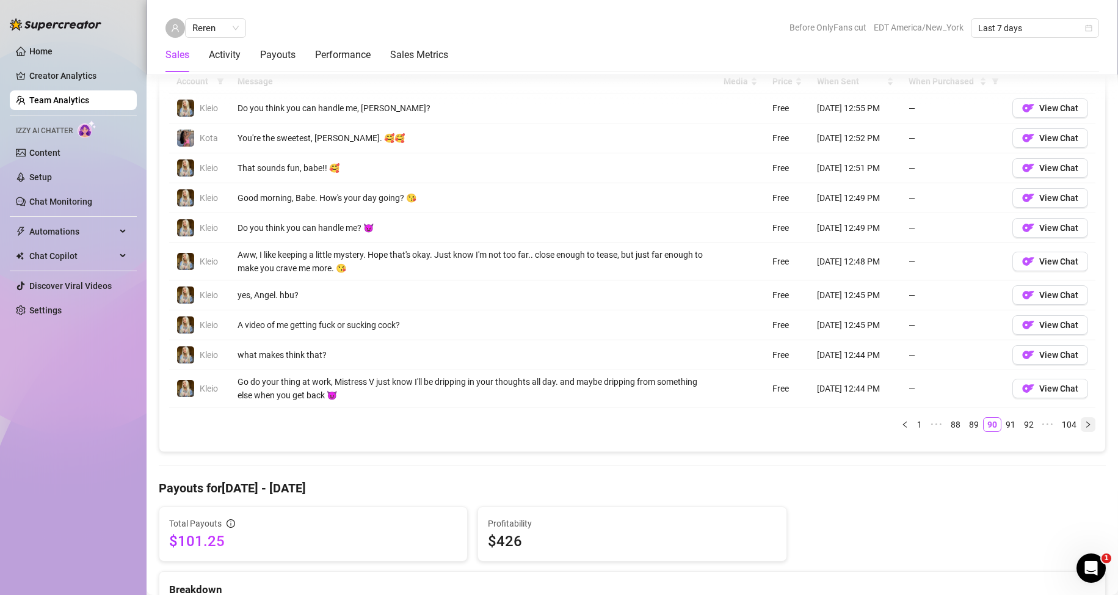
click at [1081, 432] on button "button" at bounding box center [1088, 424] width 15 height 15
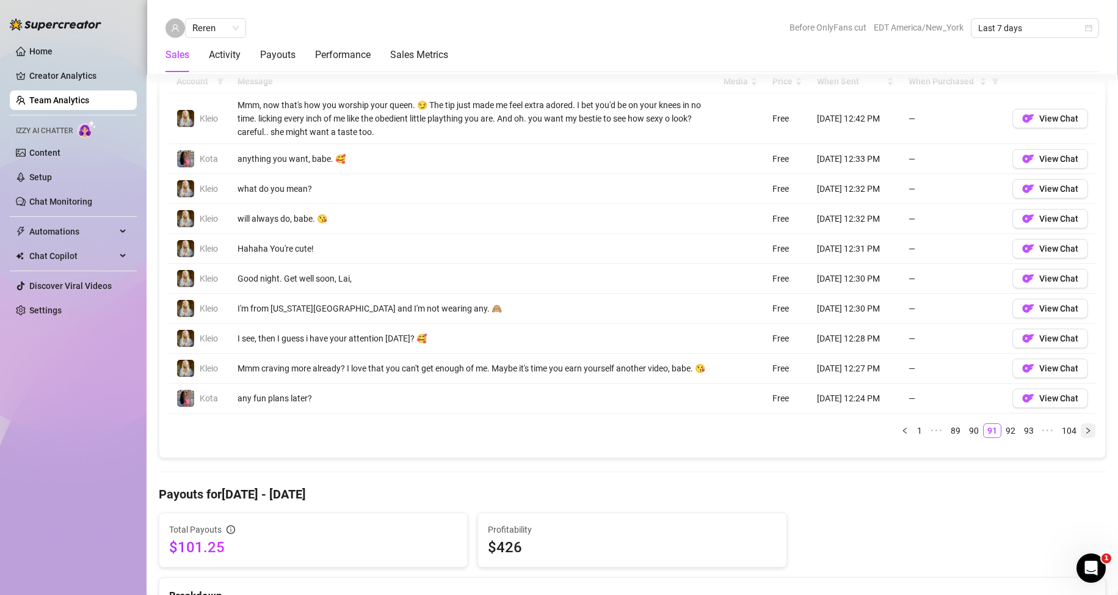
click at [1084, 434] on icon "right" at bounding box center [1087, 430] width 7 height 7
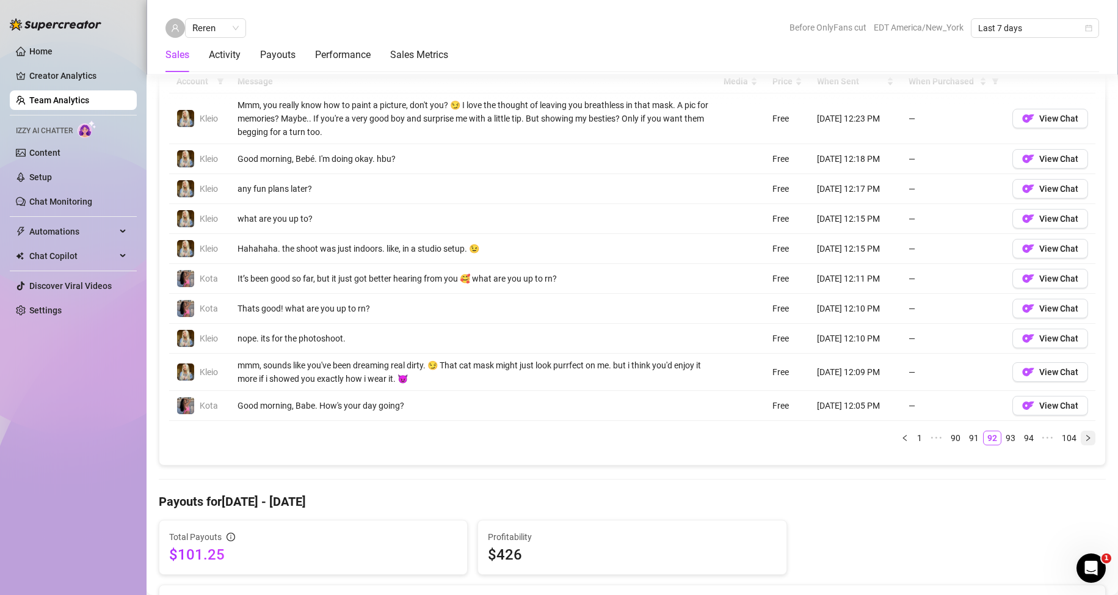
click at [1084, 438] on icon "right" at bounding box center [1087, 437] width 7 height 7
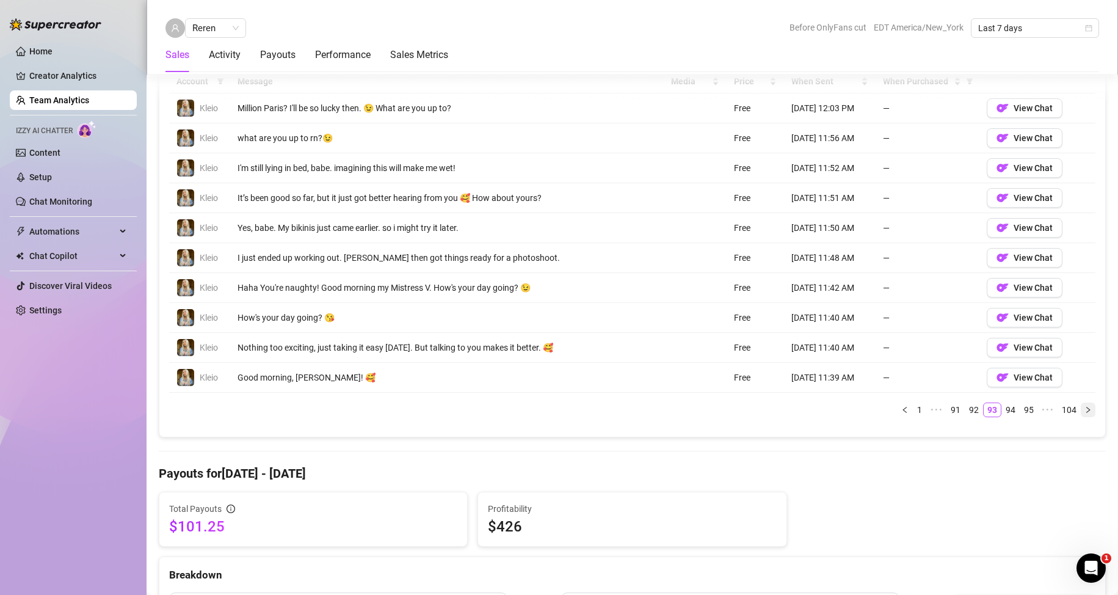
click at [1081, 413] on button "button" at bounding box center [1088, 409] width 15 height 15
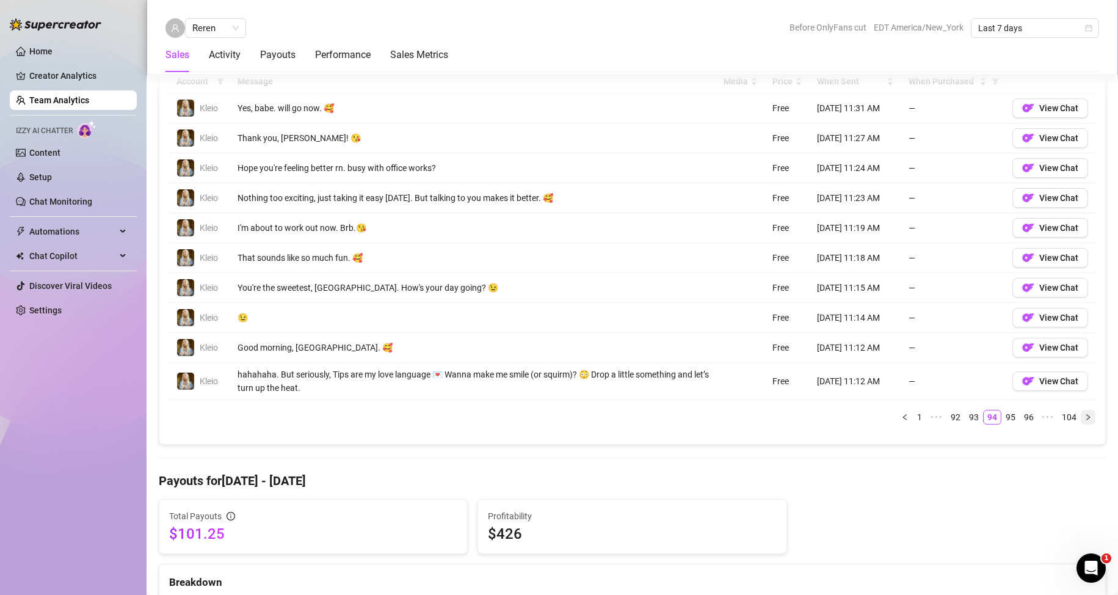
click at [1084, 415] on icon "right" at bounding box center [1087, 416] width 7 height 7
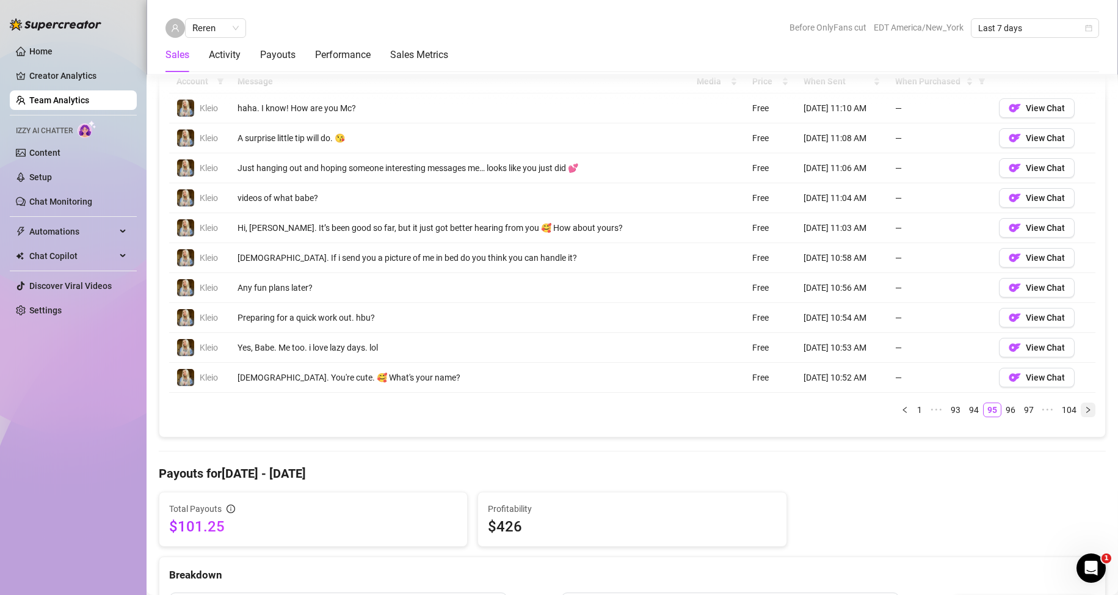
click at [1081, 415] on button "button" at bounding box center [1088, 409] width 15 height 15
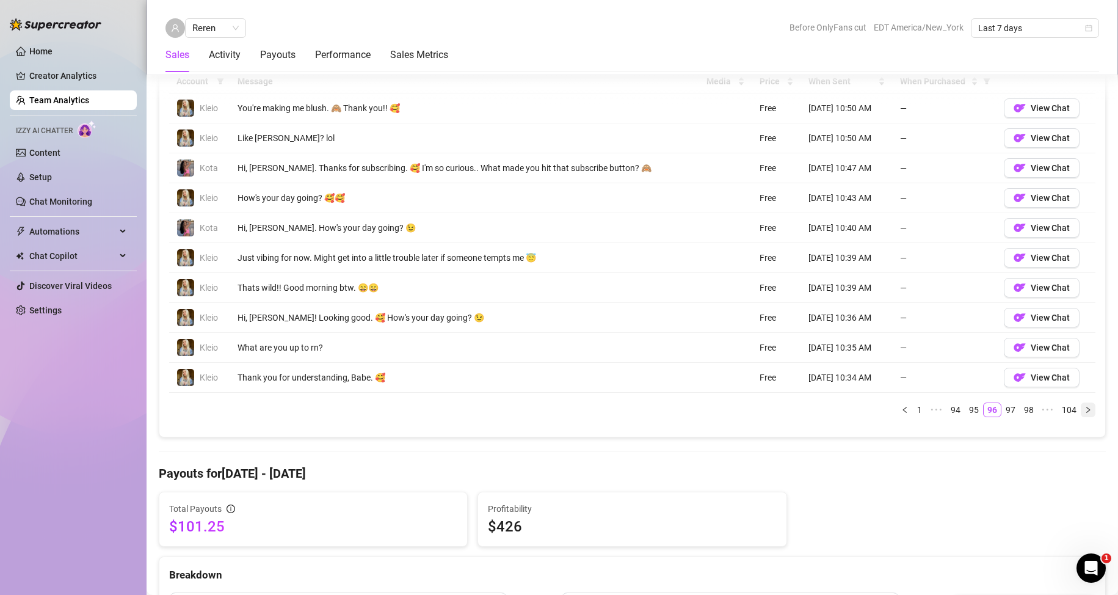
click at [1081, 415] on button "button" at bounding box center [1088, 409] width 15 height 15
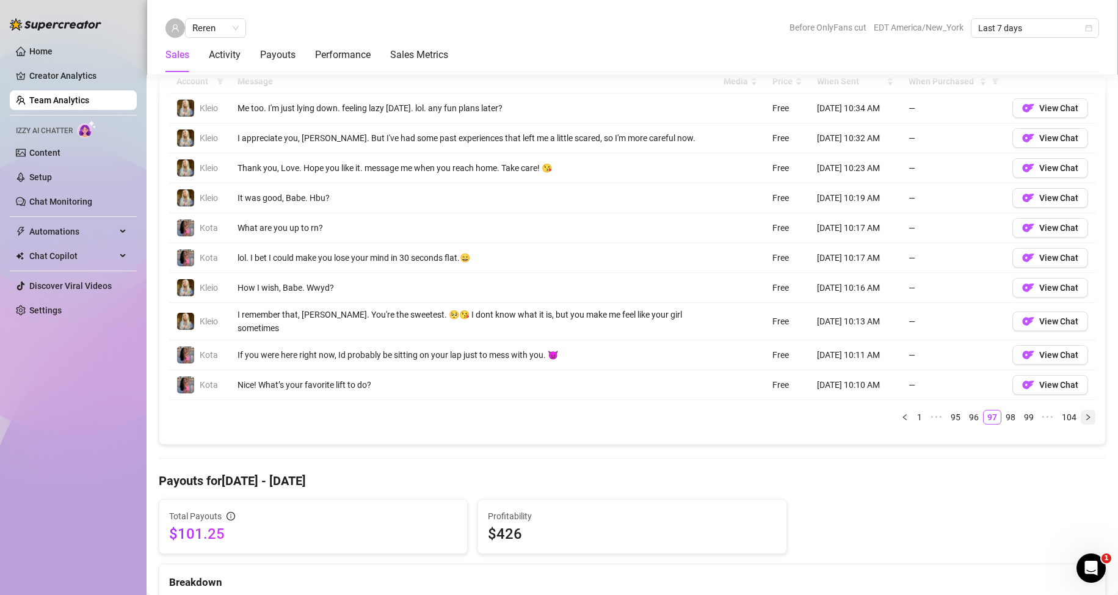
click at [1081, 415] on button "button" at bounding box center [1088, 417] width 15 height 15
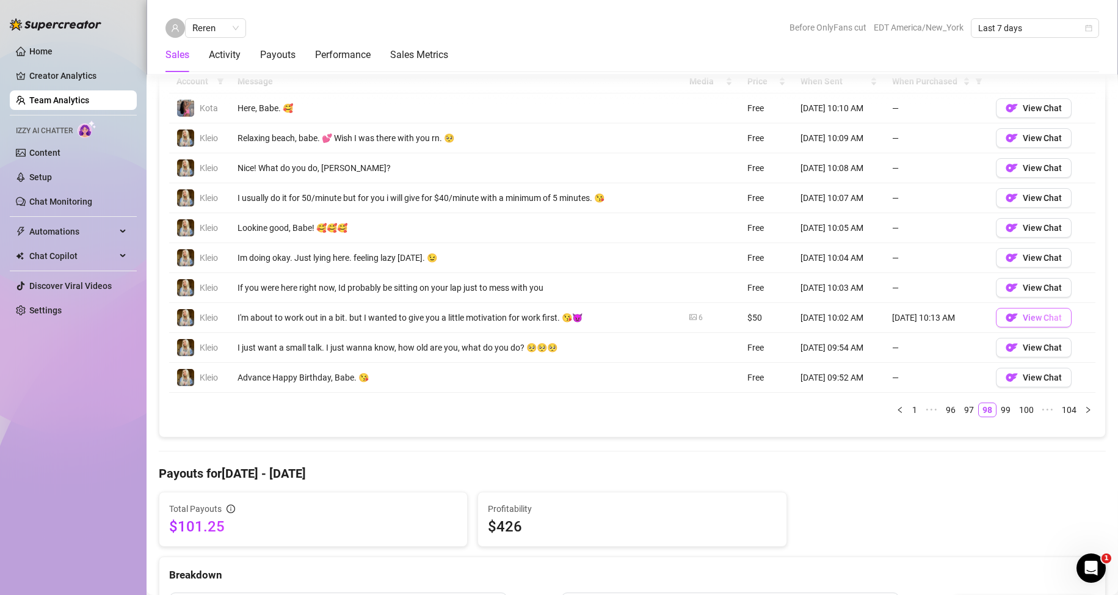
click at [1034, 319] on span "View Chat" at bounding box center [1042, 318] width 39 height 10
click at [1084, 409] on icon "right" at bounding box center [1087, 409] width 7 height 7
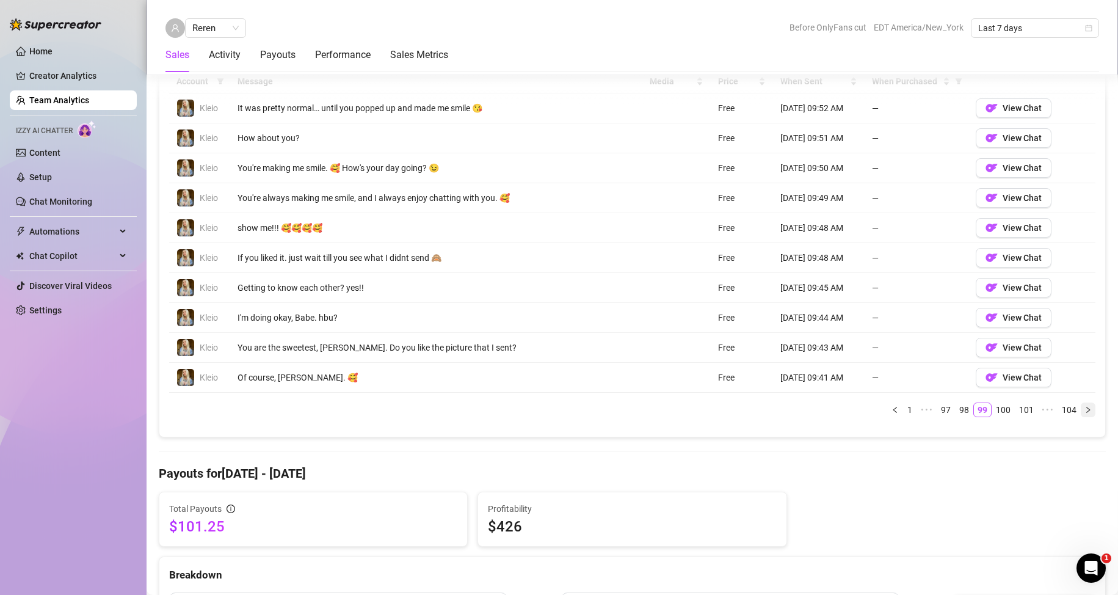
click at [1084, 410] on icon "right" at bounding box center [1087, 409] width 7 height 7
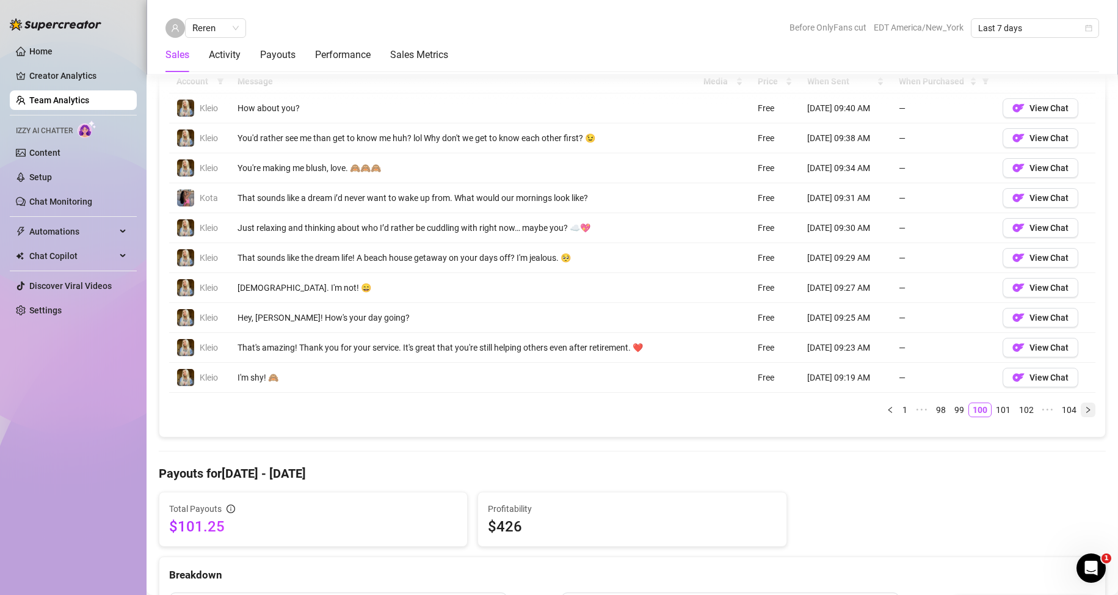
click at [1084, 410] on icon "right" at bounding box center [1087, 409] width 7 height 7
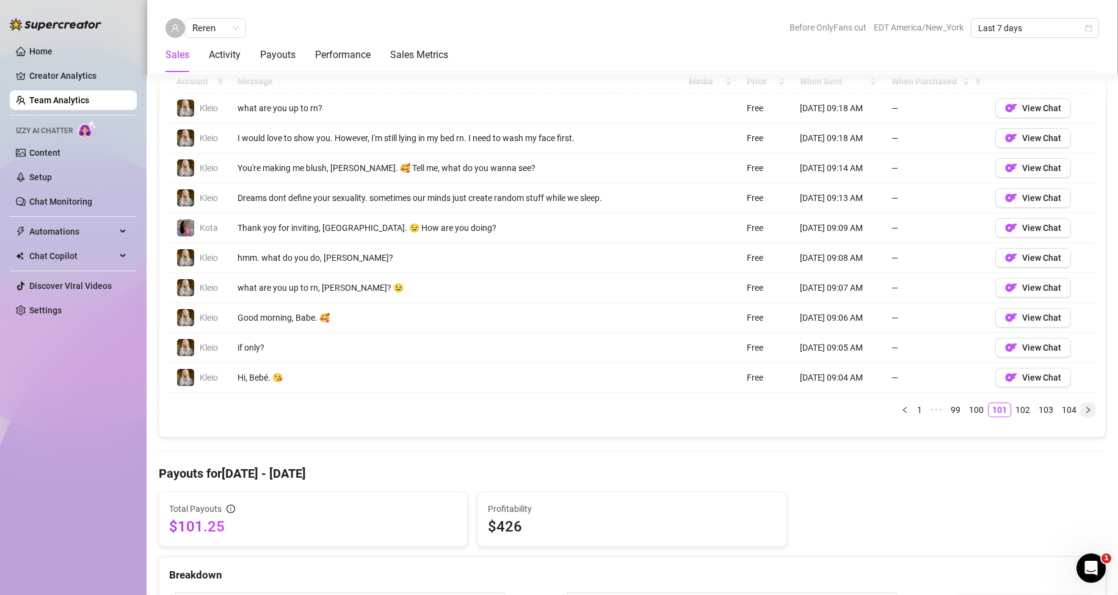
click at [1084, 410] on icon "right" at bounding box center [1087, 409] width 7 height 7
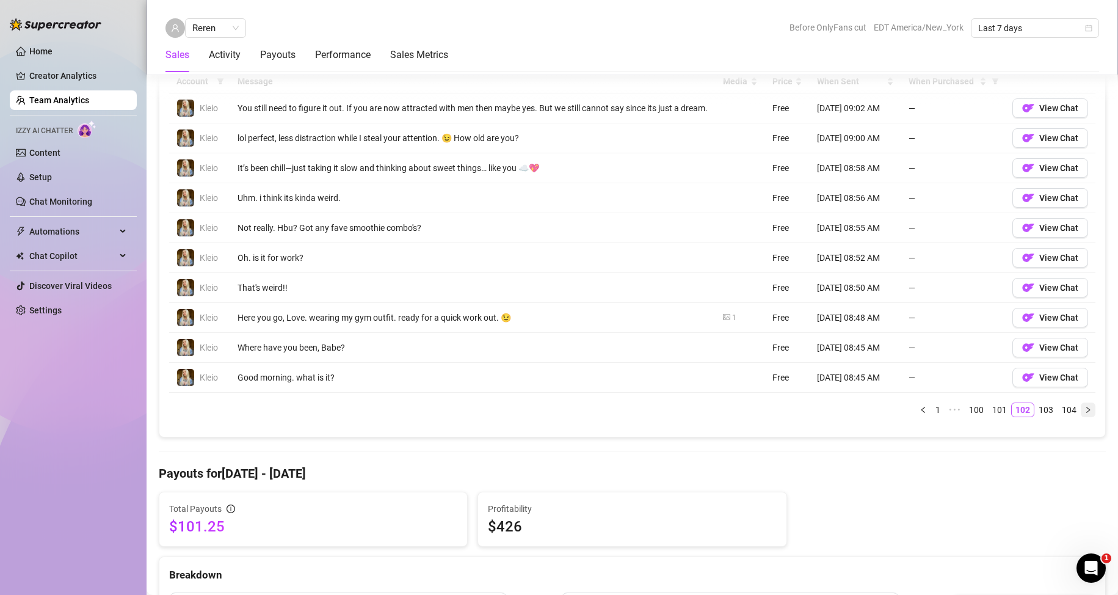
click at [1086, 412] on icon "right" at bounding box center [1088, 409] width 4 height 6
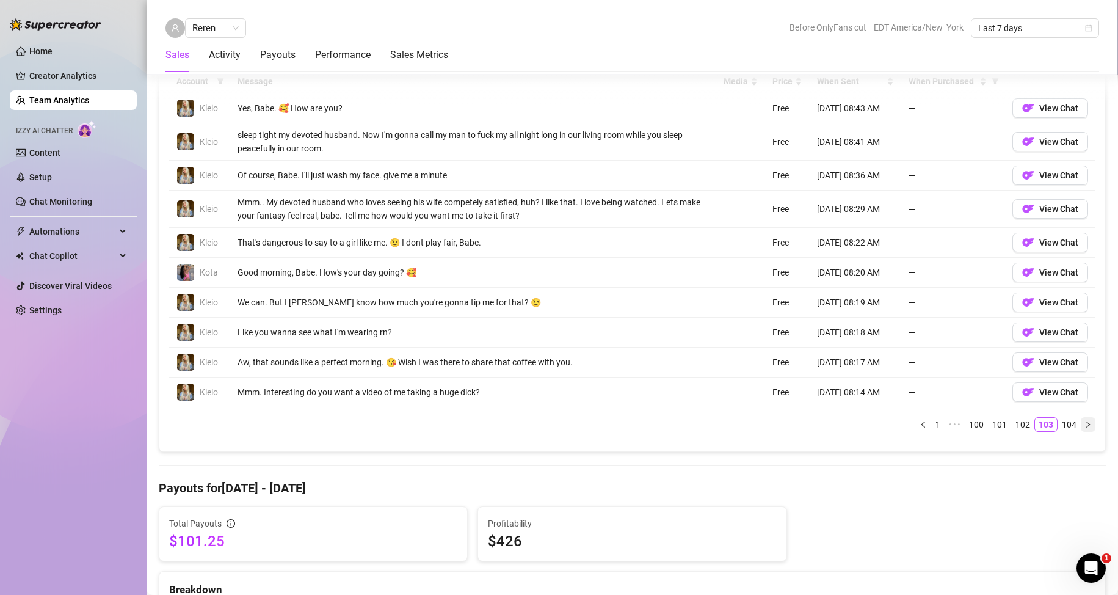
click at [1084, 427] on icon "right" at bounding box center [1087, 424] width 7 height 7
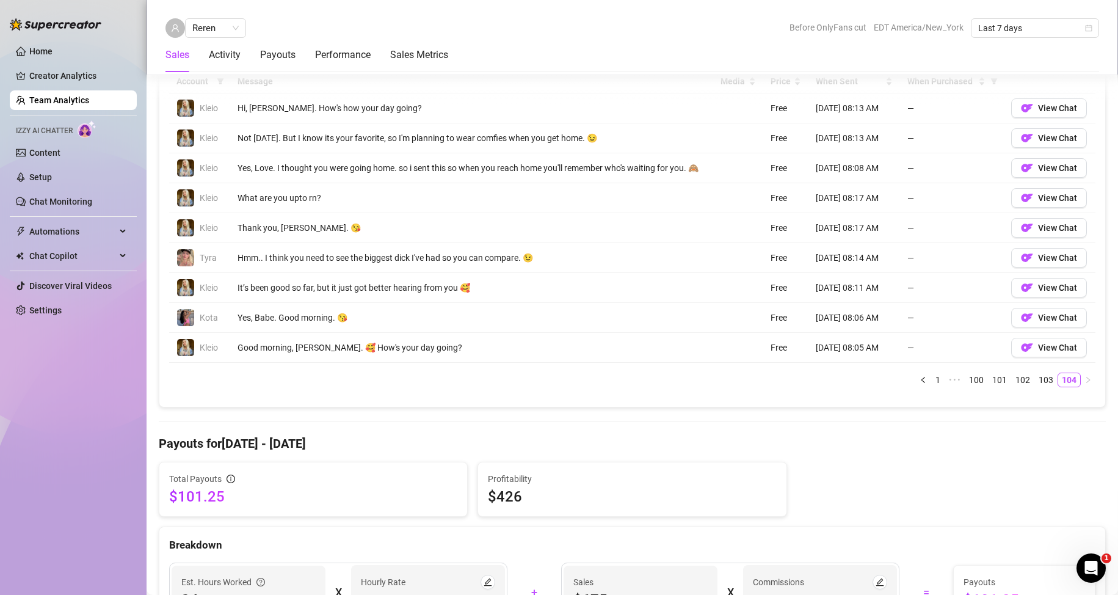
scroll to position [784, 0]
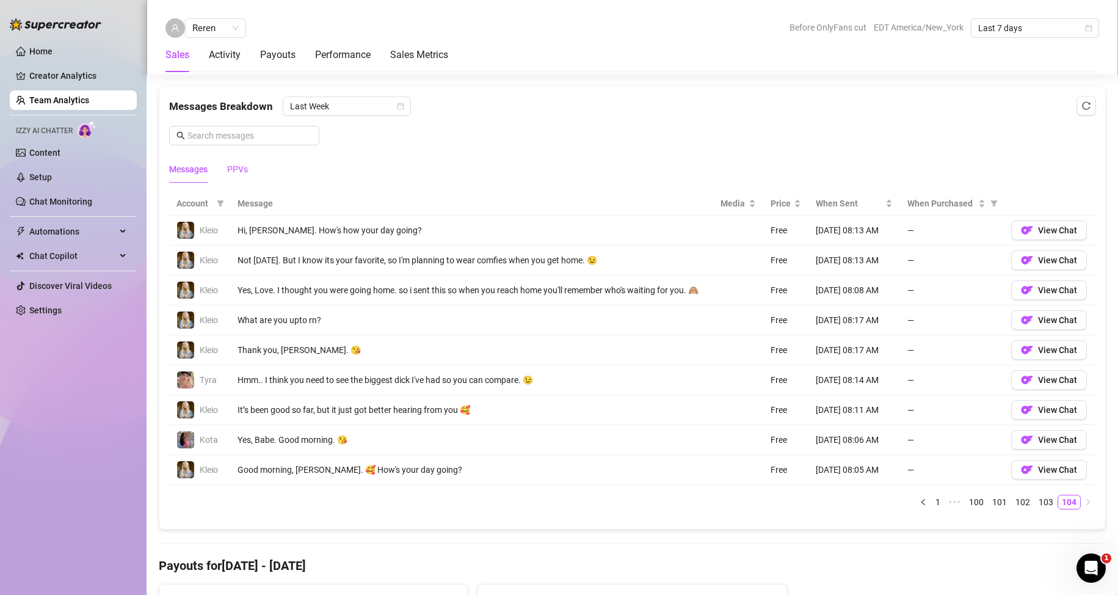
click at [245, 169] on div "PPVs" at bounding box center [237, 168] width 21 height 13
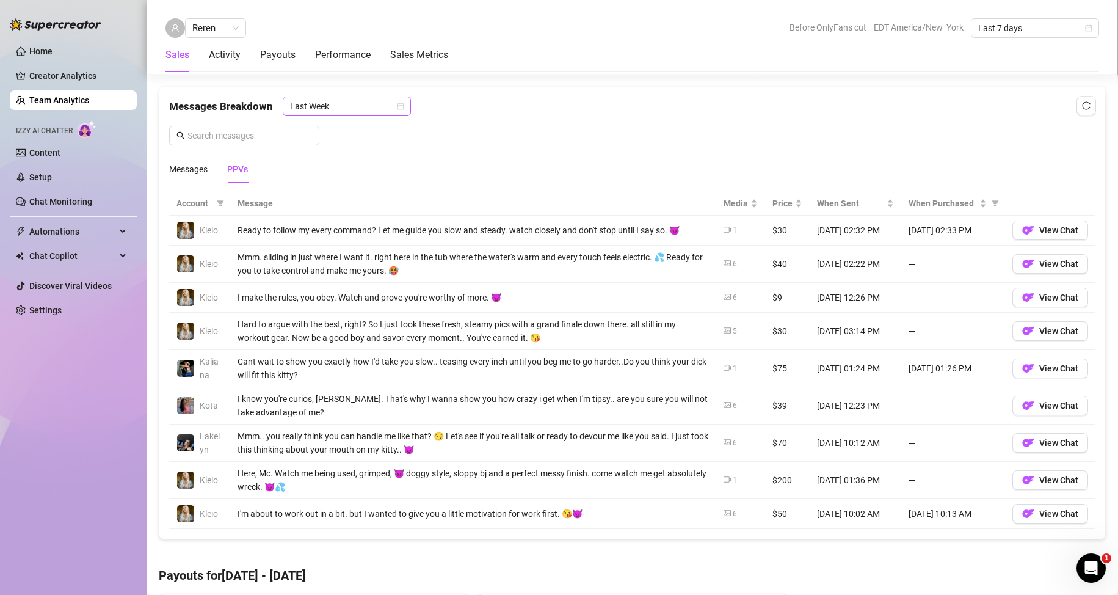
click at [402, 107] on icon "calendar" at bounding box center [400, 106] width 7 height 7
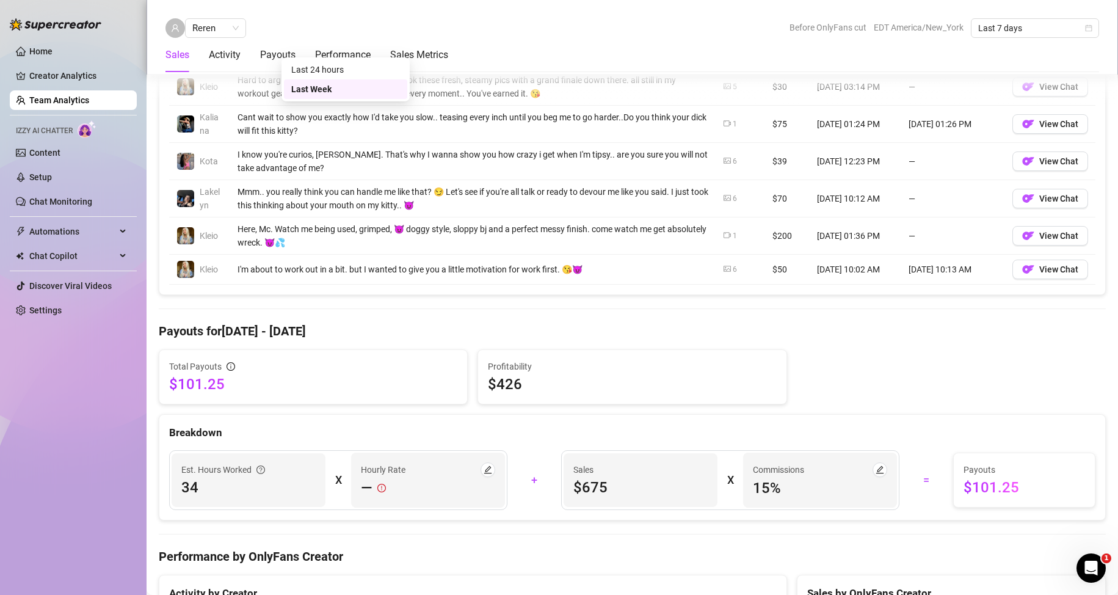
scroll to position [845, 0]
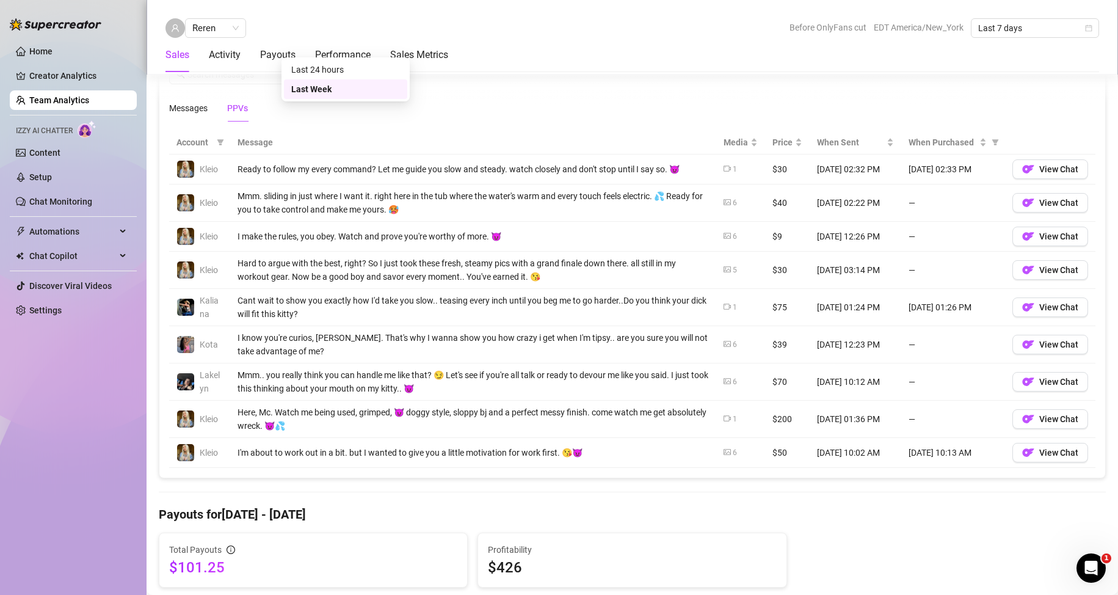
click at [413, 114] on div "Messages PPVs" at bounding box center [632, 108] width 926 height 28
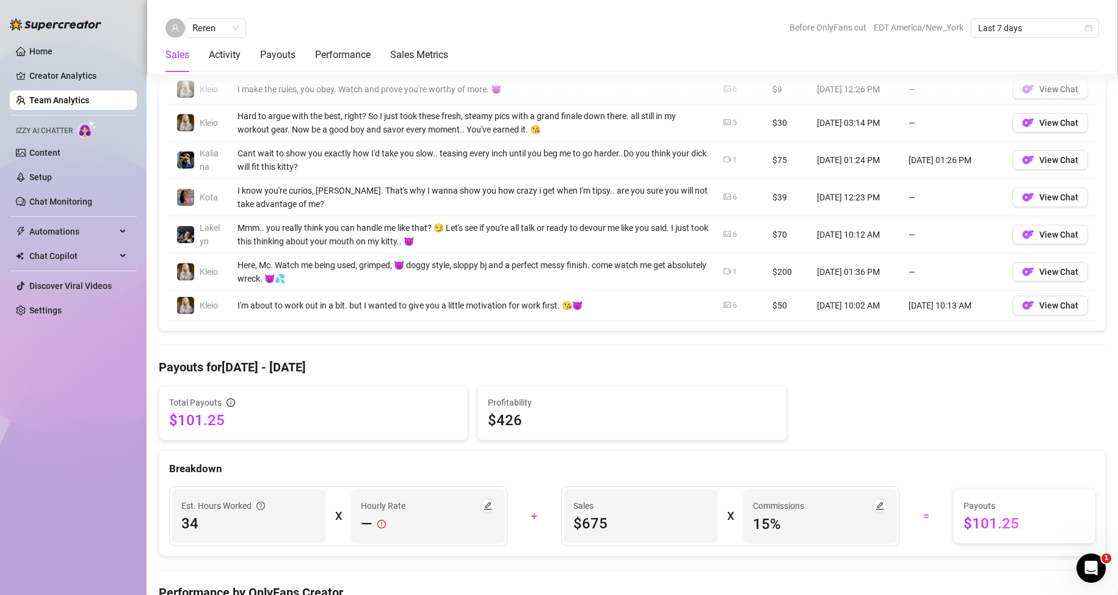
scroll to position [870, 0]
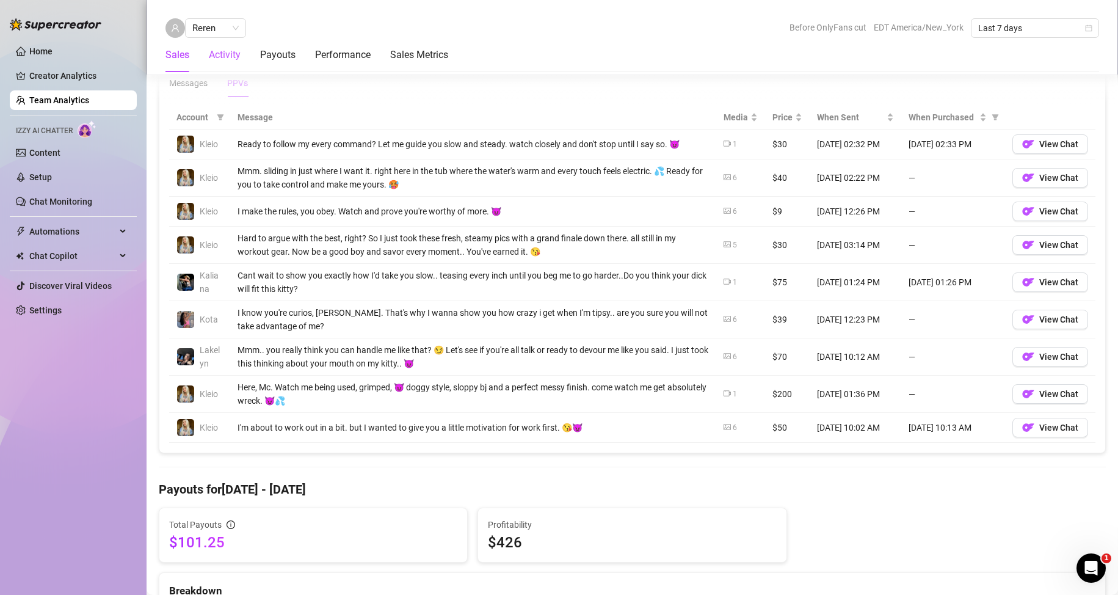
click at [233, 54] on div "Activity" at bounding box center [225, 55] width 32 height 15
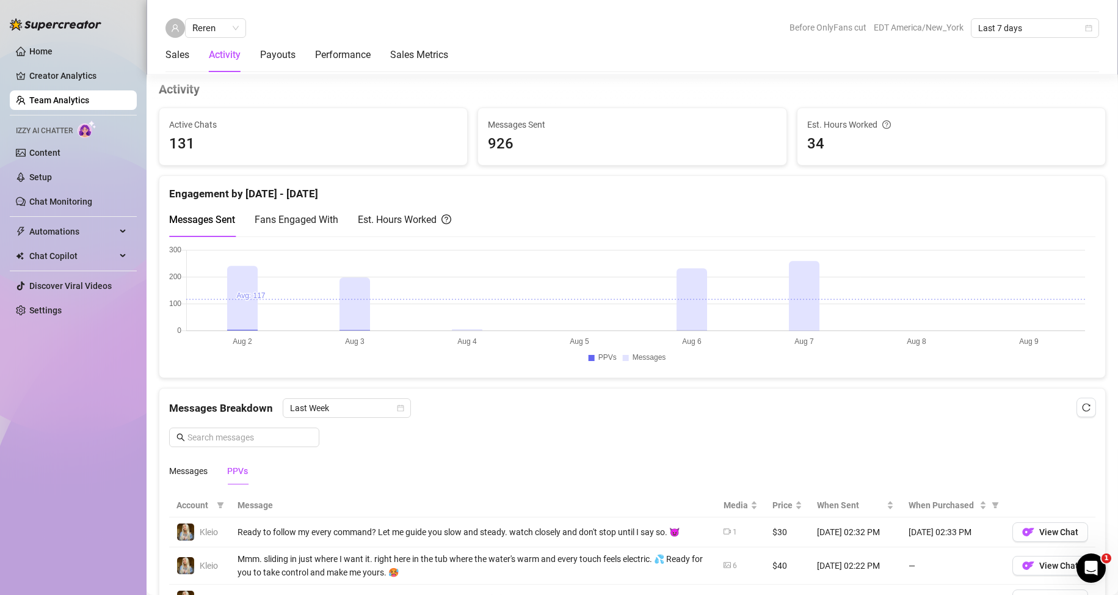
click at [349, 313] on canvas at bounding box center [627, 306] width 916 height 122
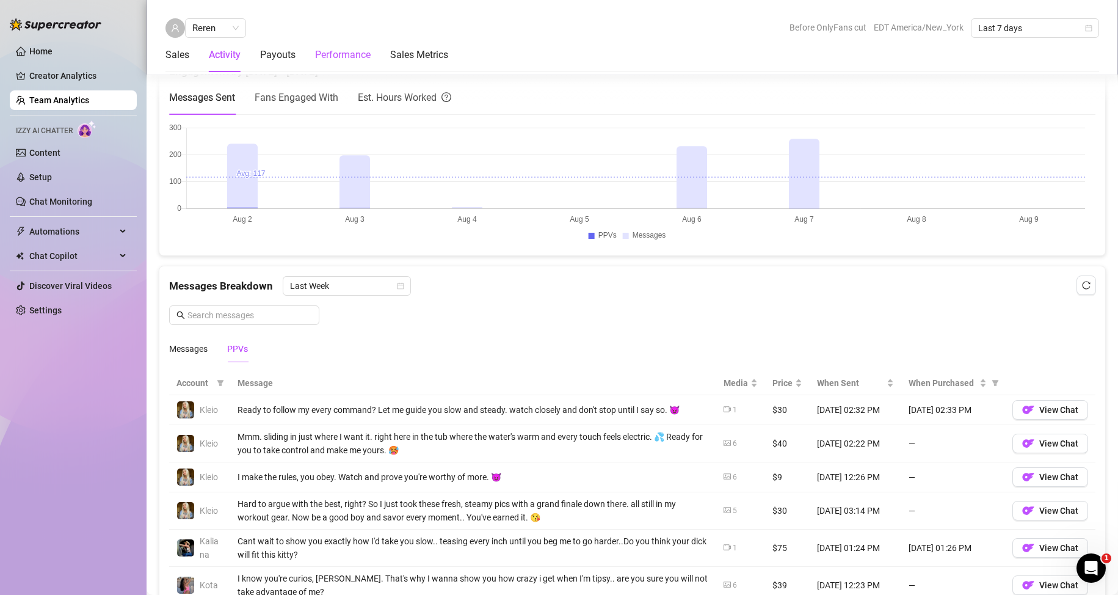
click at [346, 54] on div "Performance" at bounding box center [343, 55] width 56 height 15
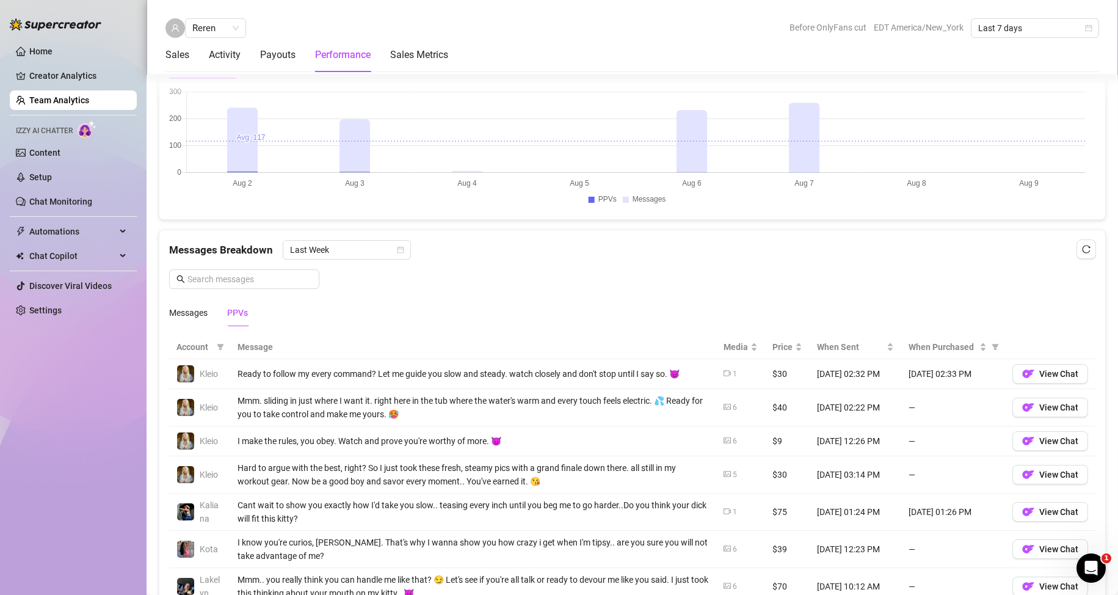
scroll to position [579, 0]
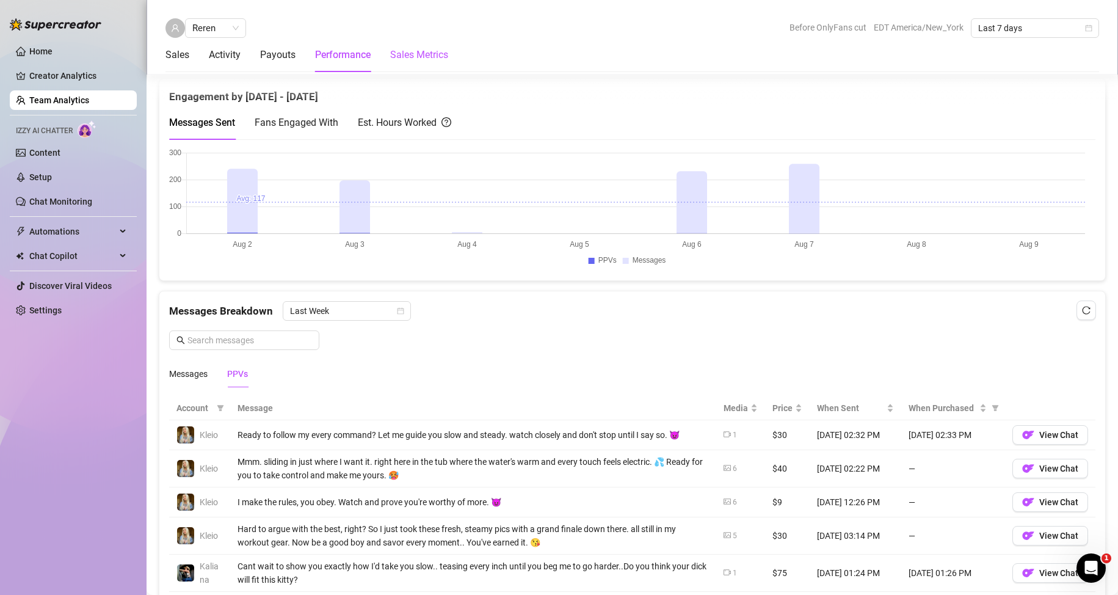
click at [408, 56] on Metrics "Sales Metrics" at bounding box center [419, 55] width 58 height 15
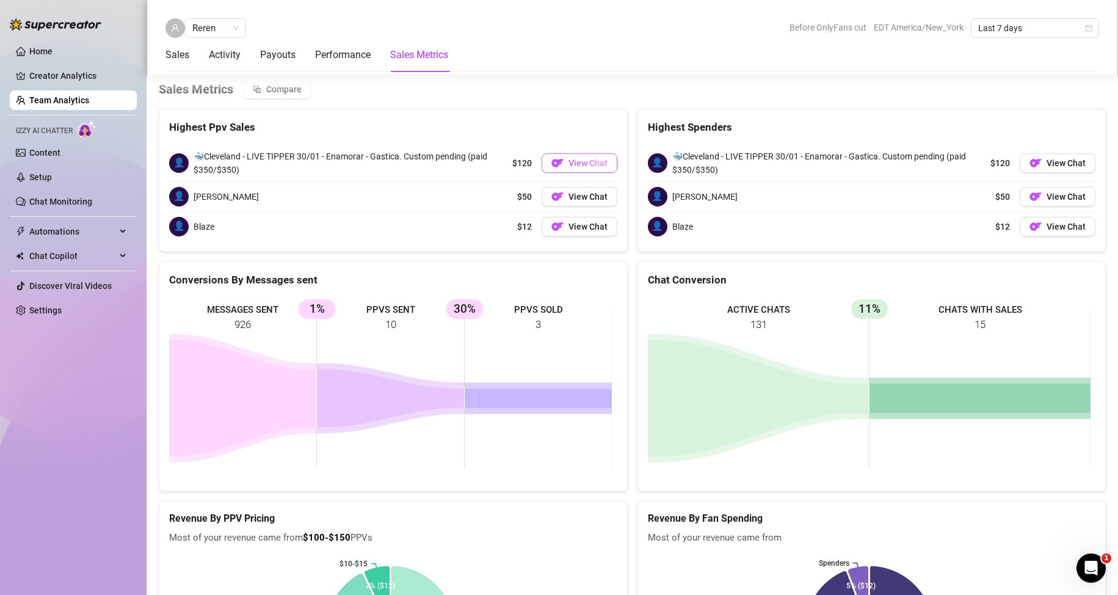
click at [581, 167] on span "View Chat" at bounding box center [587, 163] width 39 height 10
click at [570, 228] on span "View Chat" at bounding box center [587, 227] width 39 height 10
click at [575, 195] on span "View Chat" at bounding box center [587, 197] width 39 height 10
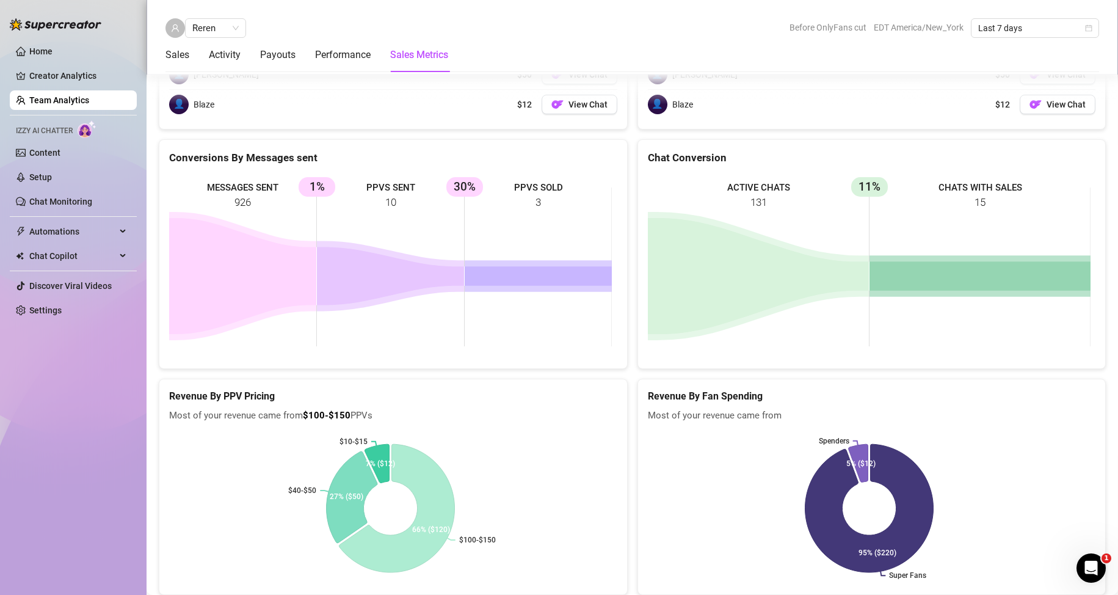
click at [962, 275] on icon at bounding box center [979, 275] width 221 height 29
click at [979, 197] on rect at bounding box center [869, 266] width 443 height 183
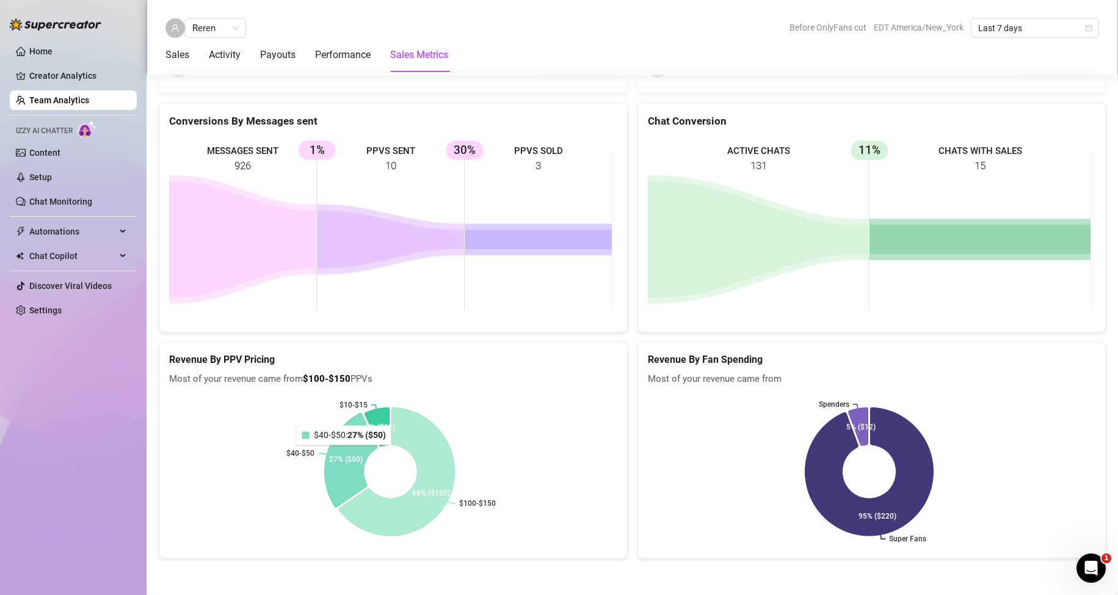
click at [373, 430] on icon at bounding box center [377, 427] width 24 height 38
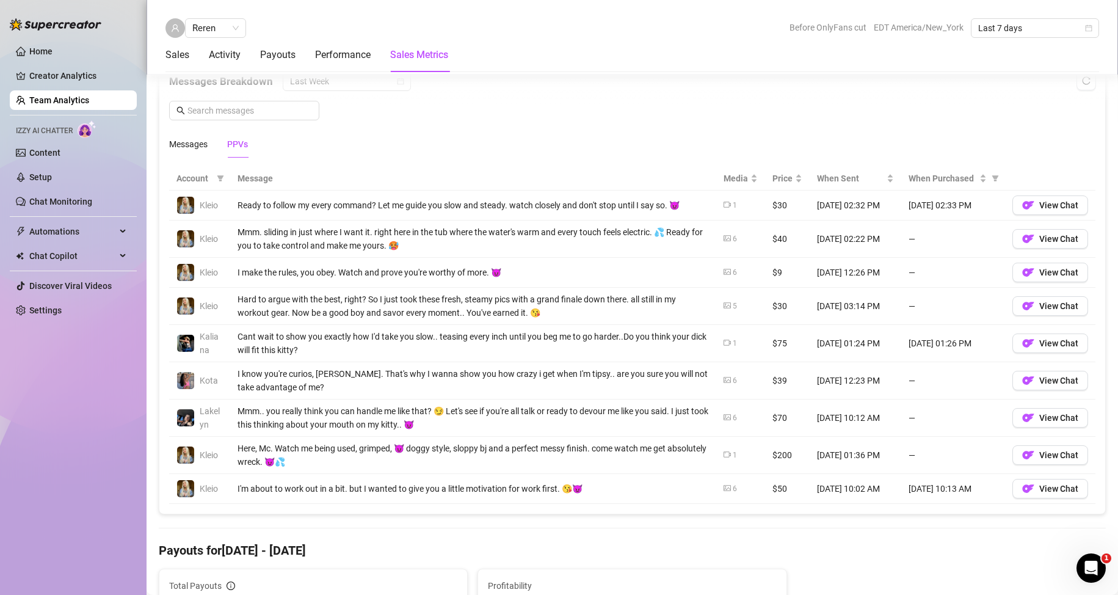
scroll to position [626, 0]
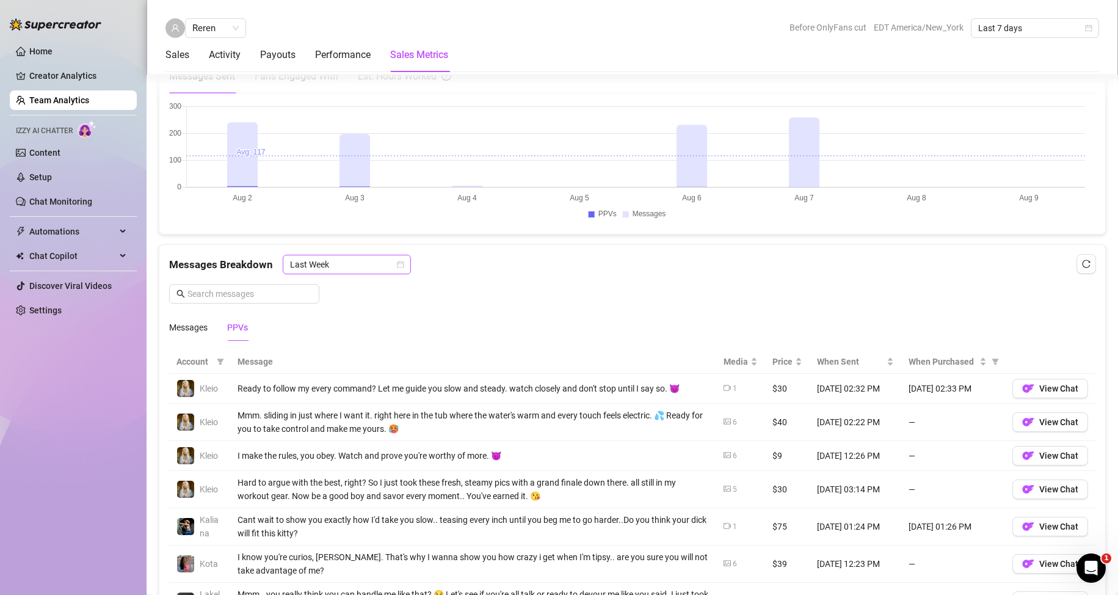
click at [402, 263] on icon "calendar" at bounding box center [400, 264] width 7 height 7
click at [48, 203] on link "Chat Monitoring" at bounding box center [60, 202] width 63 height 10
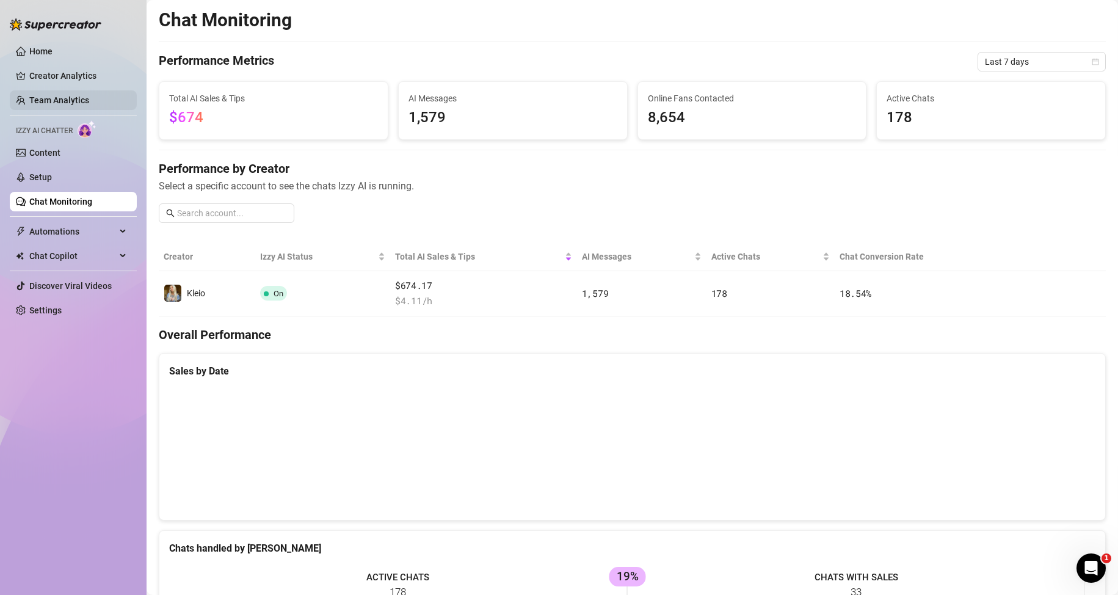
click at [79, 95] on link "Team Analytics" at bounding box center [59, 100] width 60 height 10
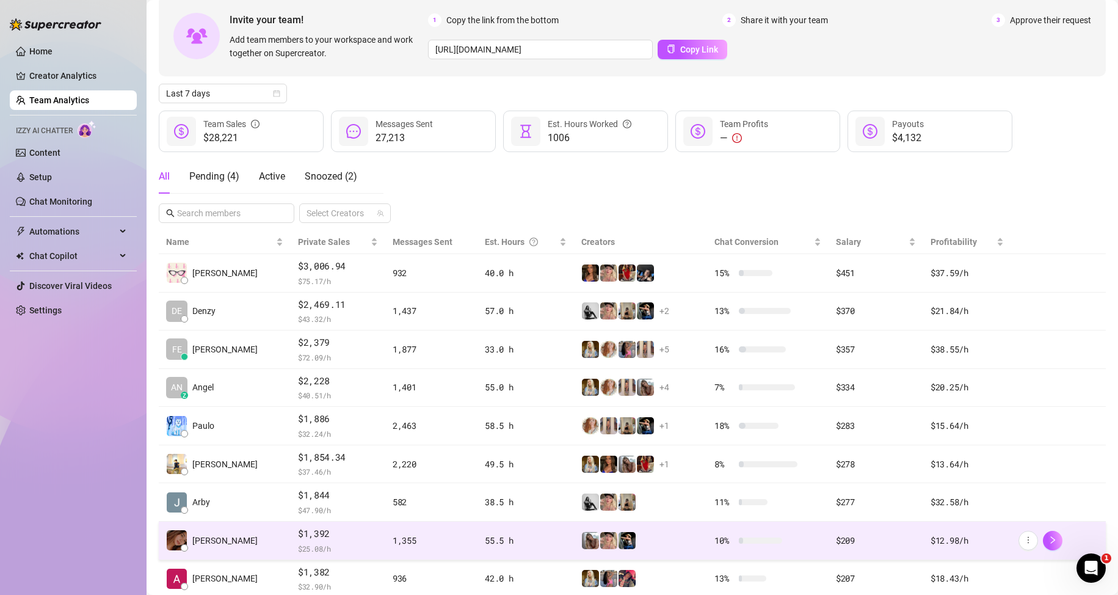
scroll to position [173, 0]
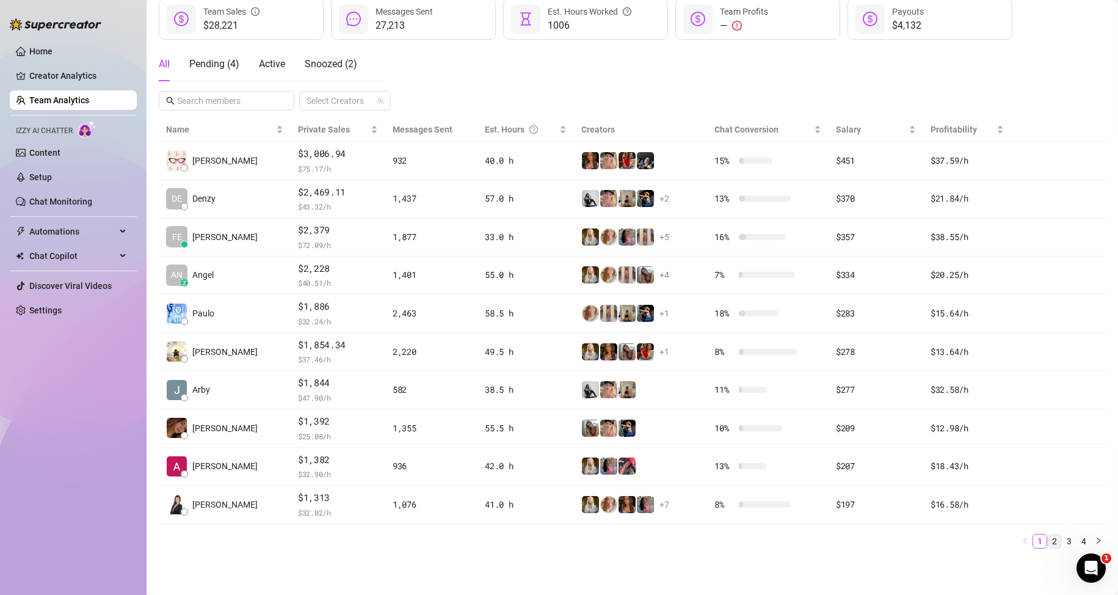
click at [1048, 542] on link "2" at bounding box center [1054, 540] width 13 height 13
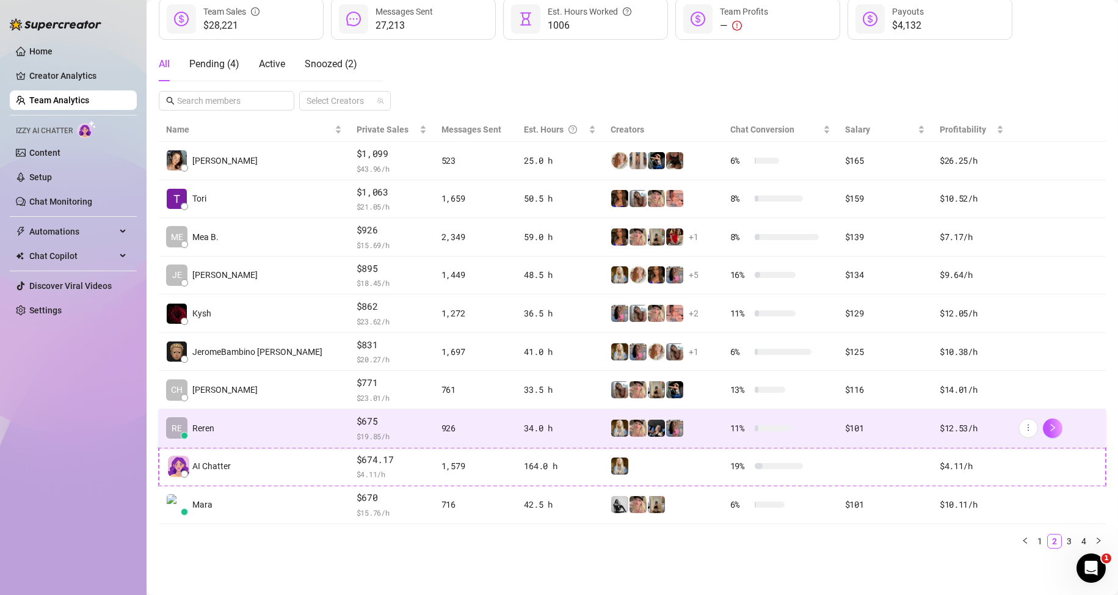
click at [357, 421] on span "$675" at bounding box center [392, 421] width 70 height 15
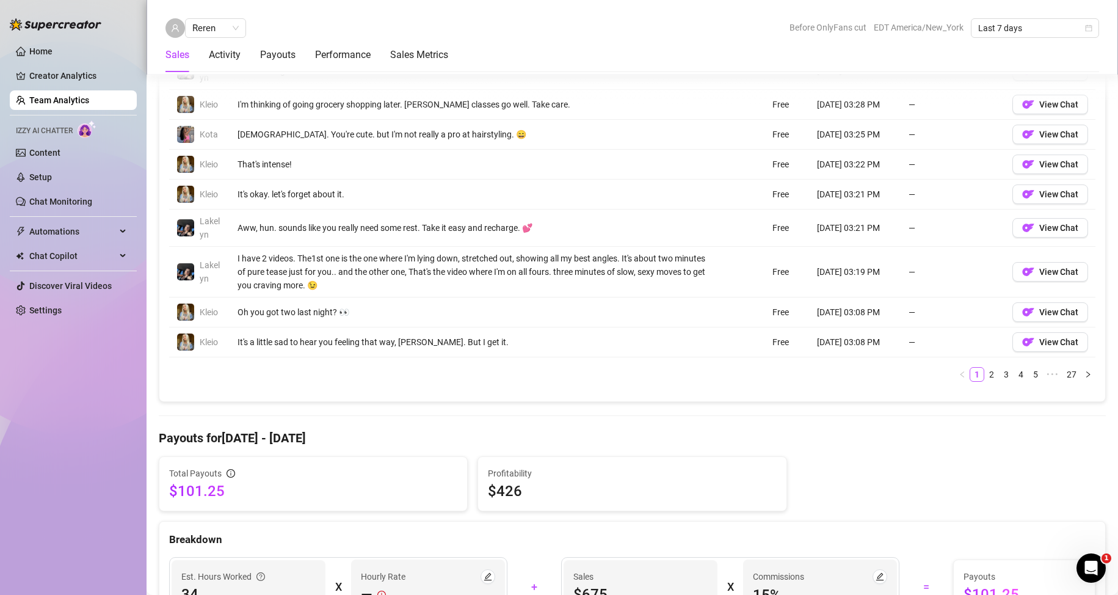
scroll to position [855, 0]
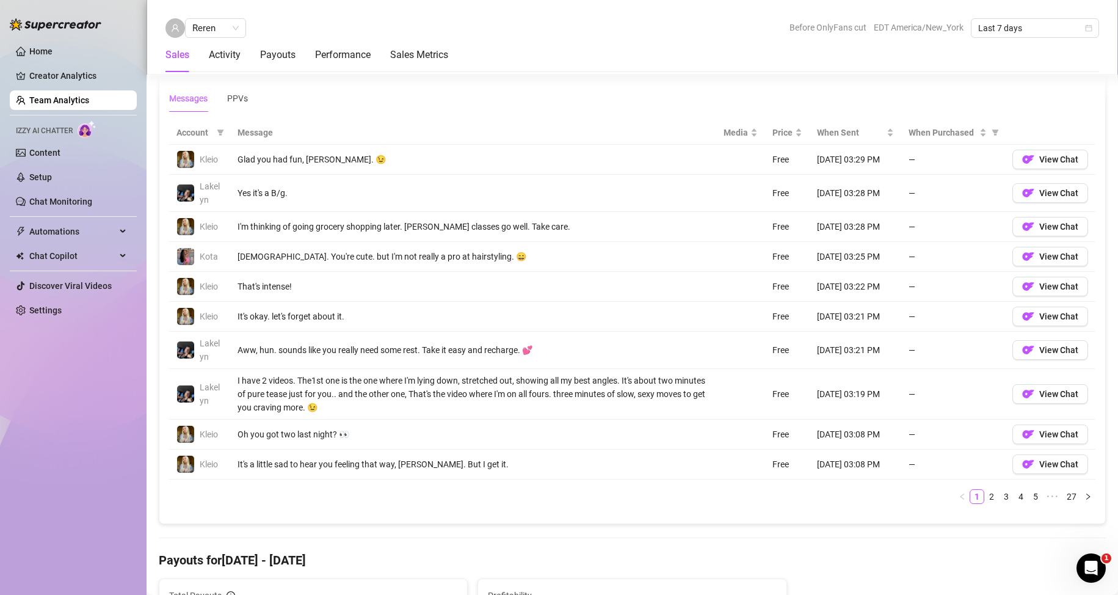
click at [265, 128] on th "Message" at bounding box center [473, 133] width 486 height 24
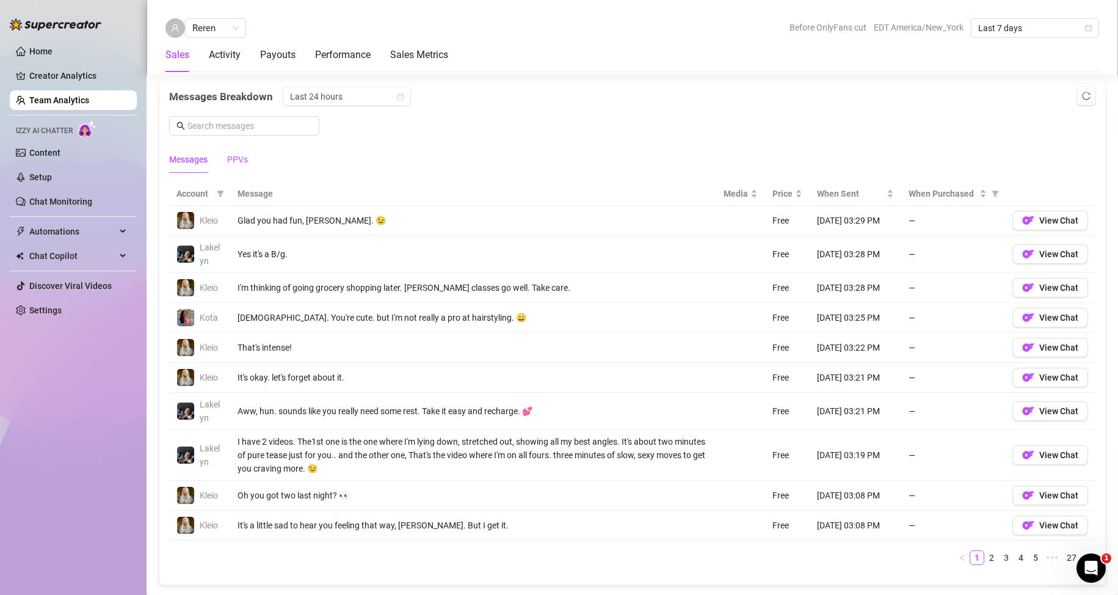
click at [244, 155] on div "PPVs" at bounding box center [237, 159] width 21 height 13
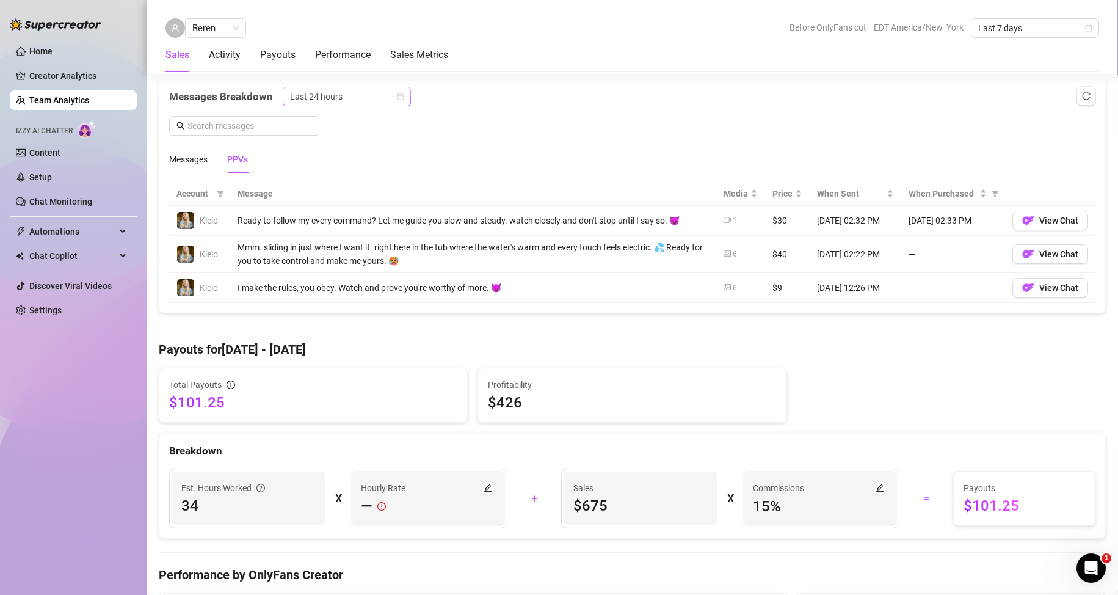
click at [387, 100] on span "Last 24 hours" at bounding box center [347, 96] width 114 height 18
click at [372, 140] on div "Last Week" at bounding box center [345, 140] width 109 height 13
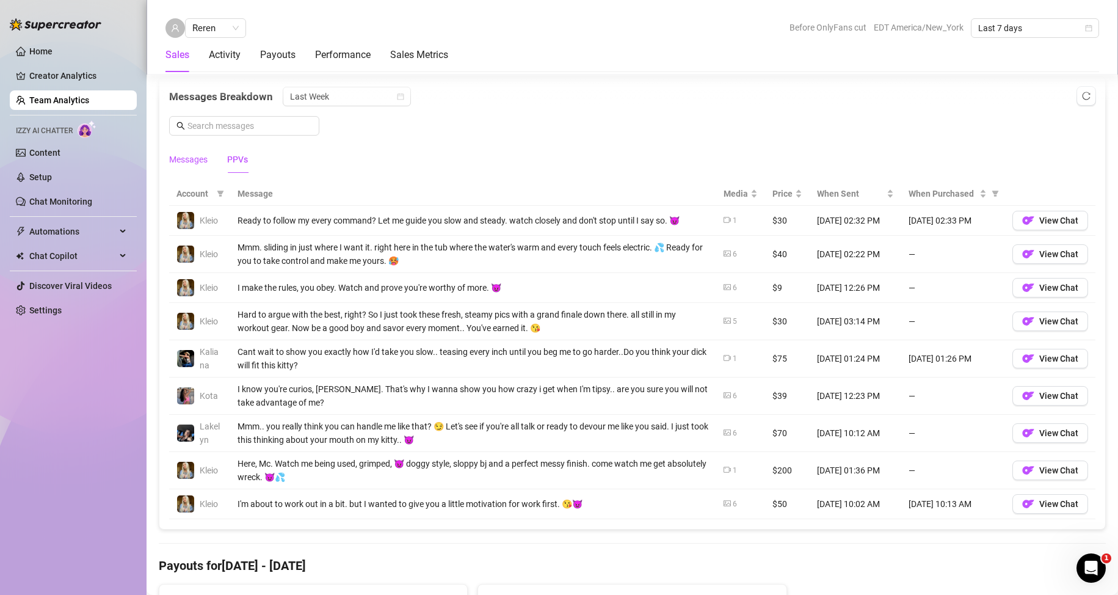
click at [193, 157] on div "Messages" at bounding box center [188, 159] width 38 height 13
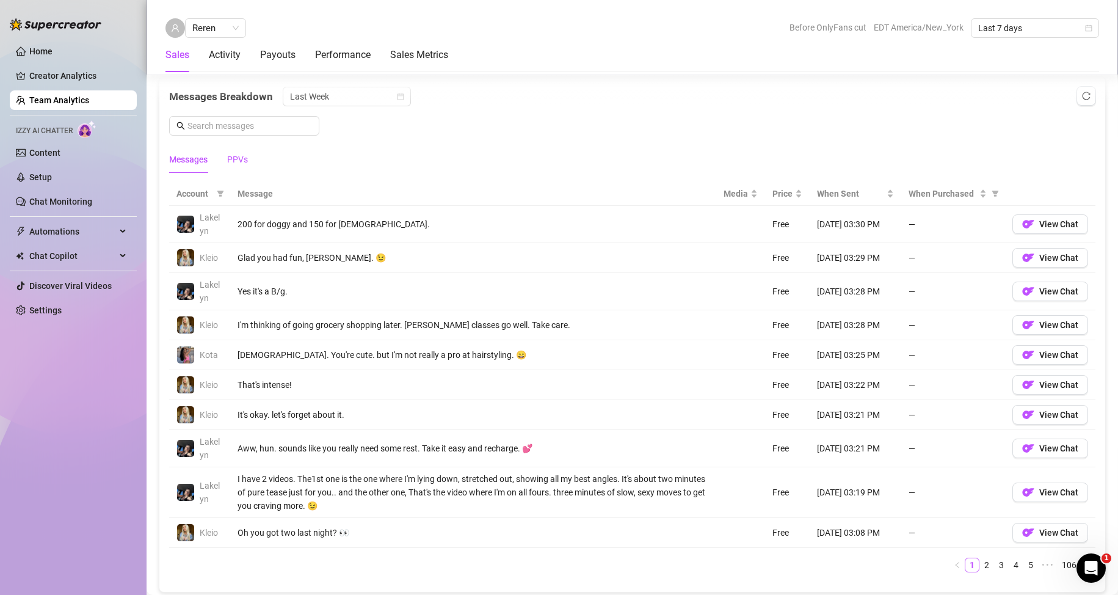
click at [240, 156] on div "PPVs" at bounding box center [237, 159] width 21 height 13
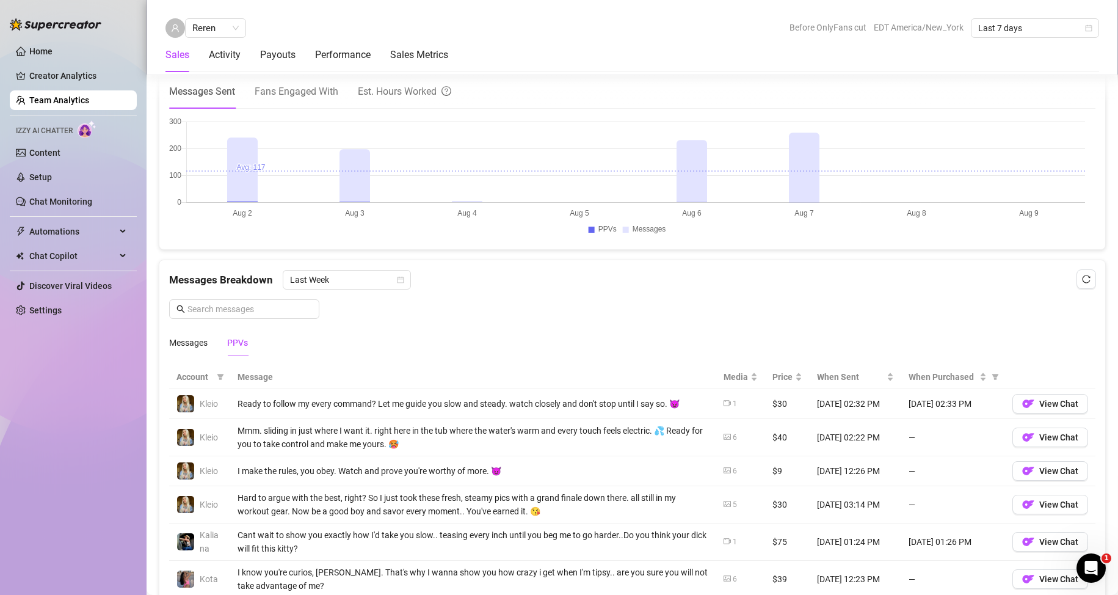
scroll to position [427, 0]
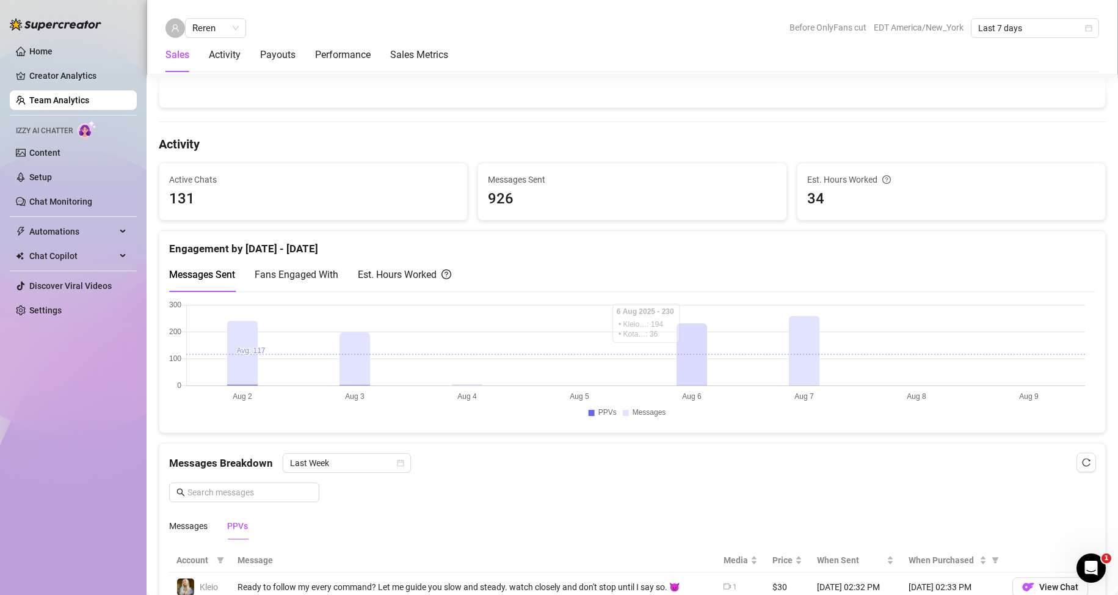
click at [74, 102] on link "Team Analytics" at bounding box center [59, 100] width 60 height 10
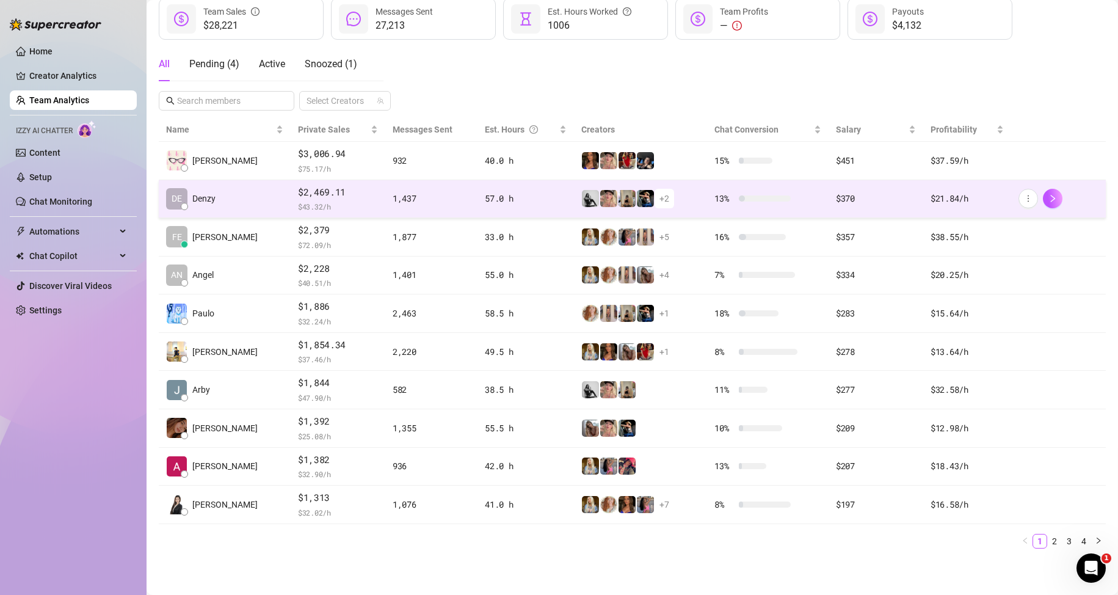
scroll to position [173, 0]
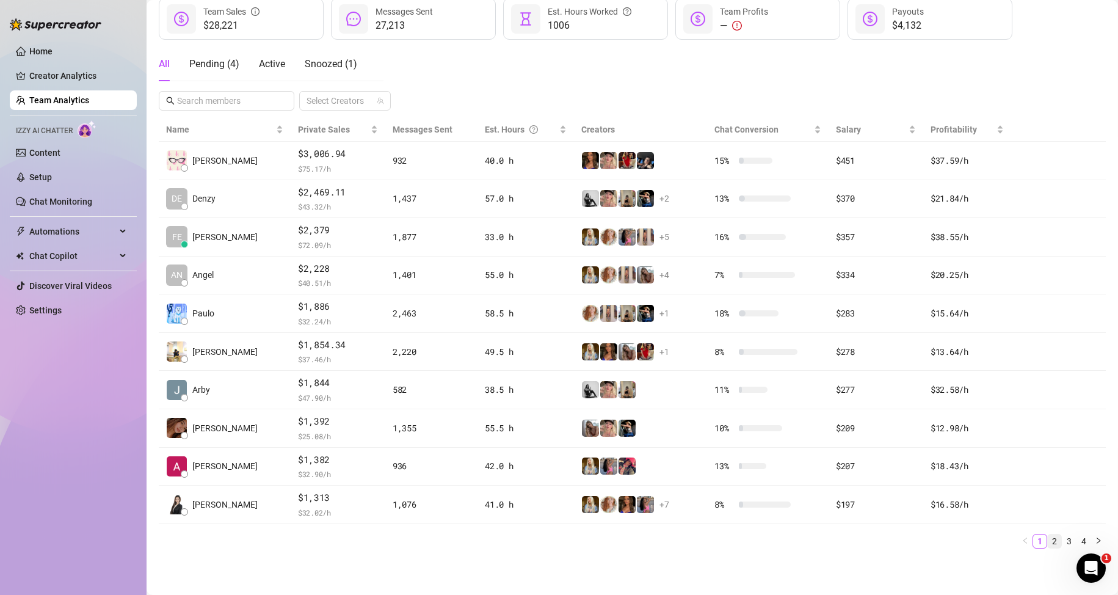
click at [1048, 539] on link "2" at bounding box center [1054, 540] width 13 height 13
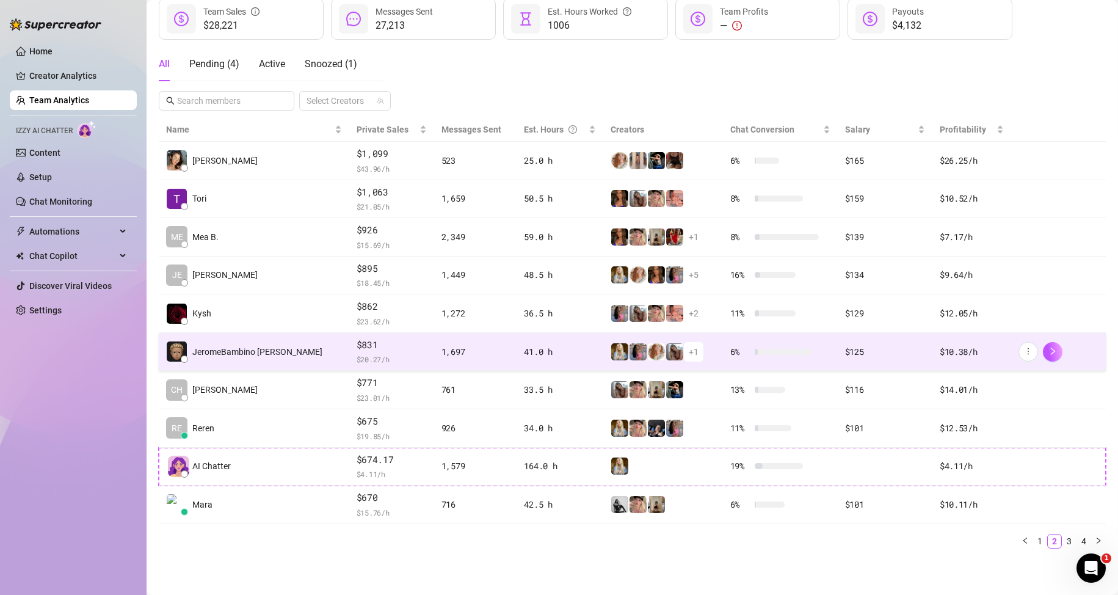
click at [233, 352] on span "JeromeBambino [PERSON_NAME]" at bounding box center [257, 351] width 130 height 13
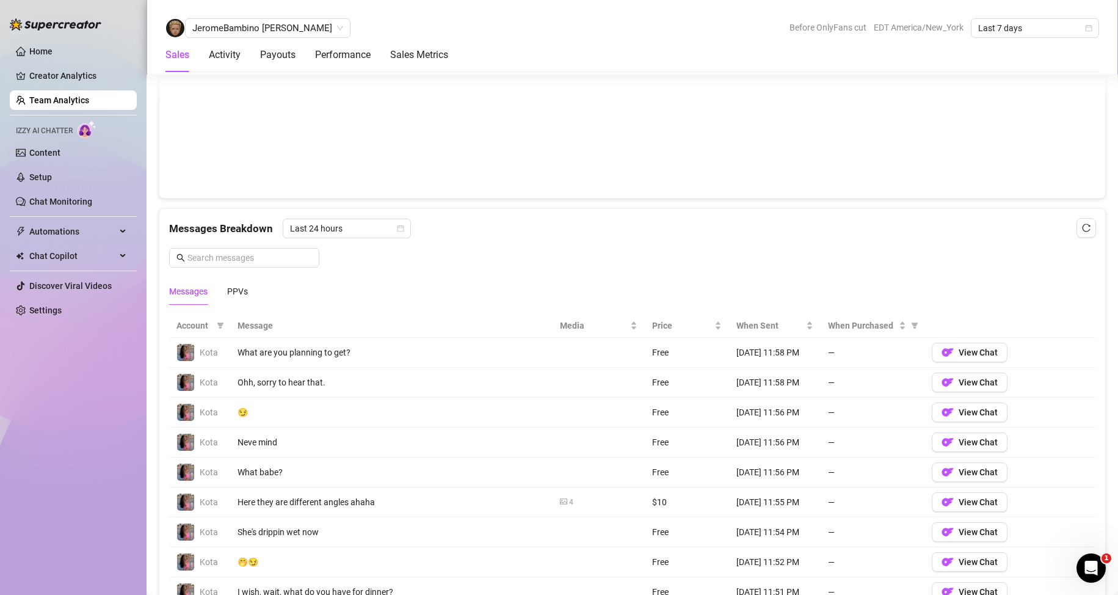
scroll to position [723, 0]
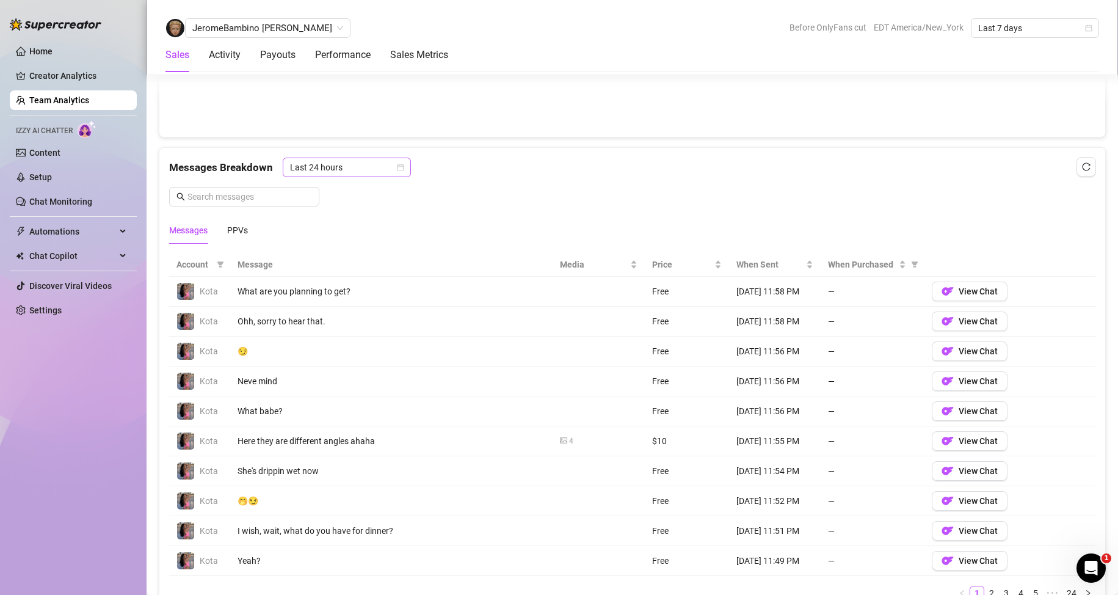
click at [344, 172] on span "Last 24 hours" at bounding box center [347, 167] width 114 height 18
click at [356, 214] on div "Last Week" at bounding box center [345, 211] width 109 height 13
click at [240, 230] on div "PPVs" at bounding box center [237, 229] width 21 height 13
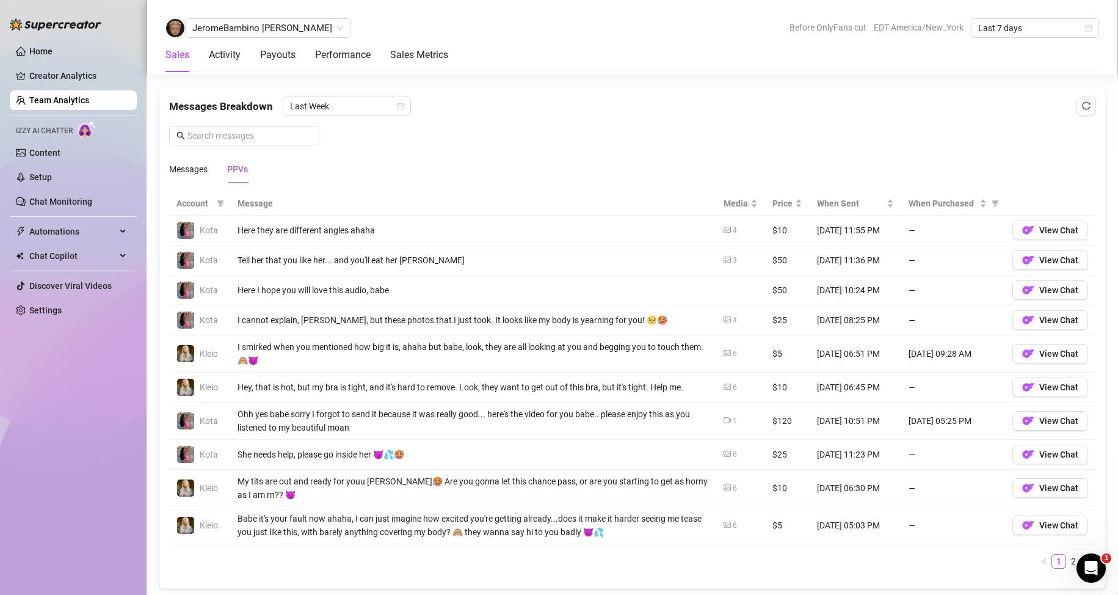
scroll to position [906, 0]
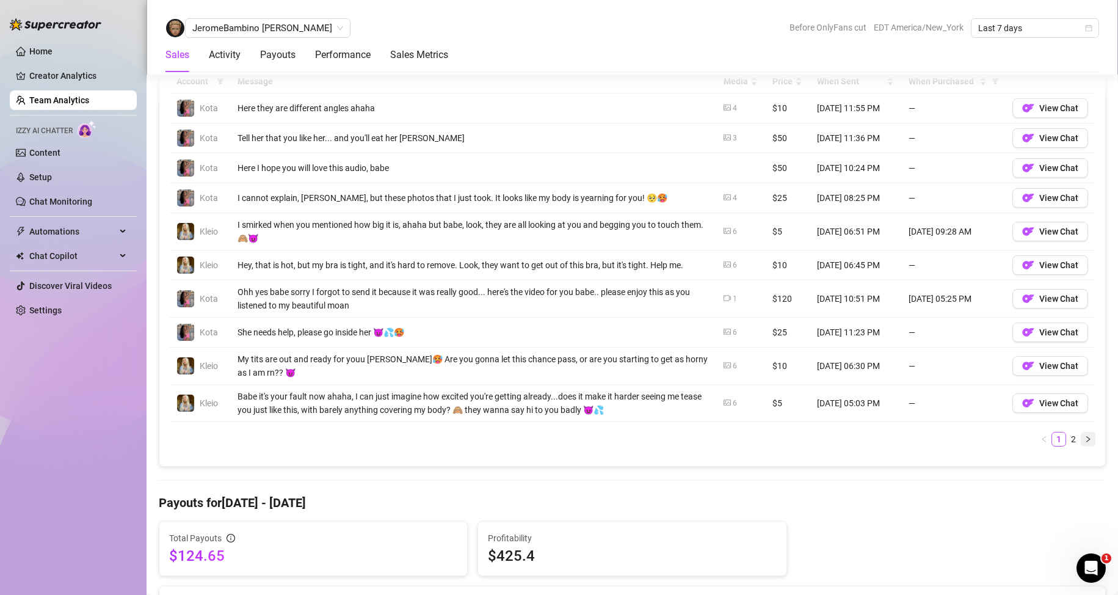
click at [1086, 438] on icon "right" at bounding box center [1088, 438] width 4 height 6
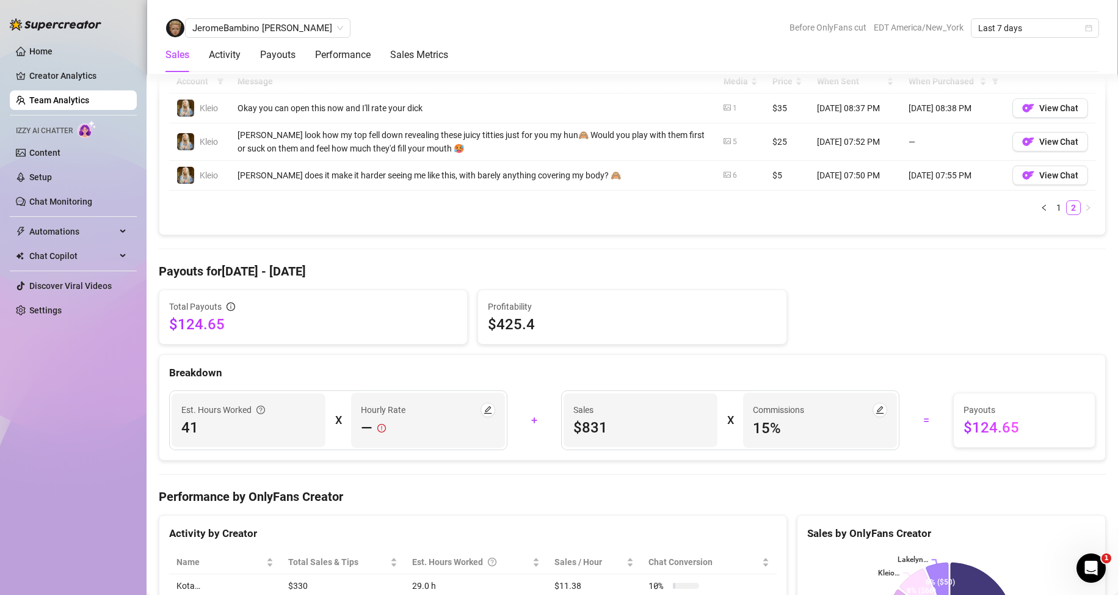
scroll to position [784, 0]
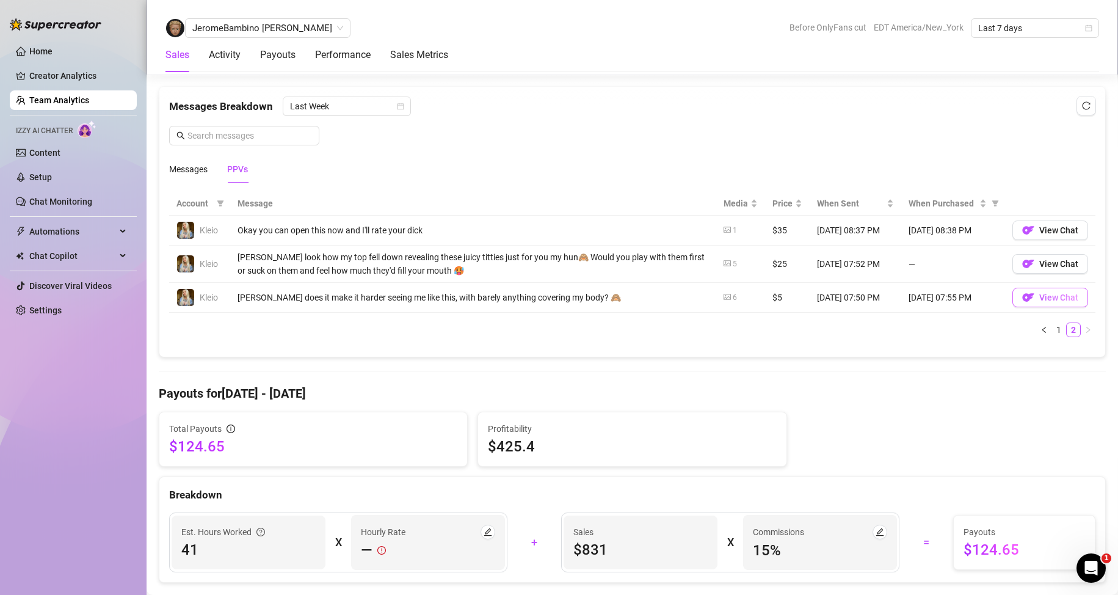
click at [1039, 298] on span "View Chat" at bounding box center [1058, 297] width 39 height 10
click at [1040, 233] on span "View Chat" at bounding box center [1058, 230] width 39 height 10
click at [1052, 327] on link "1" at bounding box center [1058, 329] width 13 height 13
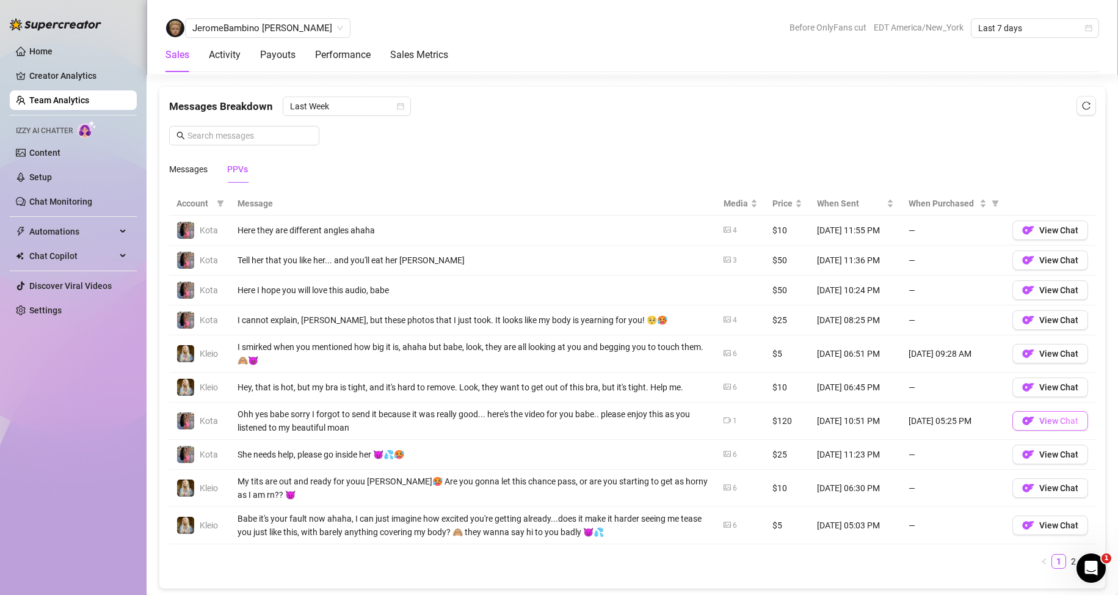
click at [1023, 420] on img "button" at bounding box center [1028, 421] width 12 height 12
click at [1039, 423] on span "View Chat" at bounding box center [1058, 421] width 39 height 10
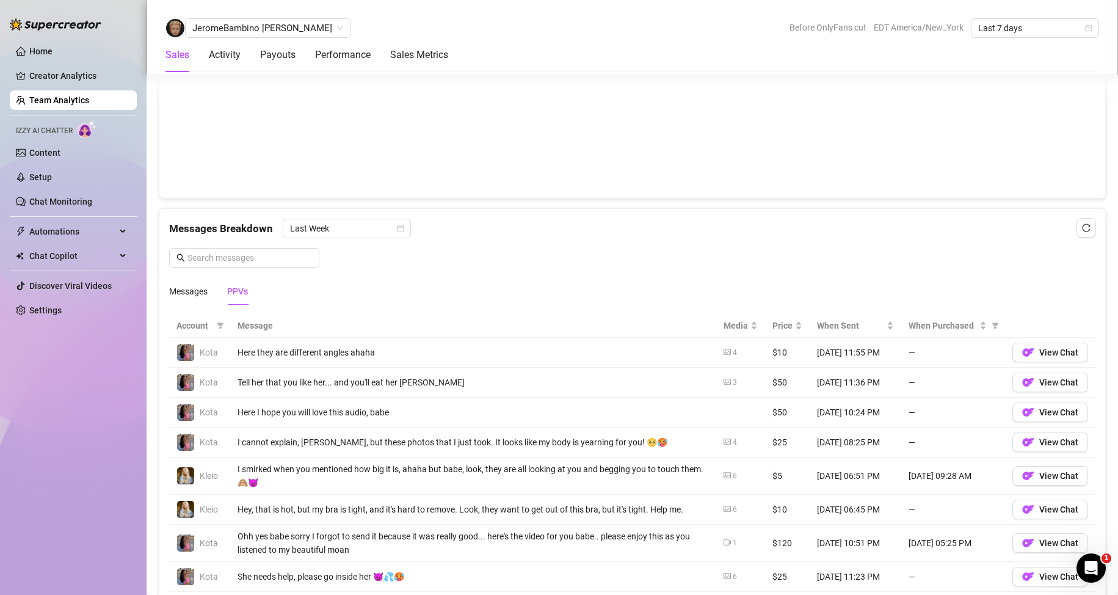
scroll to position [845, 0]
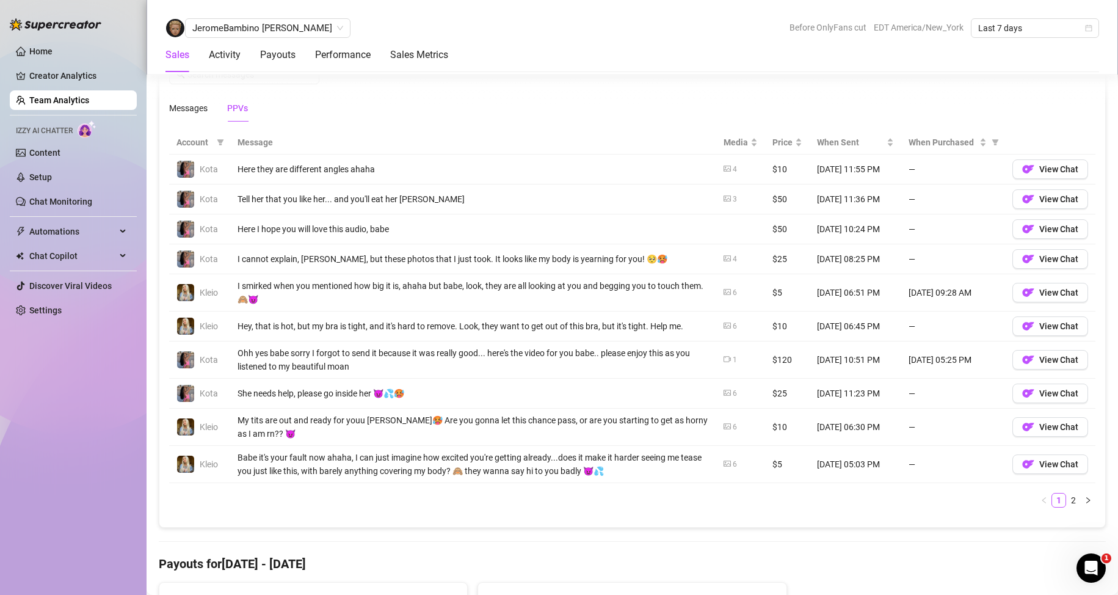
click at [45, 102] on link "Team Analytics" at bounding box center [59, 100] width 60 height 10
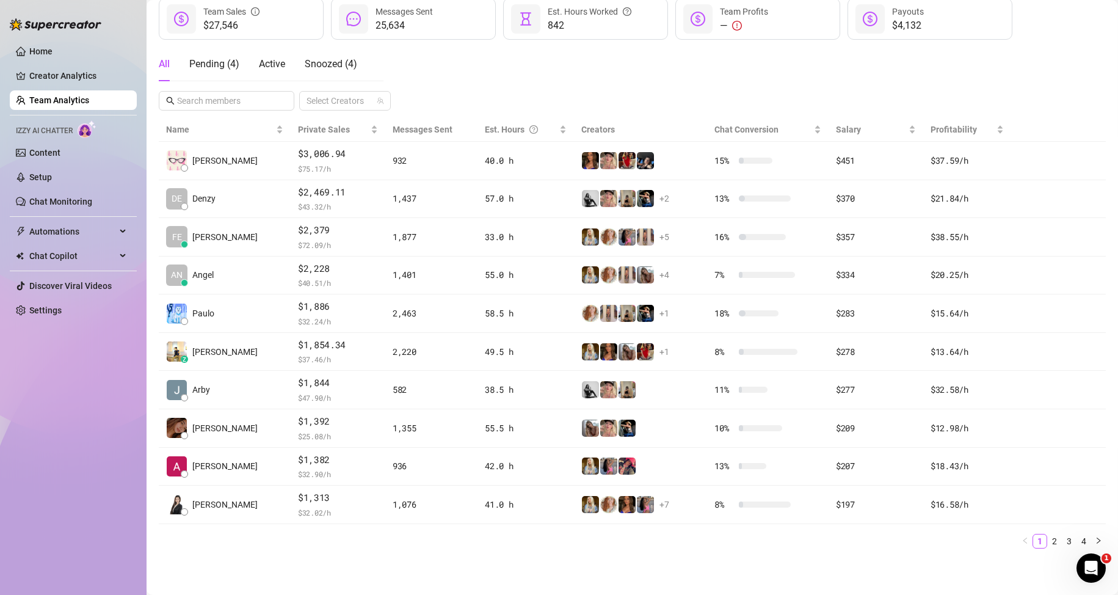
scroll to position [173, 0]
click at [1048, 543] on link "2" at bounding box center [1054, 540] width 13 height 13
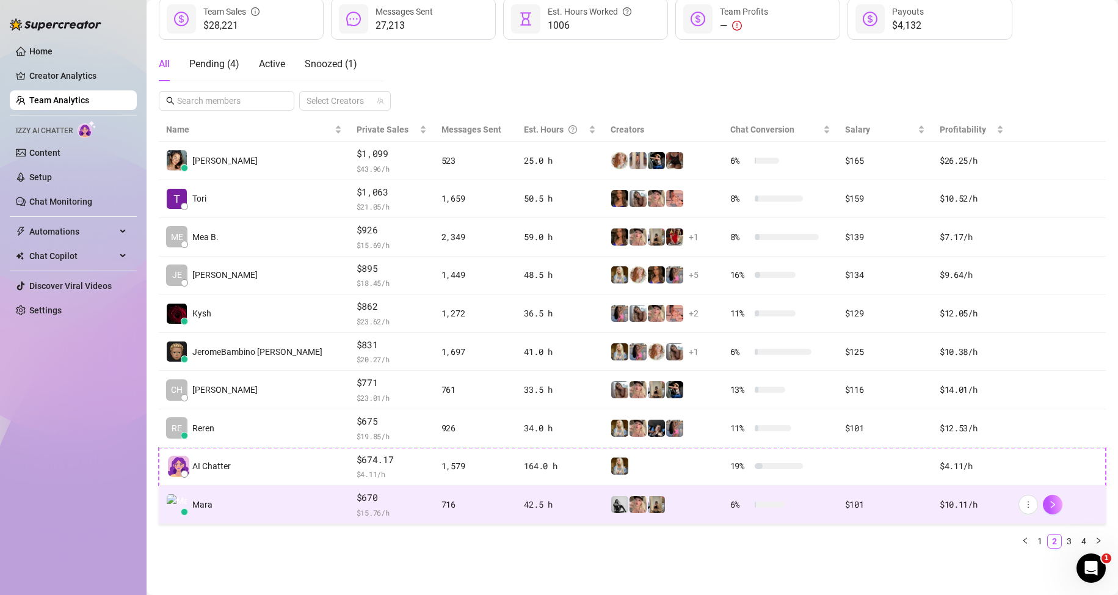
click at [229, 507] on td "Mara" at bounding box center [254, 504] width 190 height 38
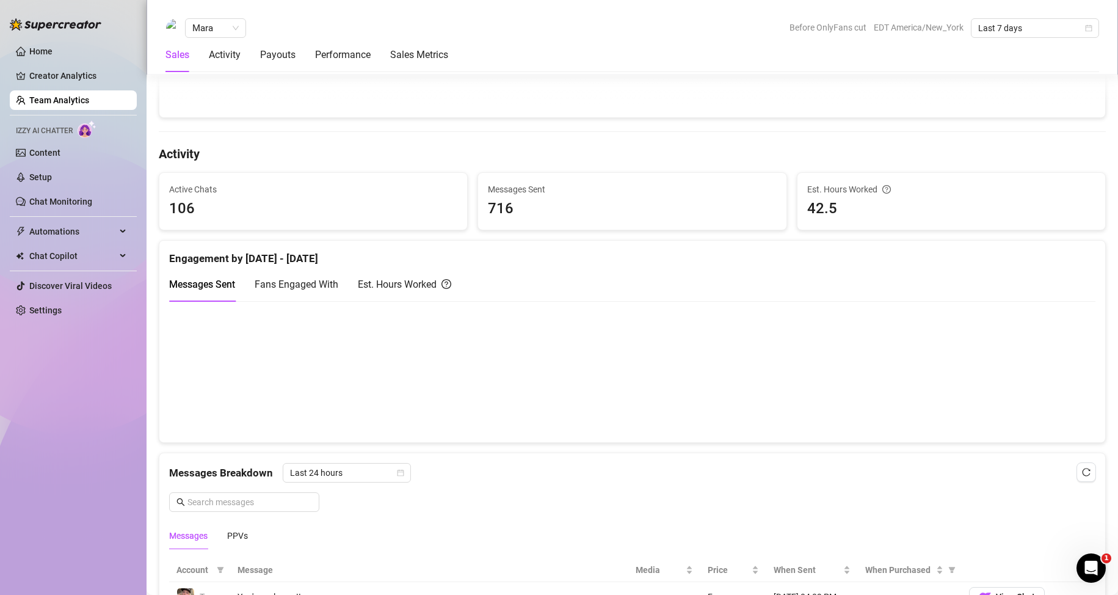
scroll to position [540, 0]
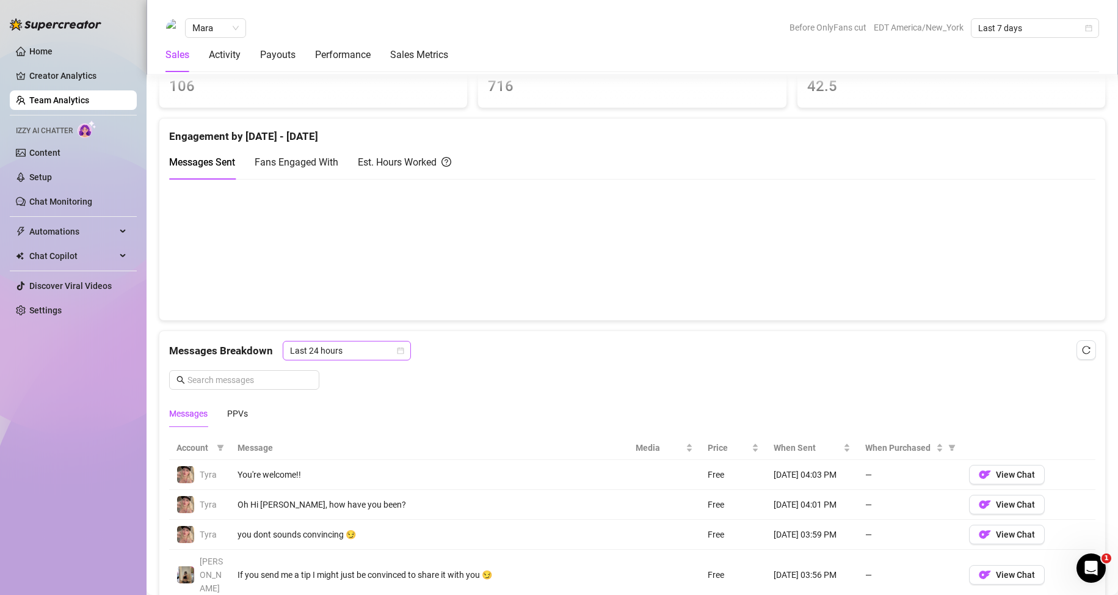
click at [353, 354] on span "Last 24 hours" at bounding box center [347, 350] width 114 height 18
click at [361, 395] on div "Last Week" at bounding box center [345, 394] width 109 height 13
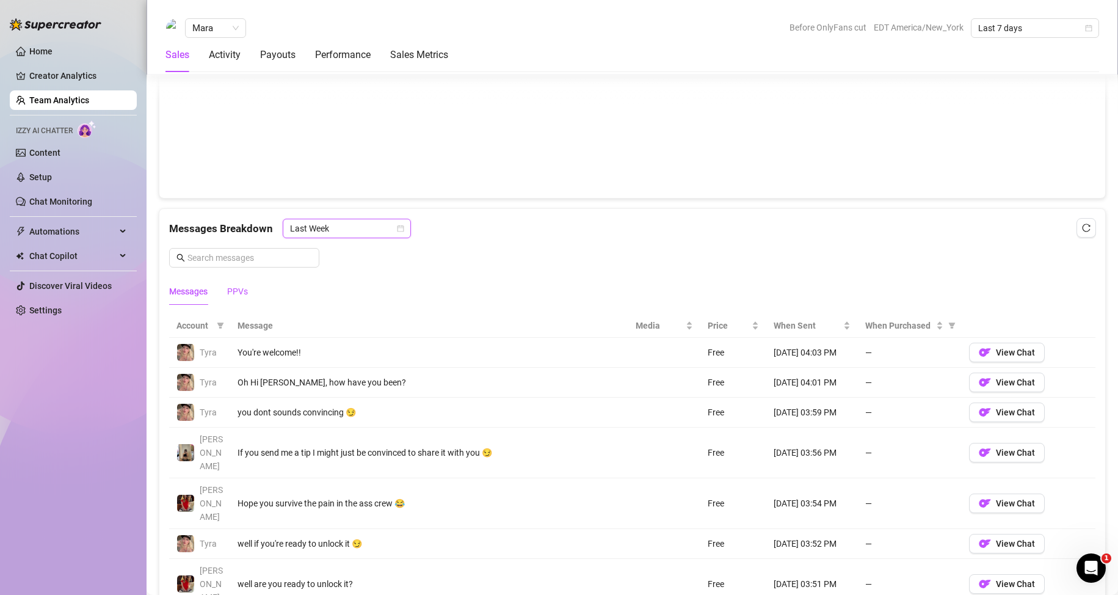
click at [239, 294] on div "PPVs" at bounding box center [237, 291] width 21 height 13
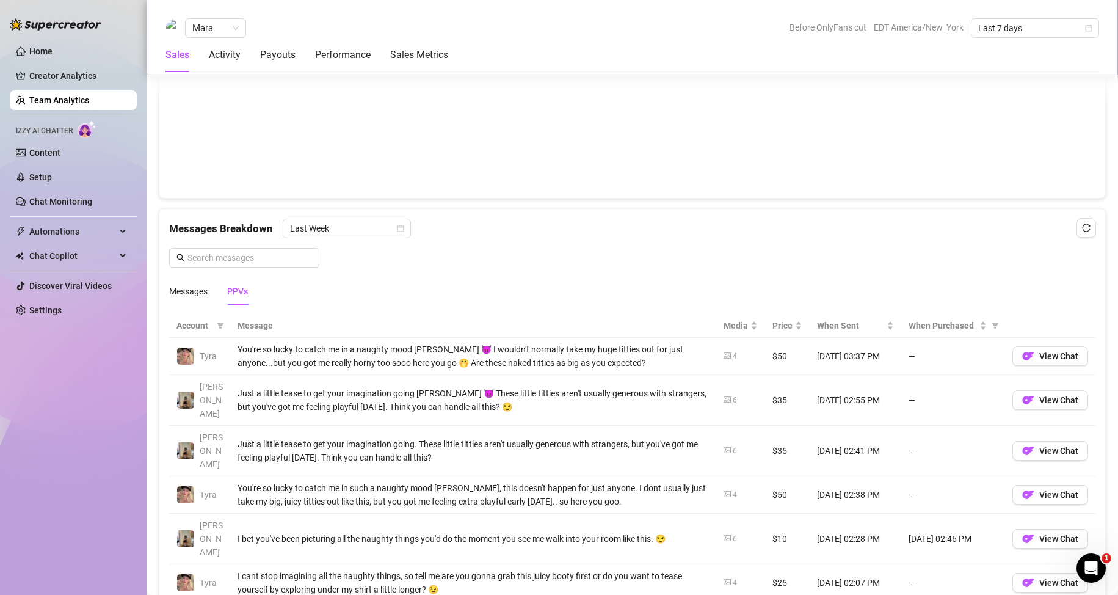
scroll to position [967, 0]
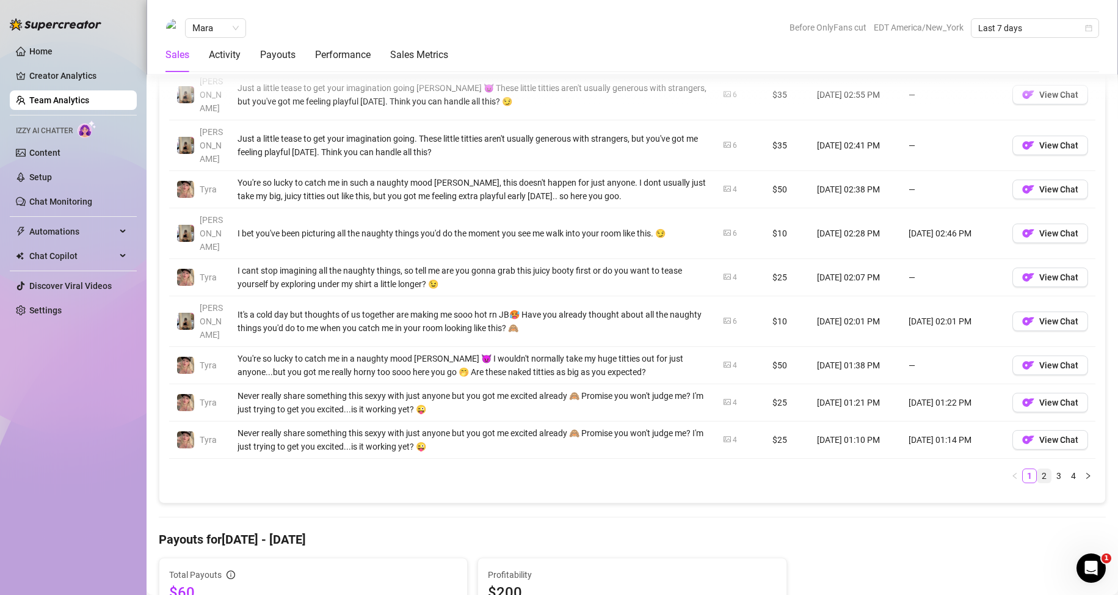
click at [1037, 469] on link "2" at bounding box center [1043, 475] width 13 height 13
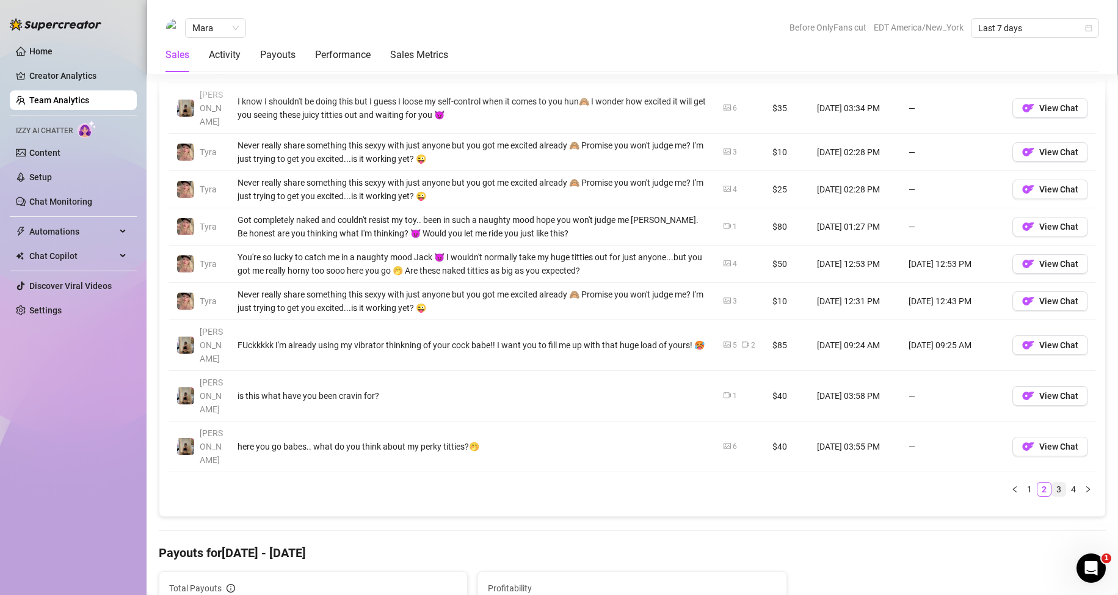
click at [1052, 482] on link "3" at bounding box center [1058, 488] width 13 height 13
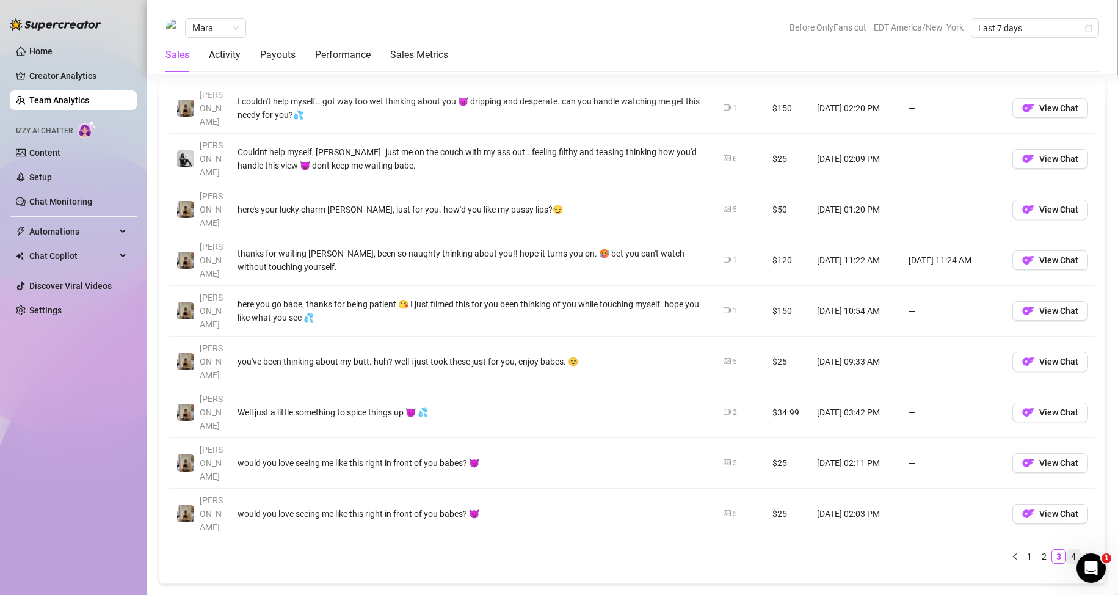
click at [1067, 550] on link "4" at bounding box center [1073, 556] width 13 height 13
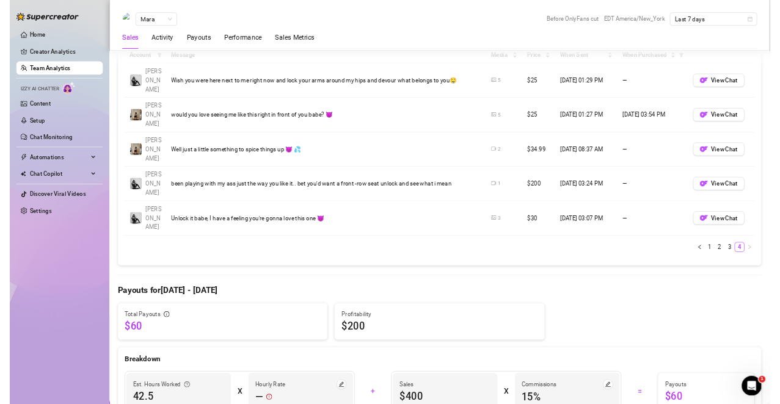
scroll to position [845, 0]
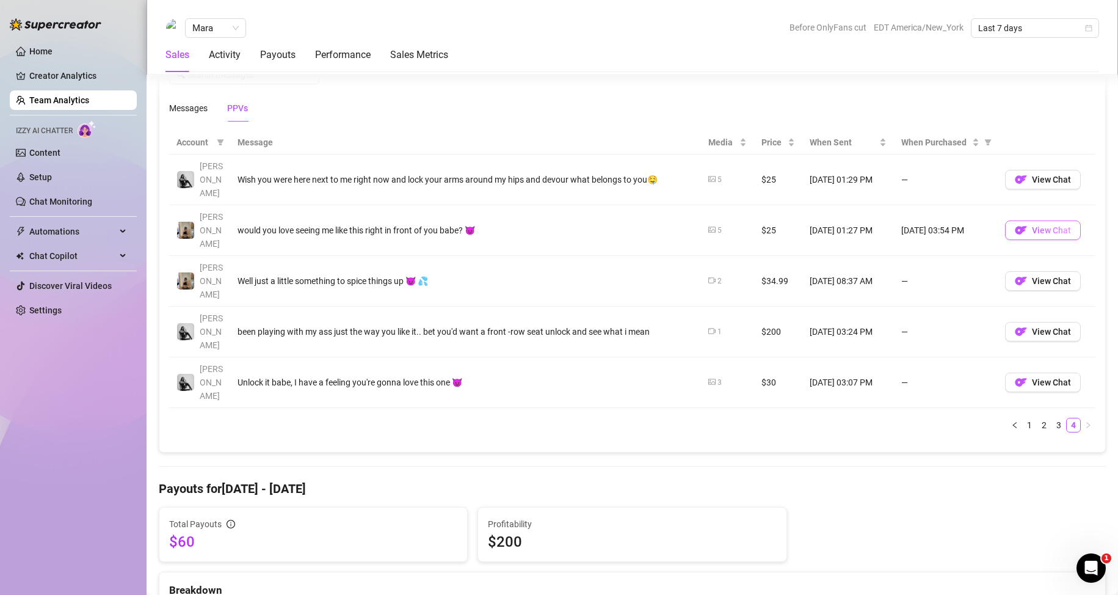
click at [1032, 225] on span "View Chat" at bounding box center [1051, 230] width 39 height 10
click at [1052, 418] on link "3" at bounding box center [1058, 424] width 13 height 13
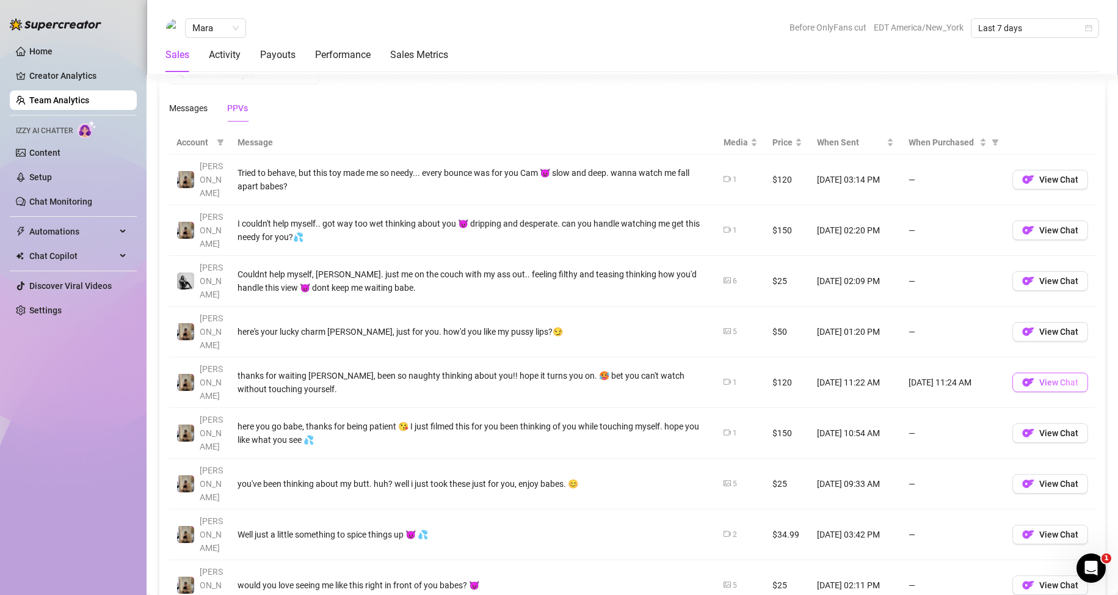
click at [1033, 372] on button "View Chat" at bounding box center [1050, 382] width 76 height 20
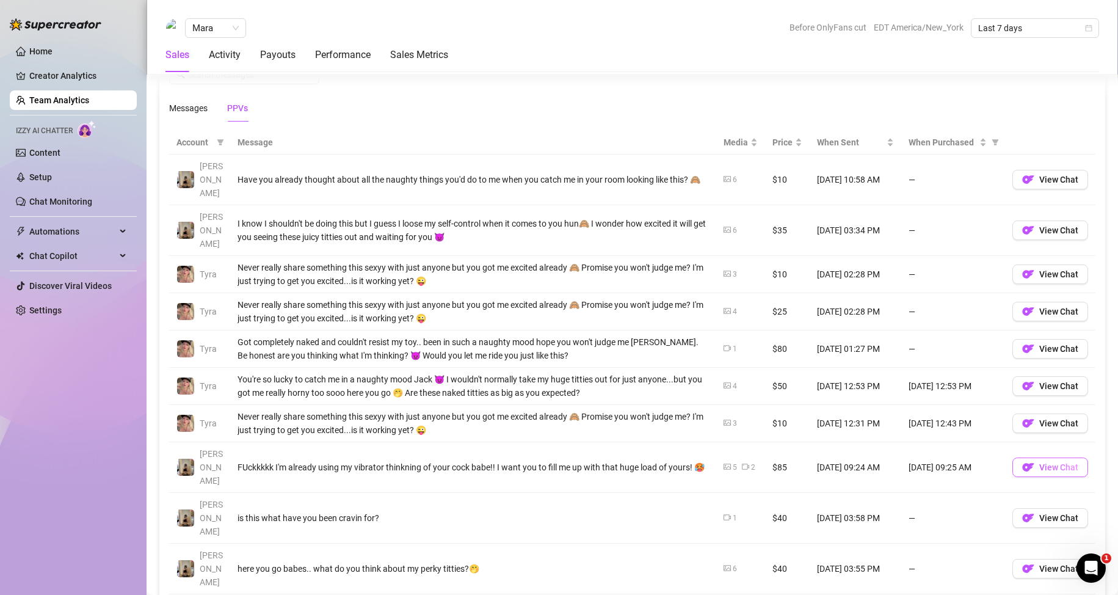
click at [1022, 461] on img "button" at bounding box center [1028, 467] width 12 height 12
click at [1054, 462] on span "View Chat" at bounding box center [1058, 467] width 39 height 10
click at [1044, 418] on span "View Chat" at bounding box center [1058, 423] width 39 height 10
